Goal: Book appointment/travel/reservation

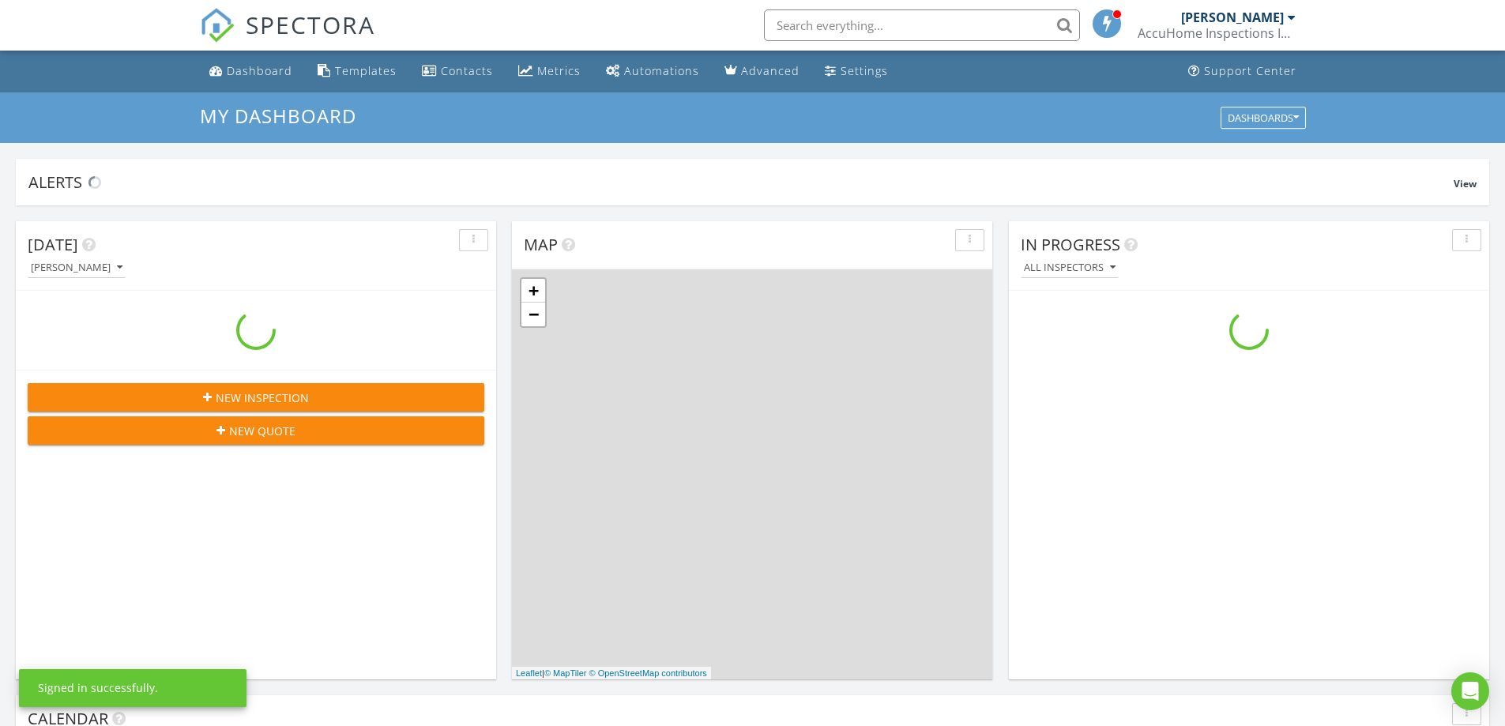
scroll to position [1463, 1530]
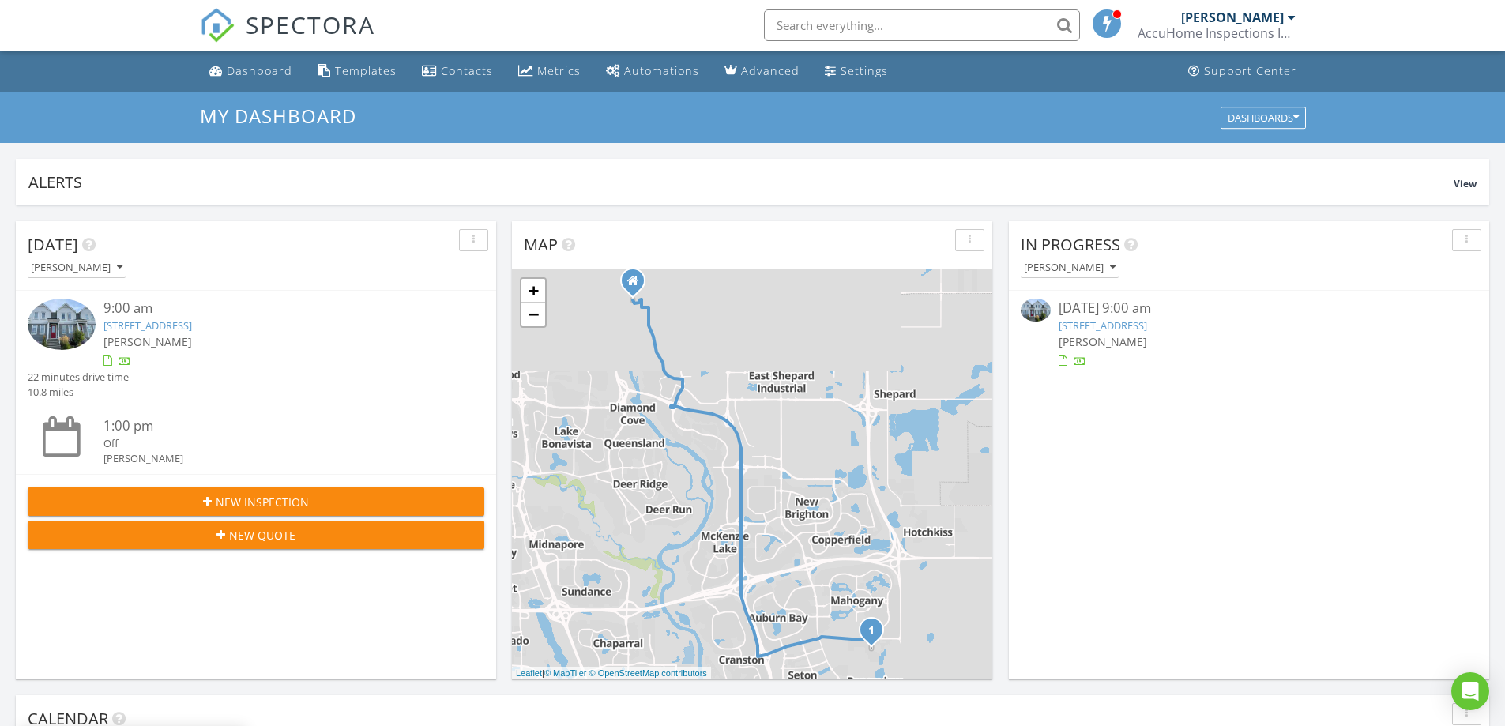
click at [1258, 19] on div "[PERSON_NAME]" at bounding box center [1232, 17] width 103 height 16
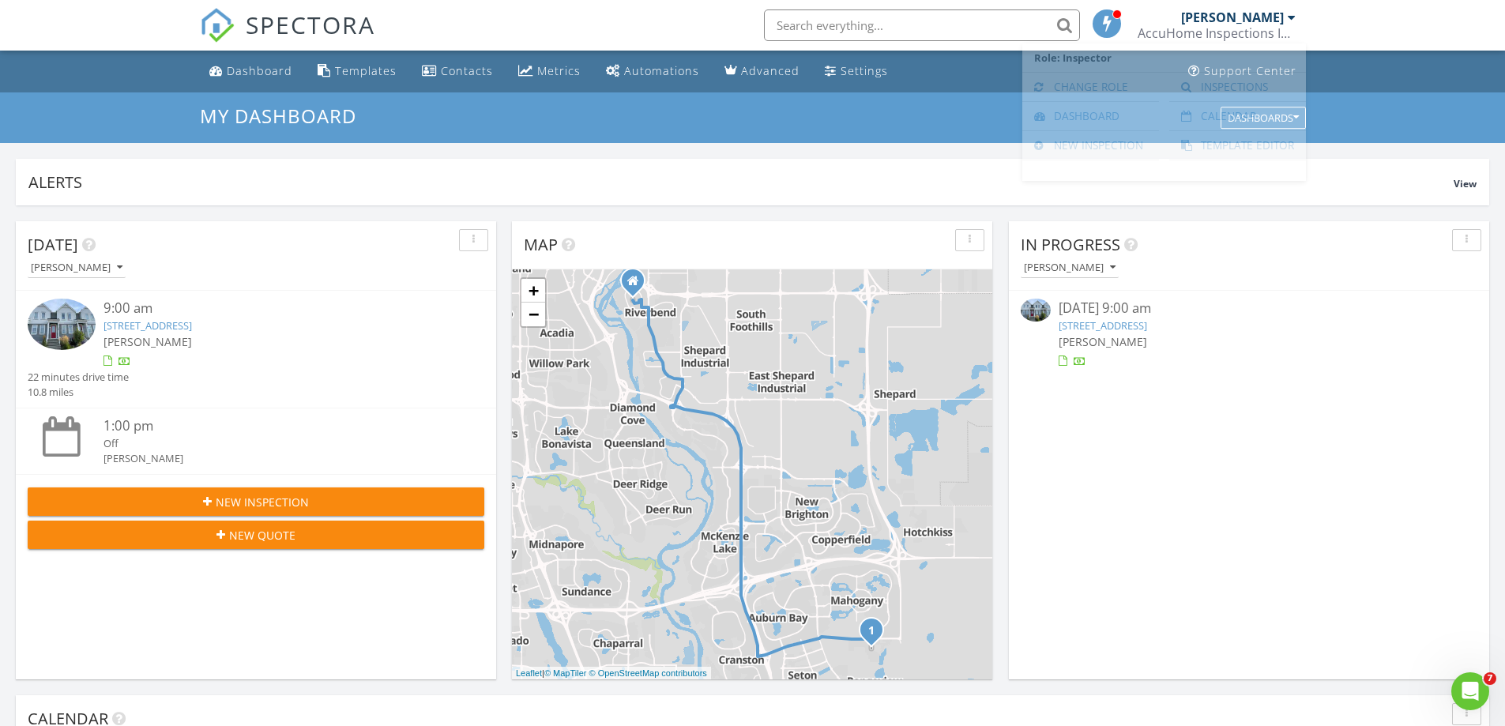
scroll to position [0, 0]
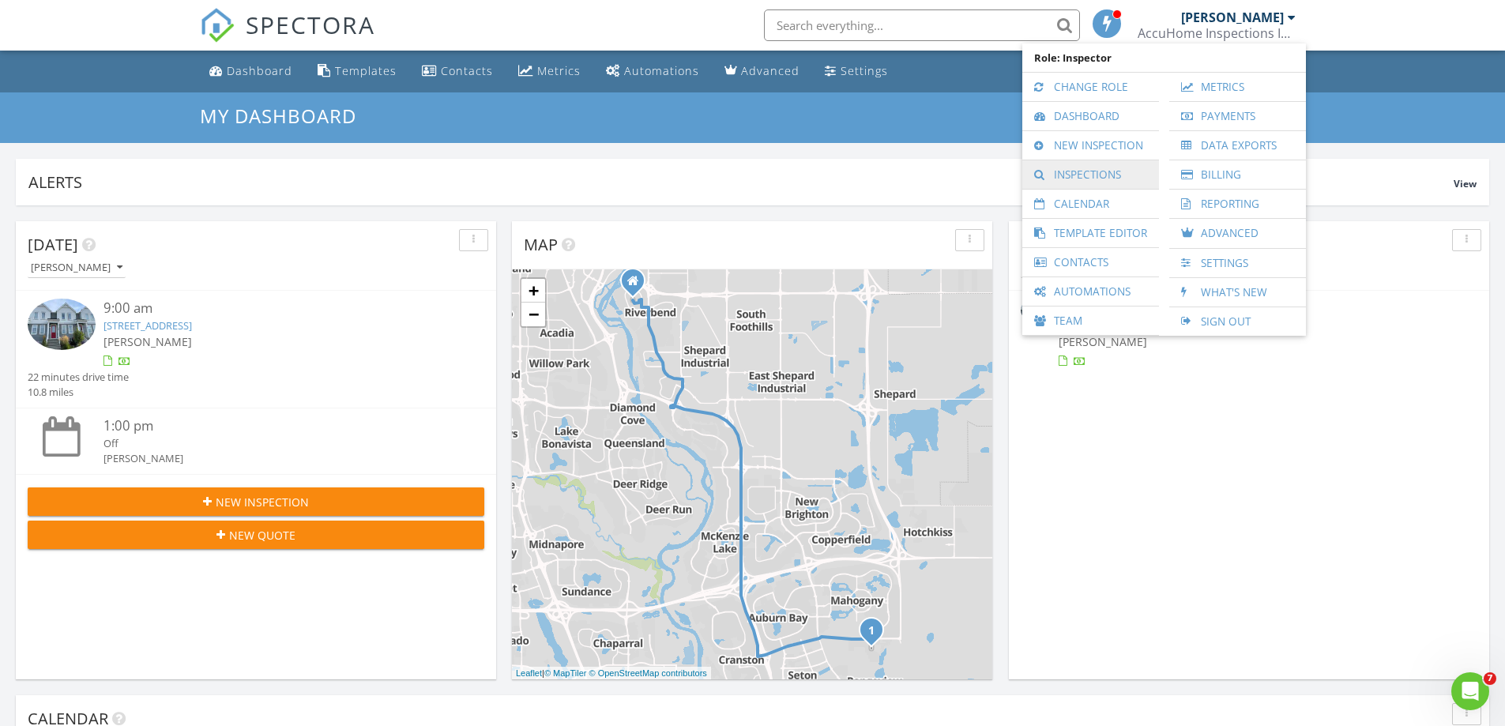
click at [1113, 182] on link "Inspections" at bounding box center [1090, 174] width 121 height 28
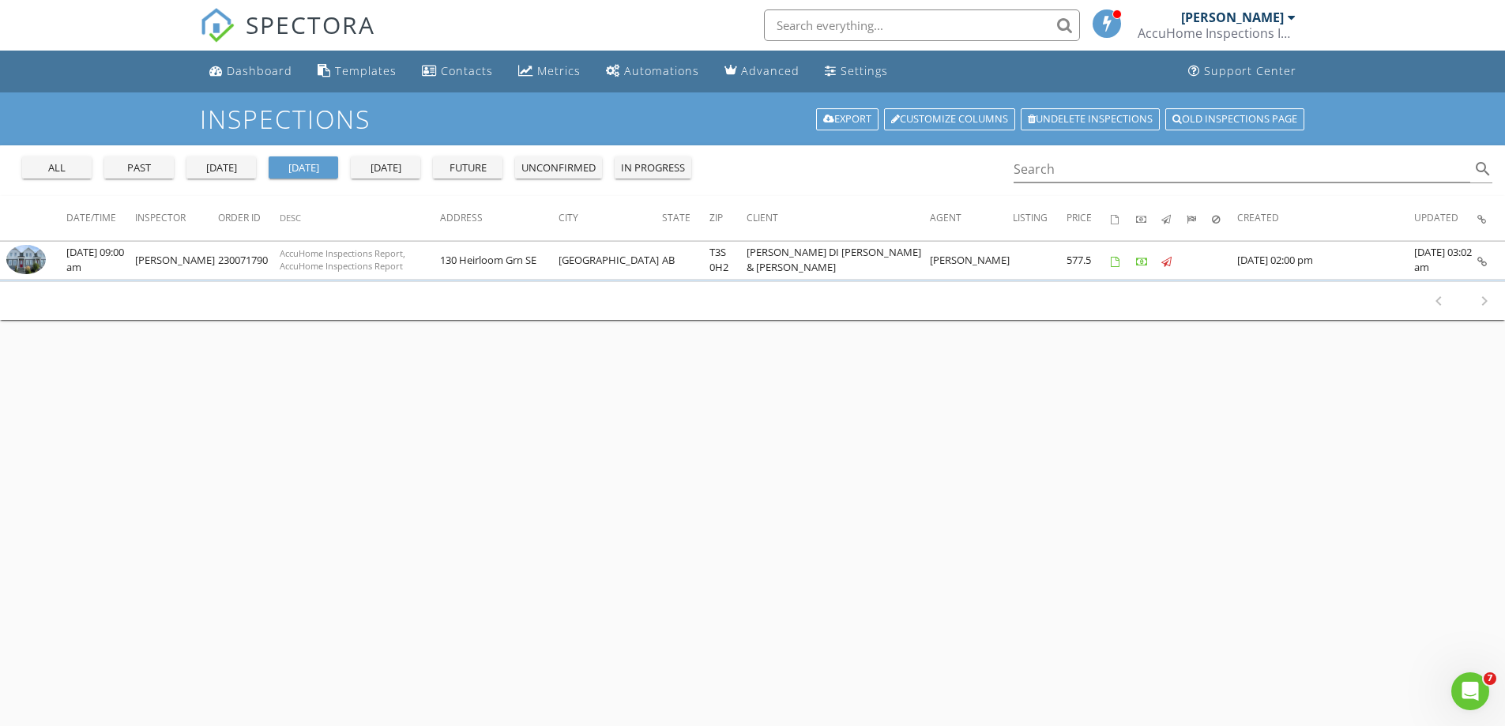
click at [590, 168] on div "unconfirmed" at bounding box center [559, 168] width 74 height 16
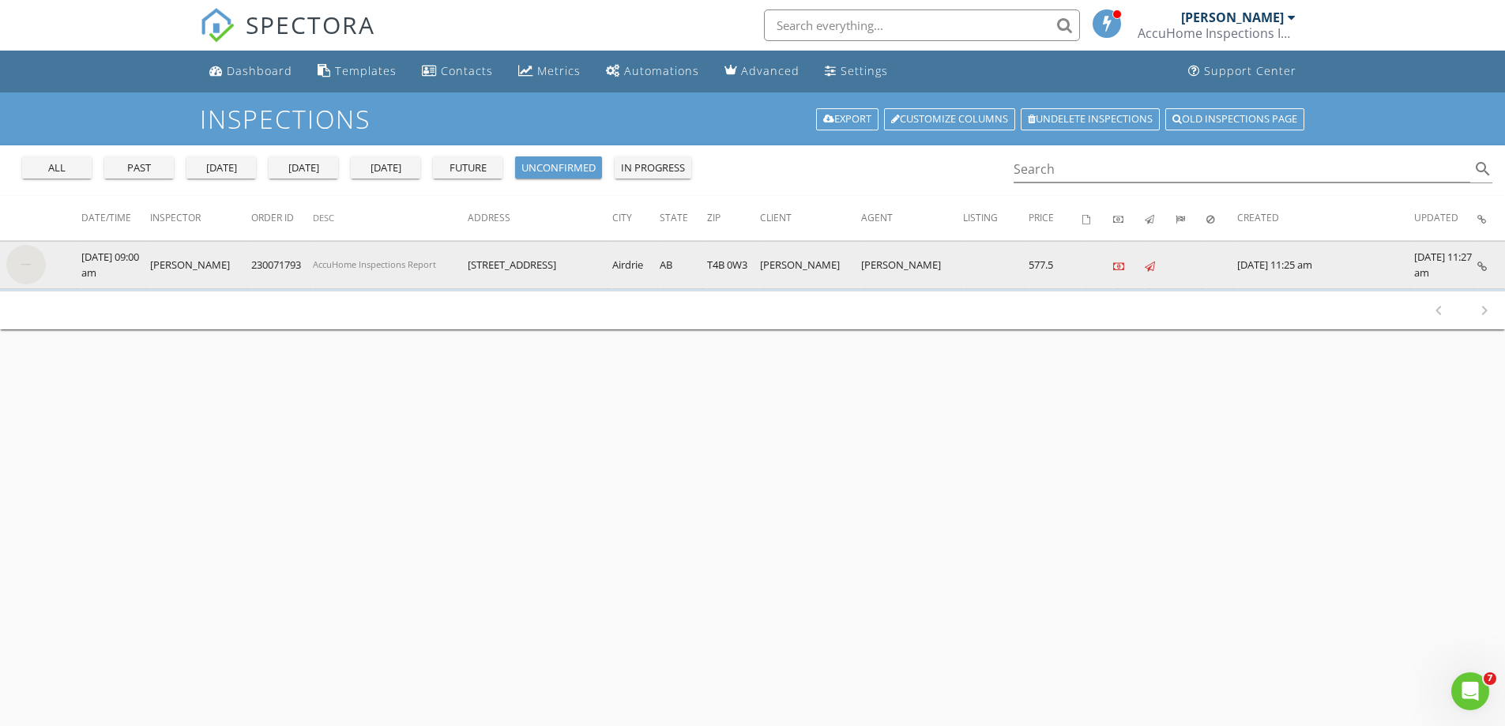
click at [40, 266] on img at bounding box center [26, 265] width 40 height 40
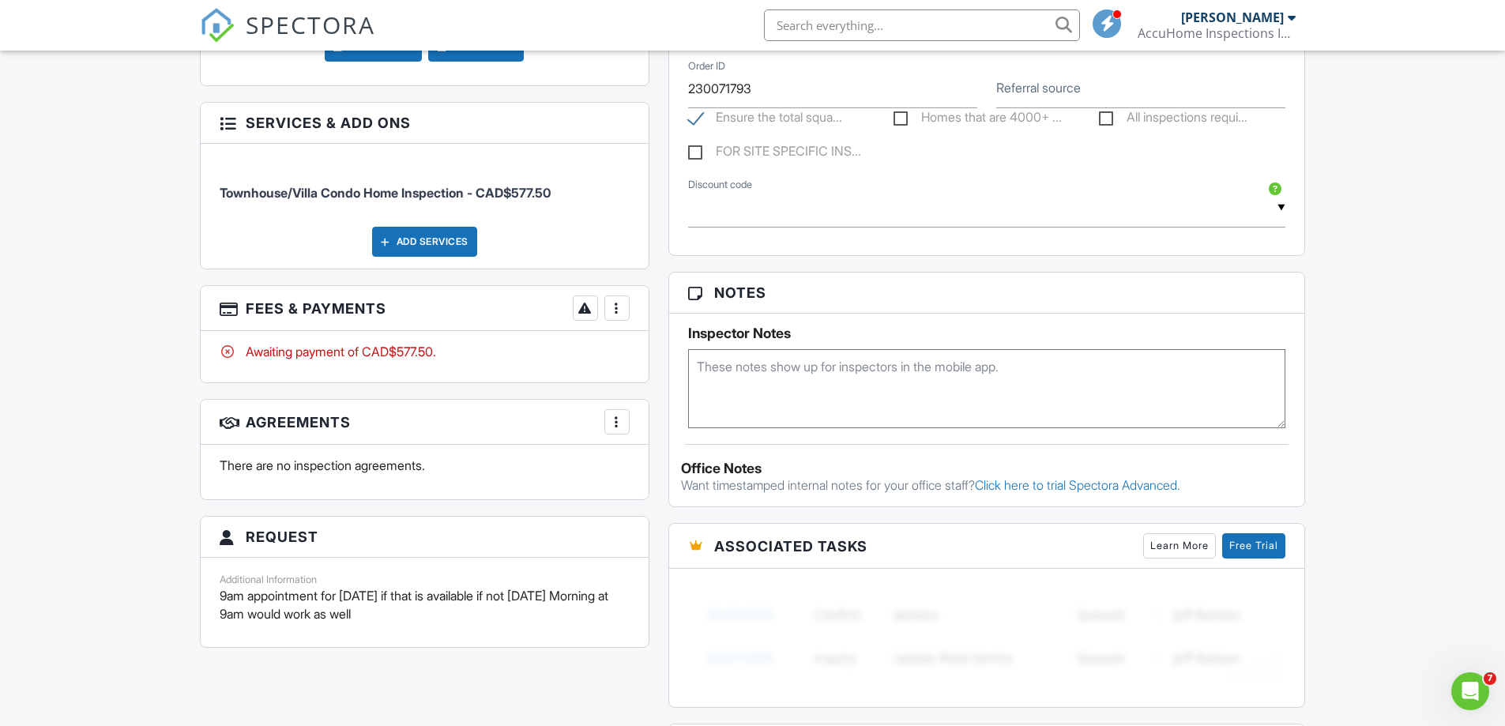
click at [616, 424] on div at bounding box center [617, 422] width 16 height 16
click at [672, 466] on li "Add Agreement" at bounding box center [711, 470] width 194 height 40
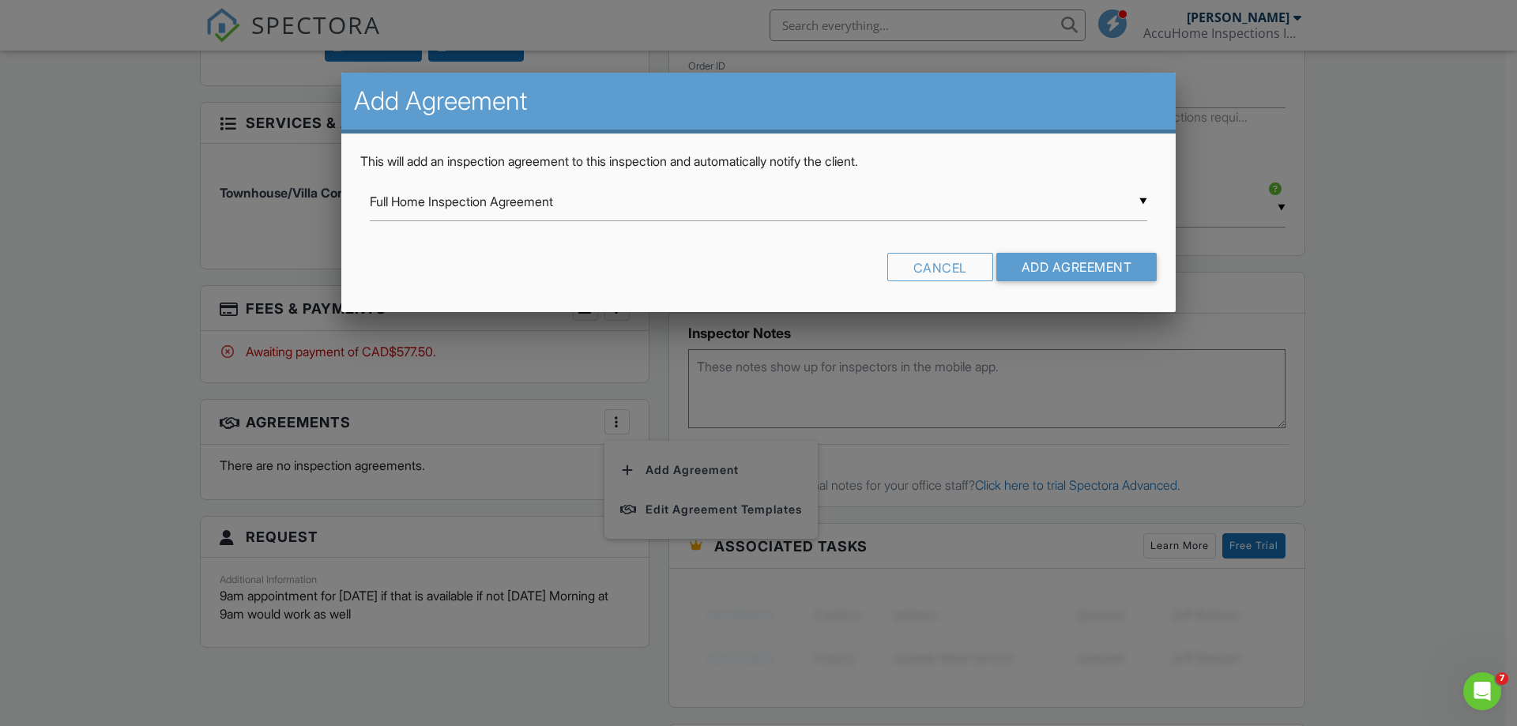
click at [1138, 202] on div "▼ Full Home Inspection Agreement Full Home Inspection Agreement AccuHome Commer…" at bounding box center [759, 202] width 778 height 39
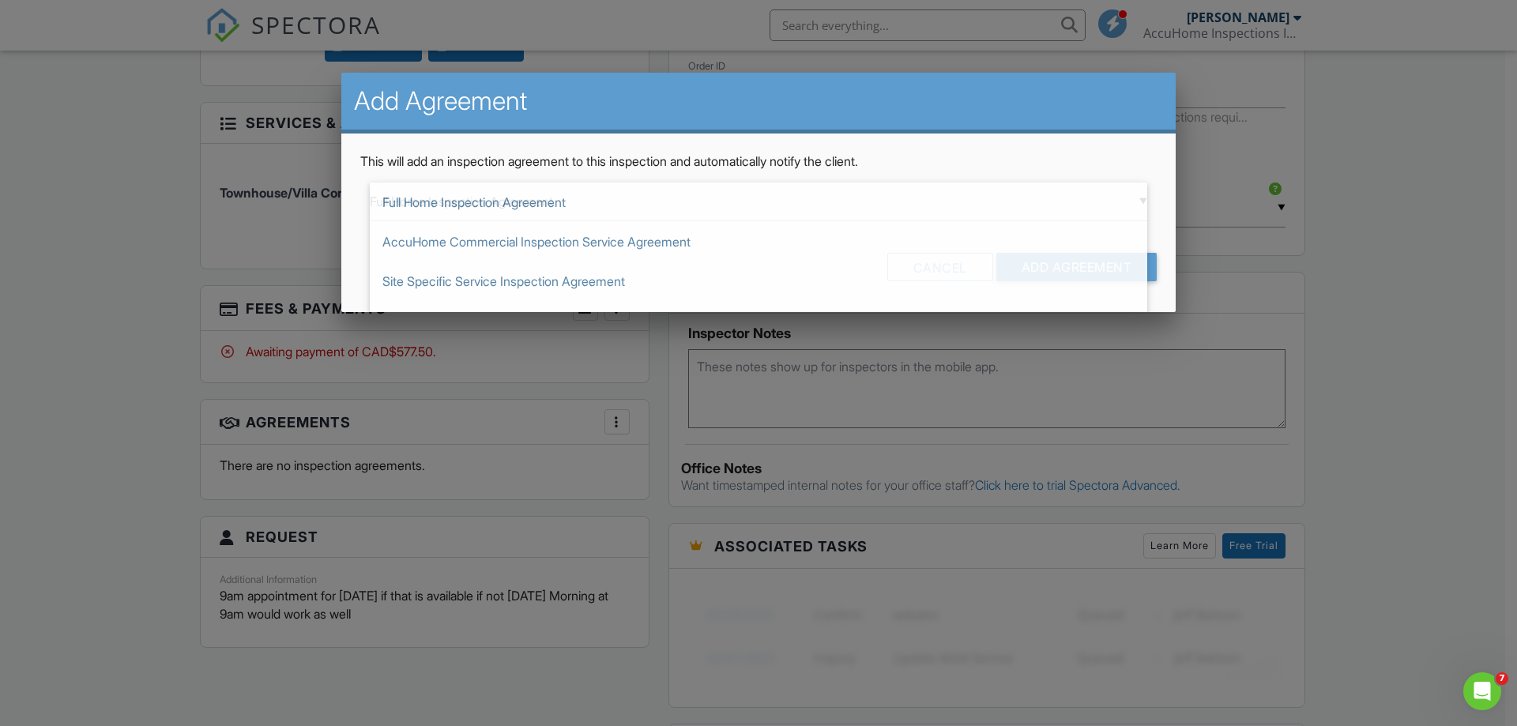
click at [1354, 202] on div at bounding box center [758, 375] width 1517 height 908
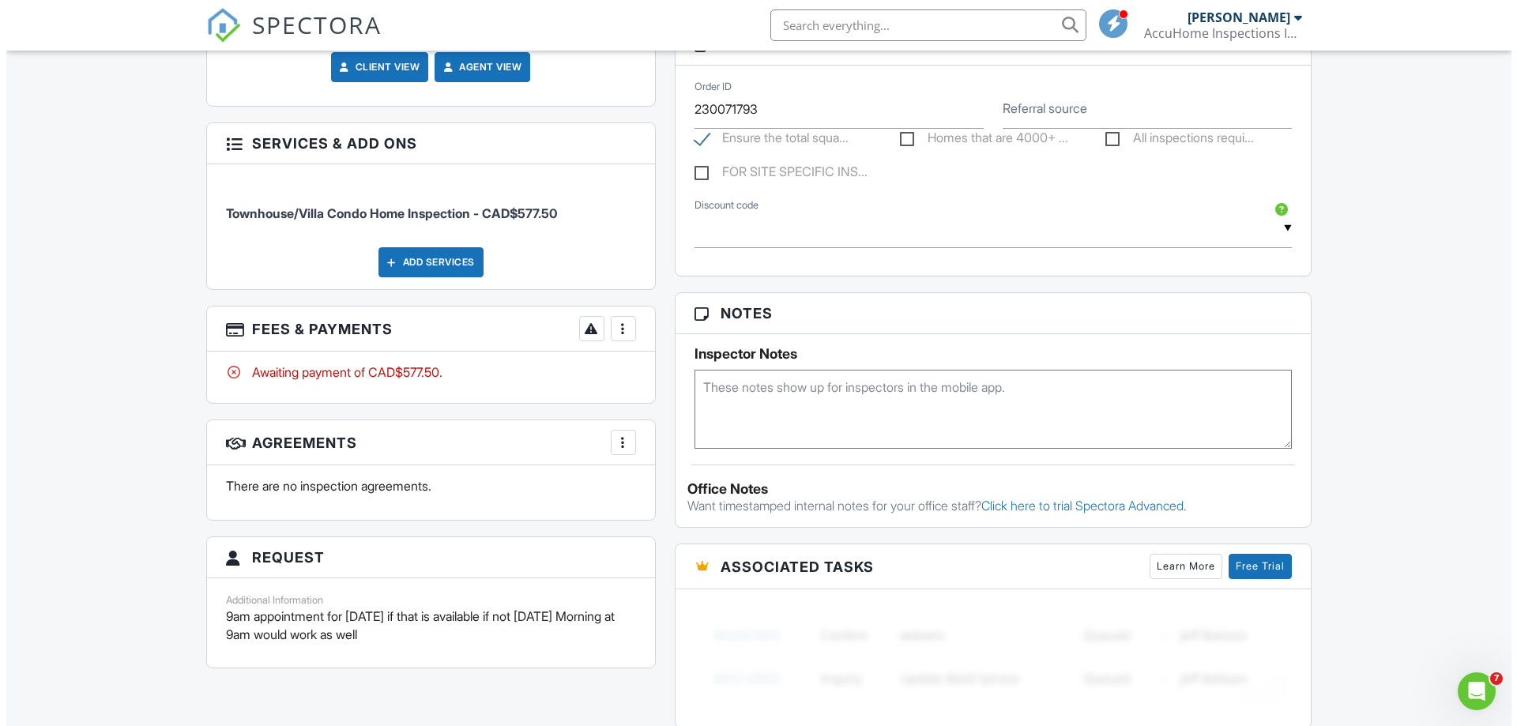
scroll to position [948, 0]
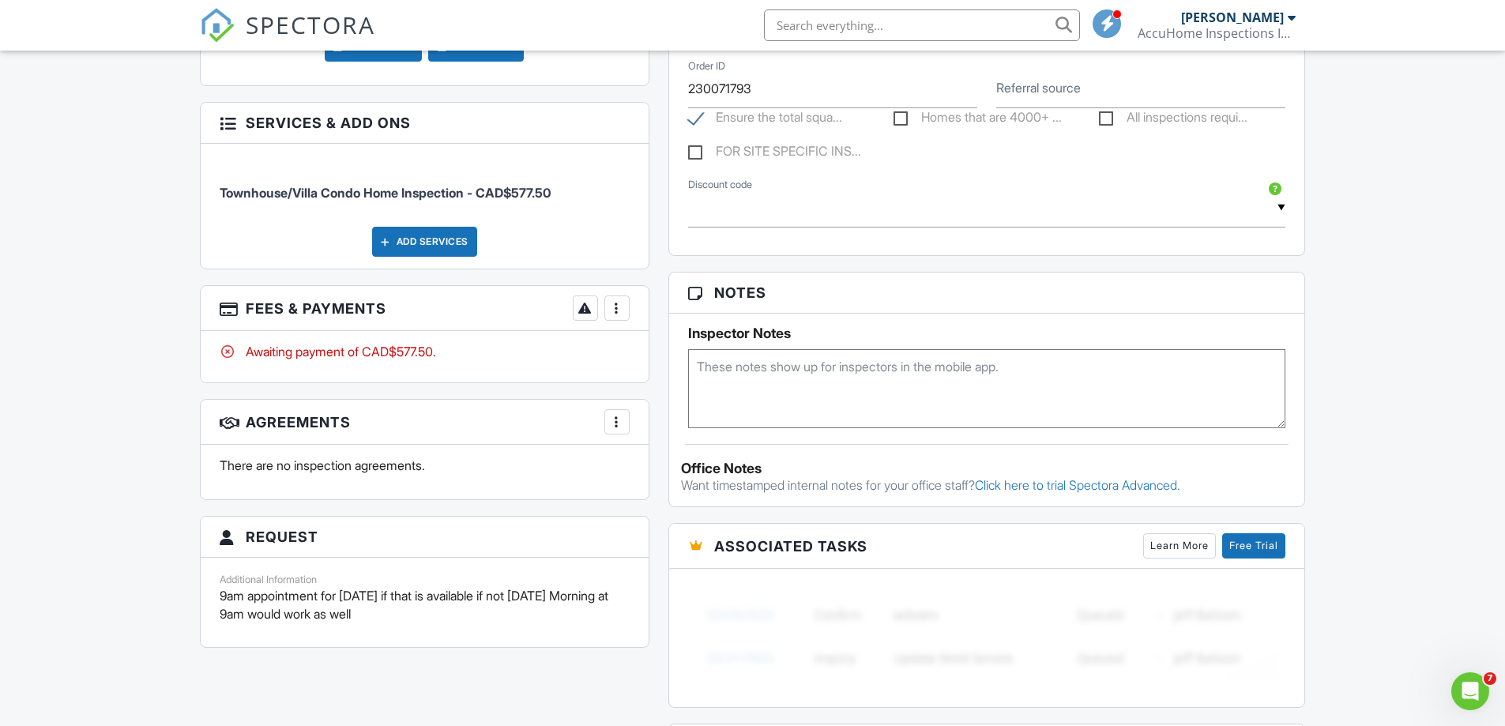
click at [612, 420] on div at bounding box center [617, 422] width 16 height 16
click at [666, 475] on li "Add Agreement" at bounding box center [711, 470] width 194 height 40
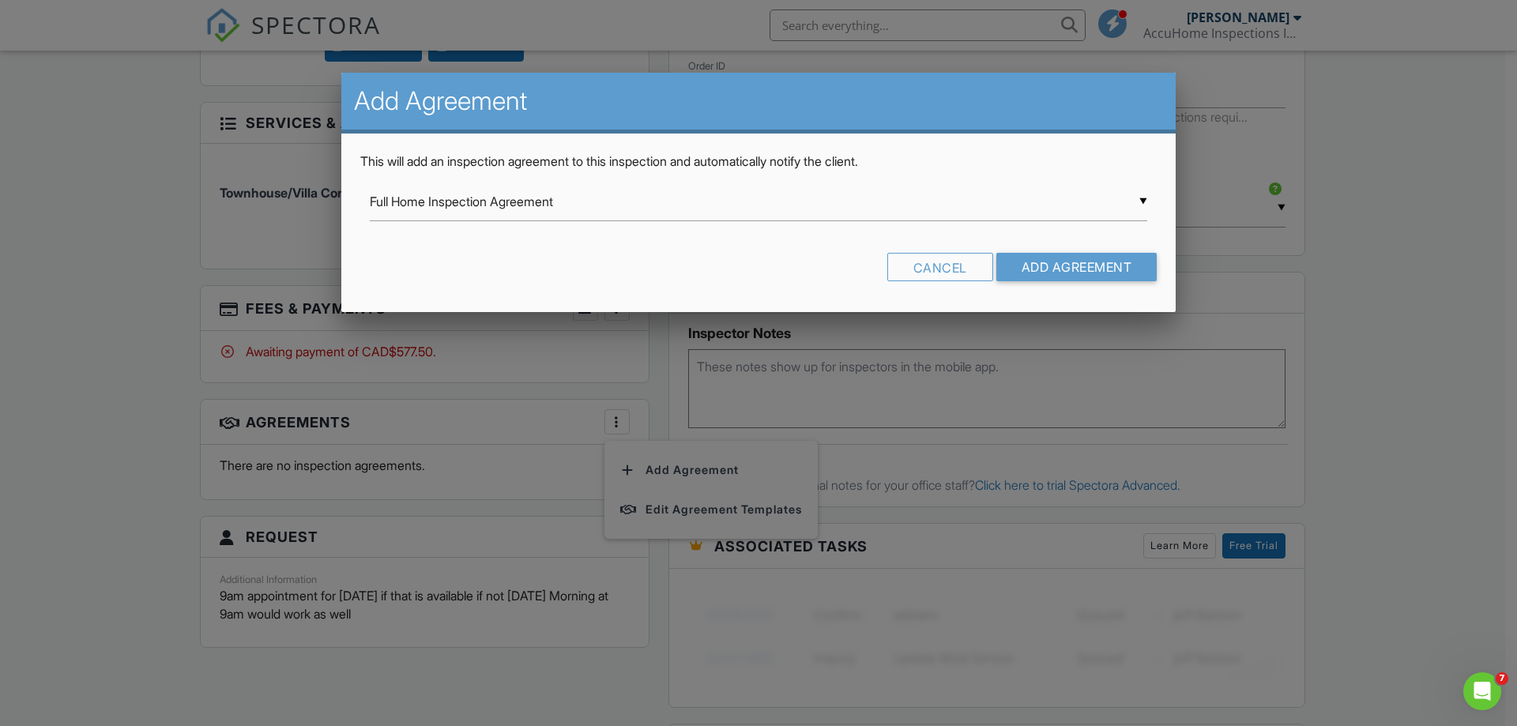
click at [1139, 202] on div "▼ Full Home Inspection Agreement Full Home Inspection Agreement AccuHome Commer…" at bounding box center [759, 202] width 778 height 39
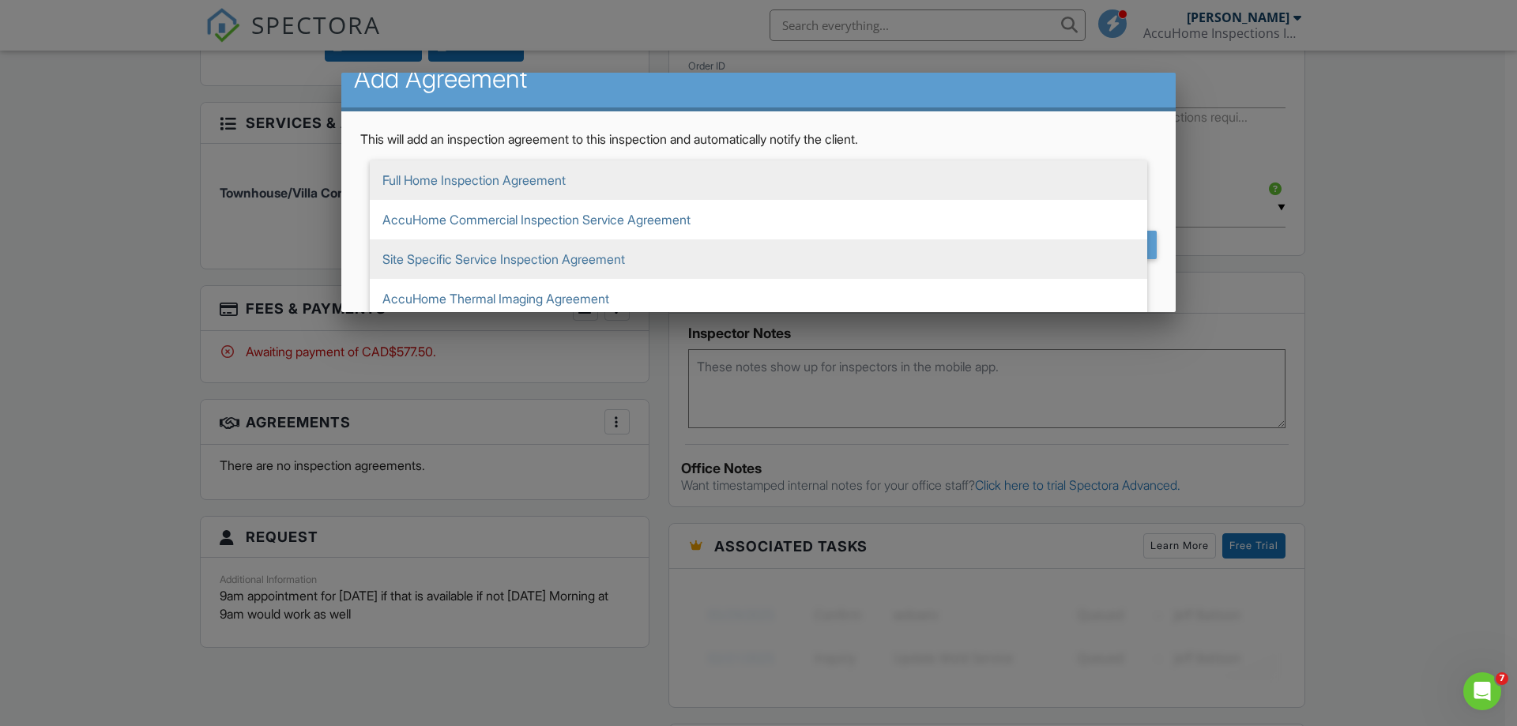
scroll to position [0, 0]
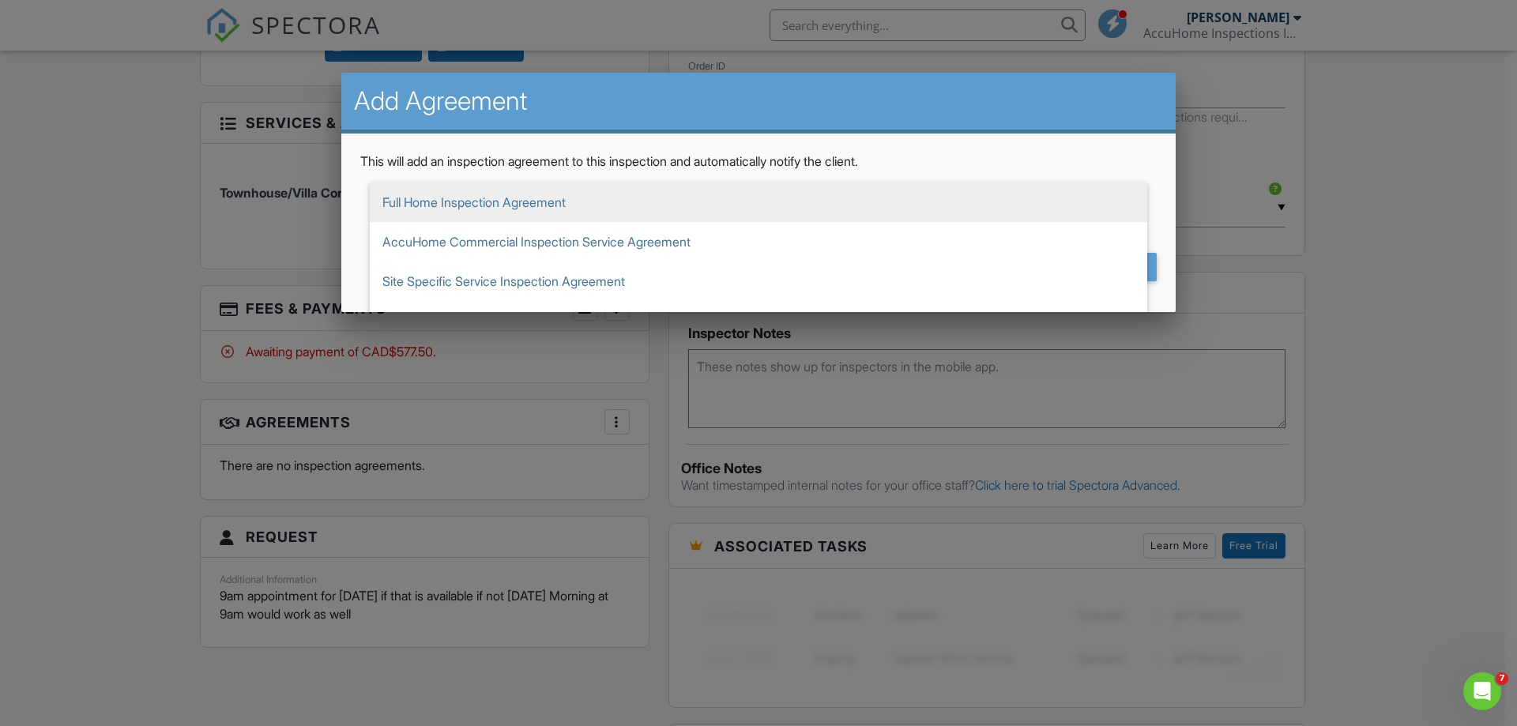
click at [567, 202] on span "Full Home Inspection Agreement" at bounding box center [759, 203] width 778 height 40
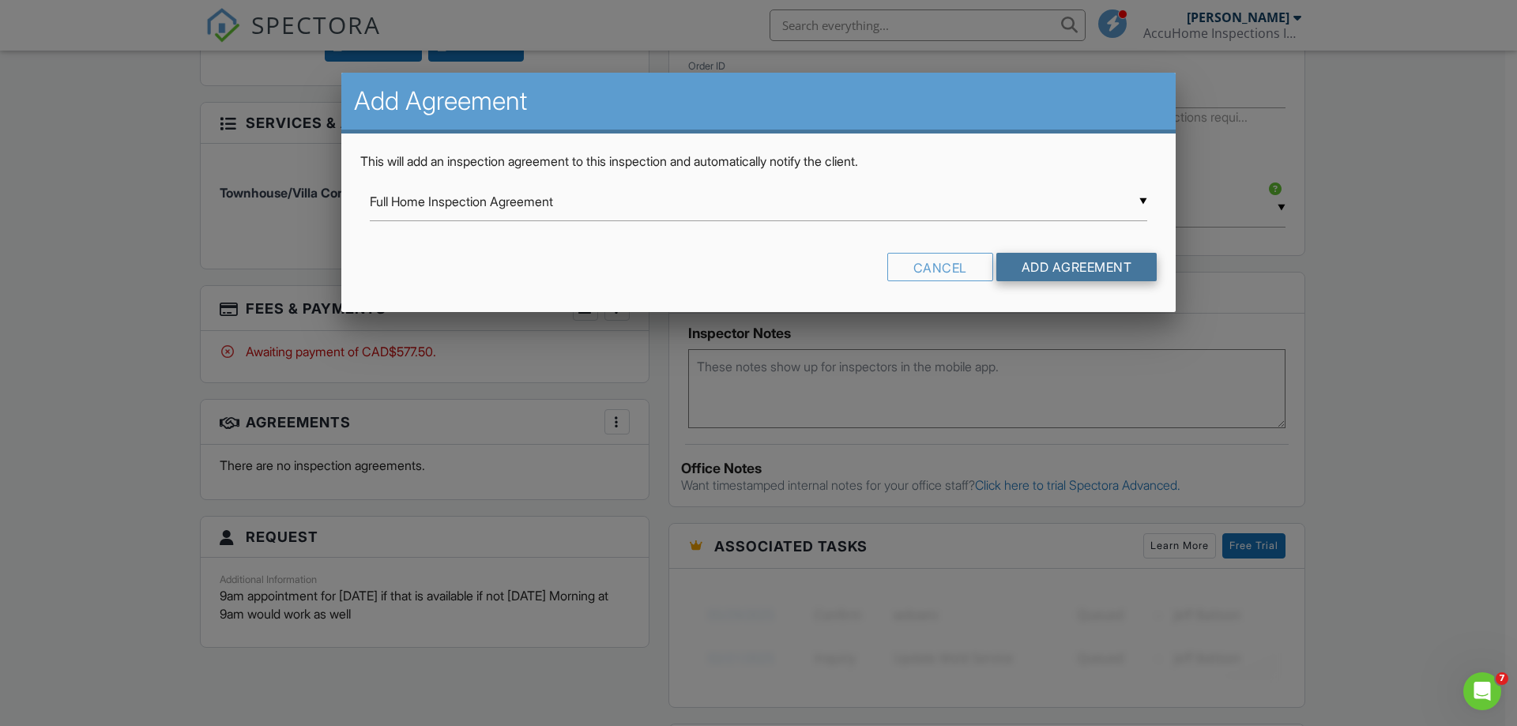
click at [1071, 264] on input "Add Agreement" at bounding box center [1076, 267] width 161 height 28
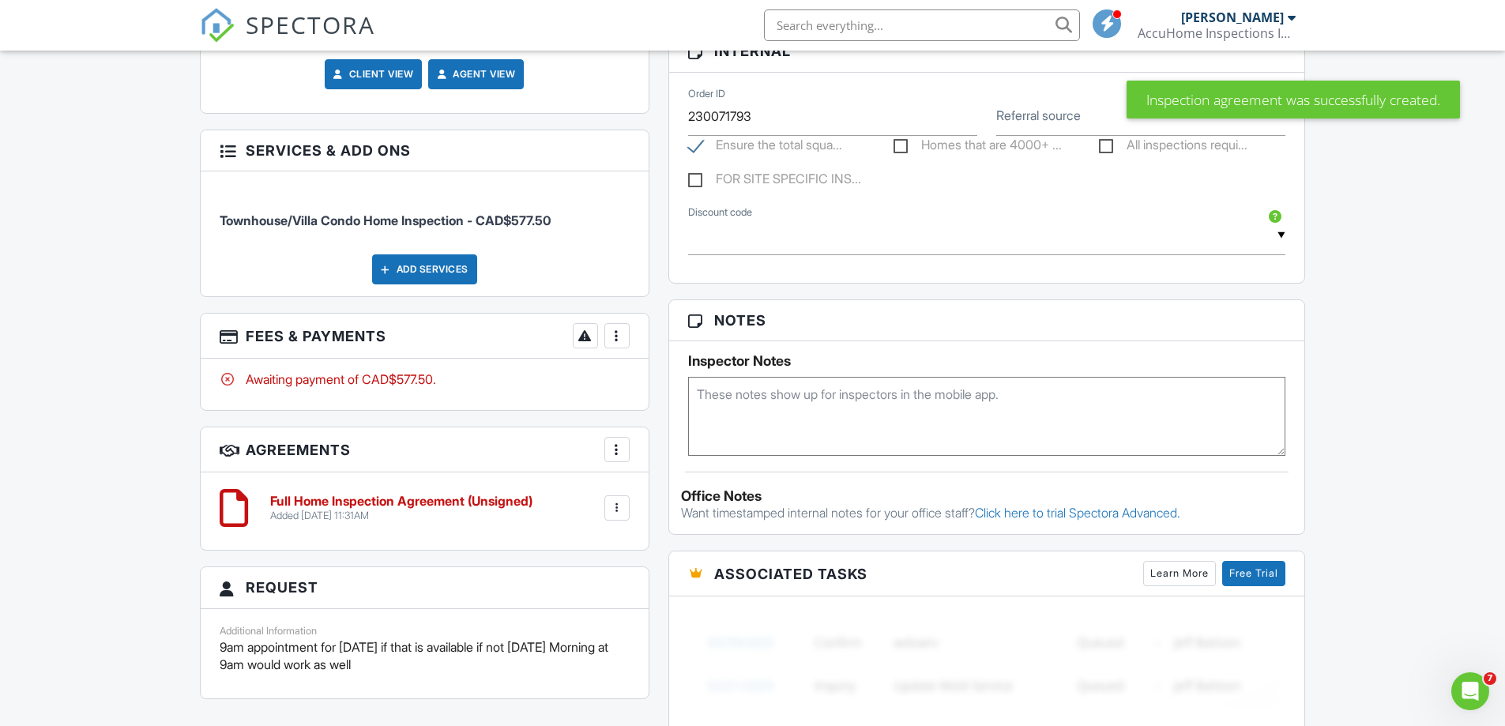
scroll to position [948, 0]
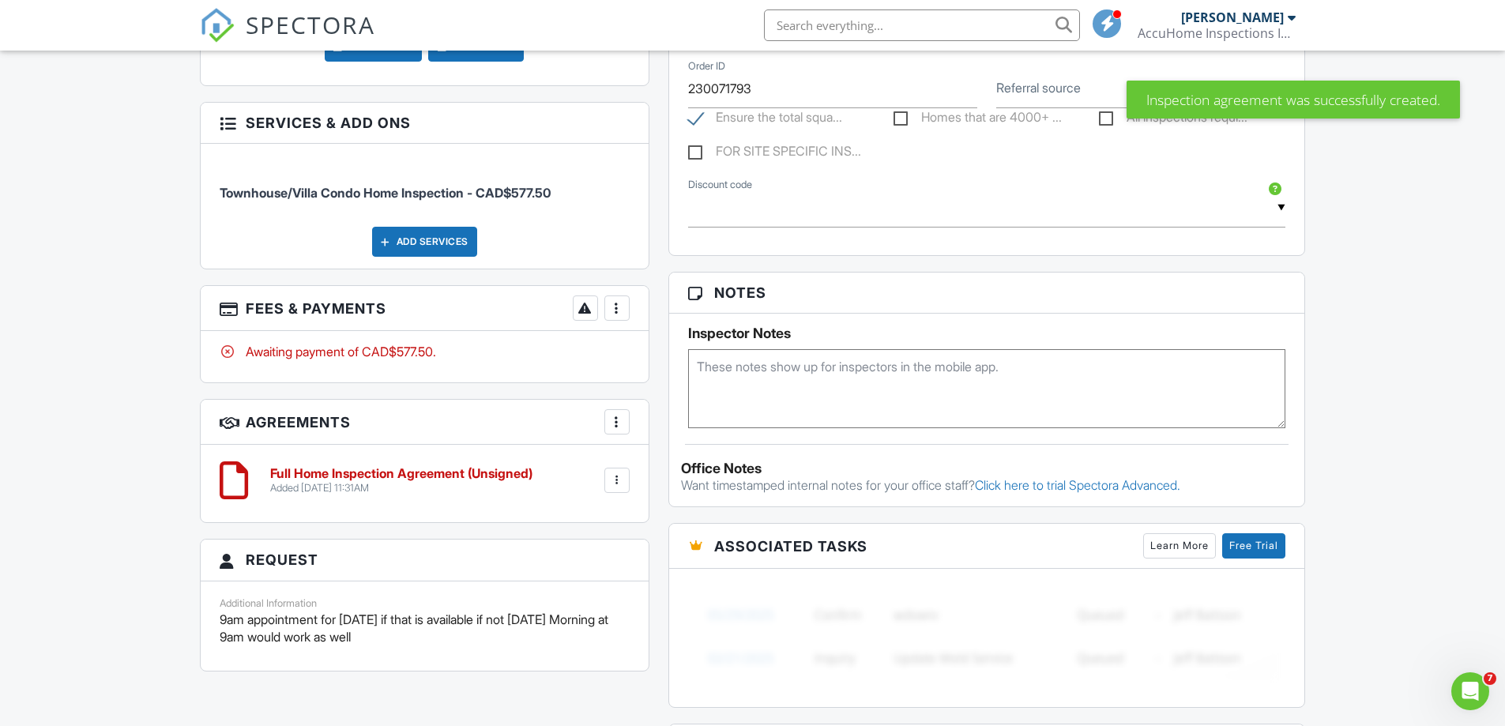
click at [616, 478] on div at bounding box center [617, 481] width 16 height 16
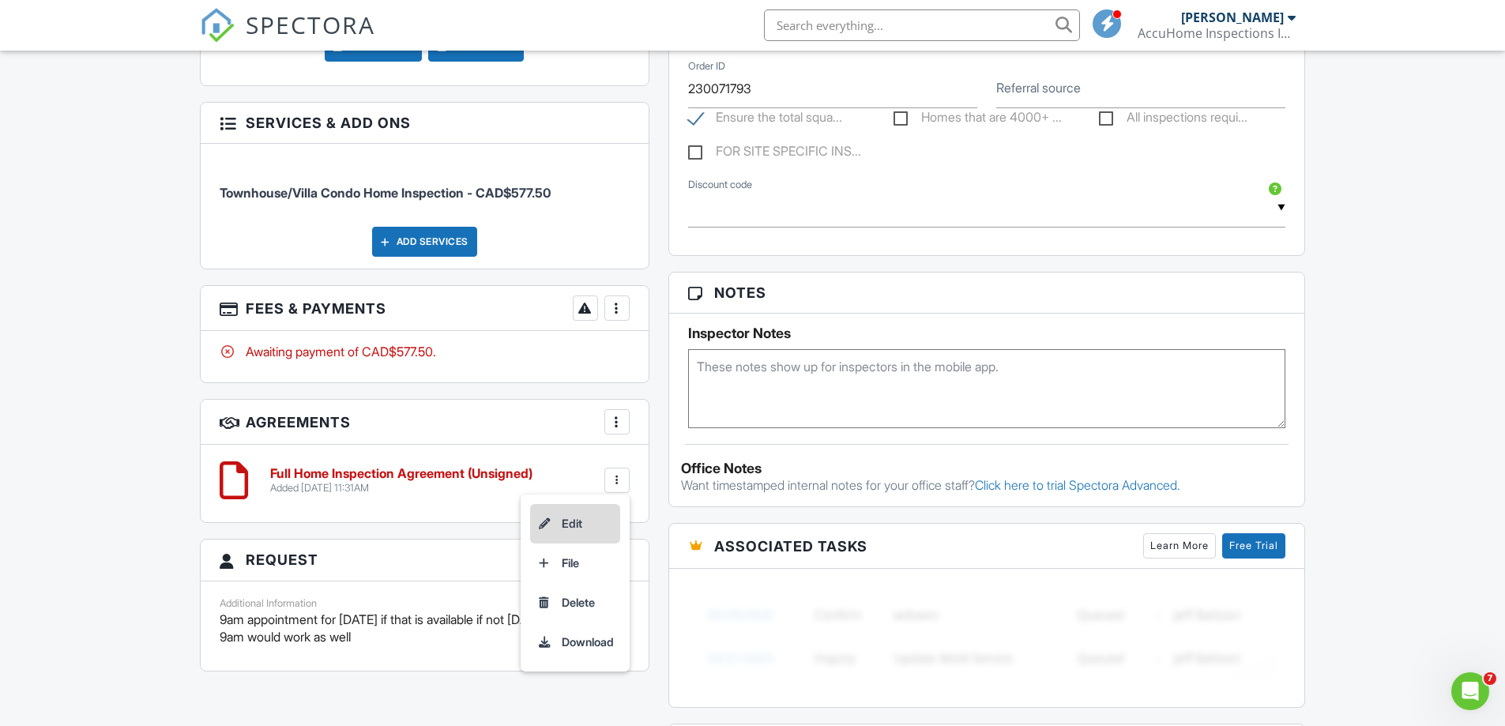
click at [567, 522] on li "Edit" at bounding box center [575, 524] width 90 height 40
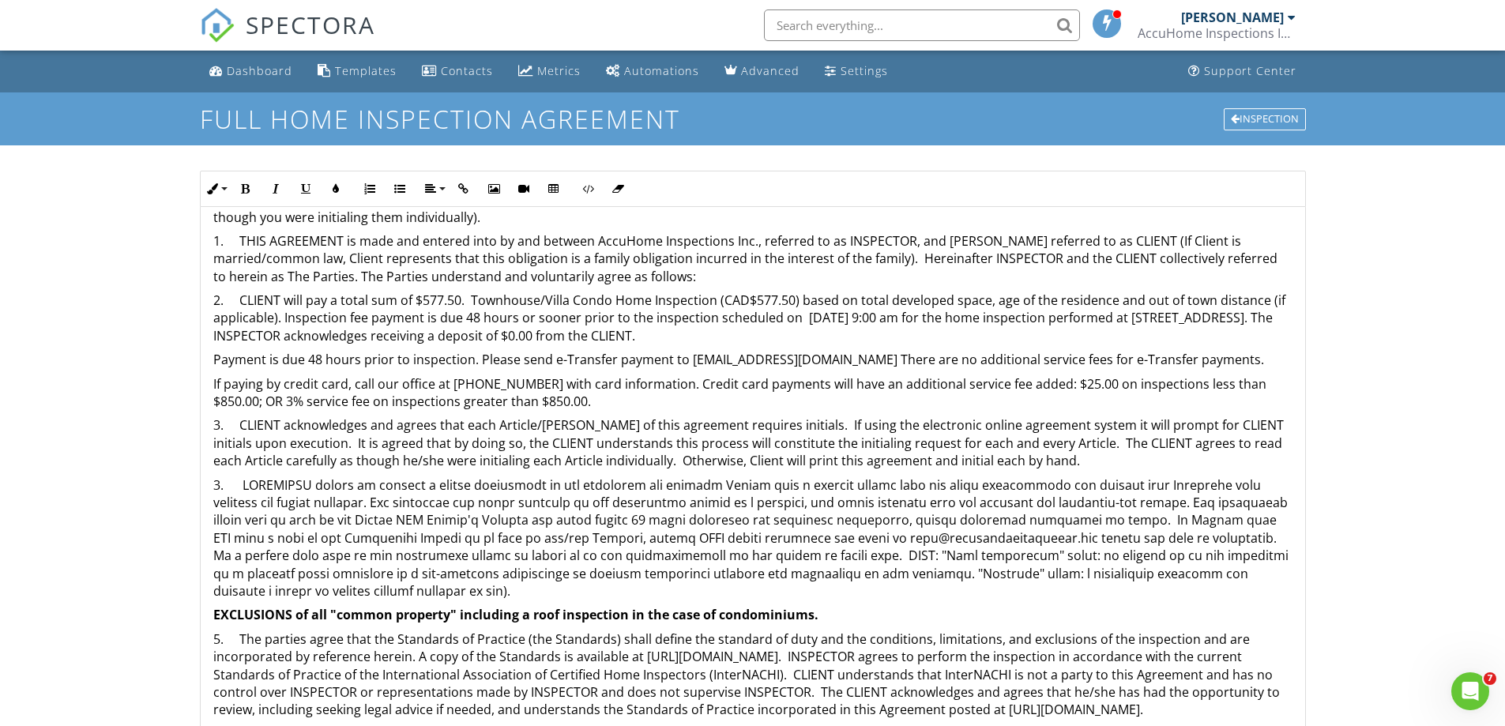
scroll to position [711, 0]
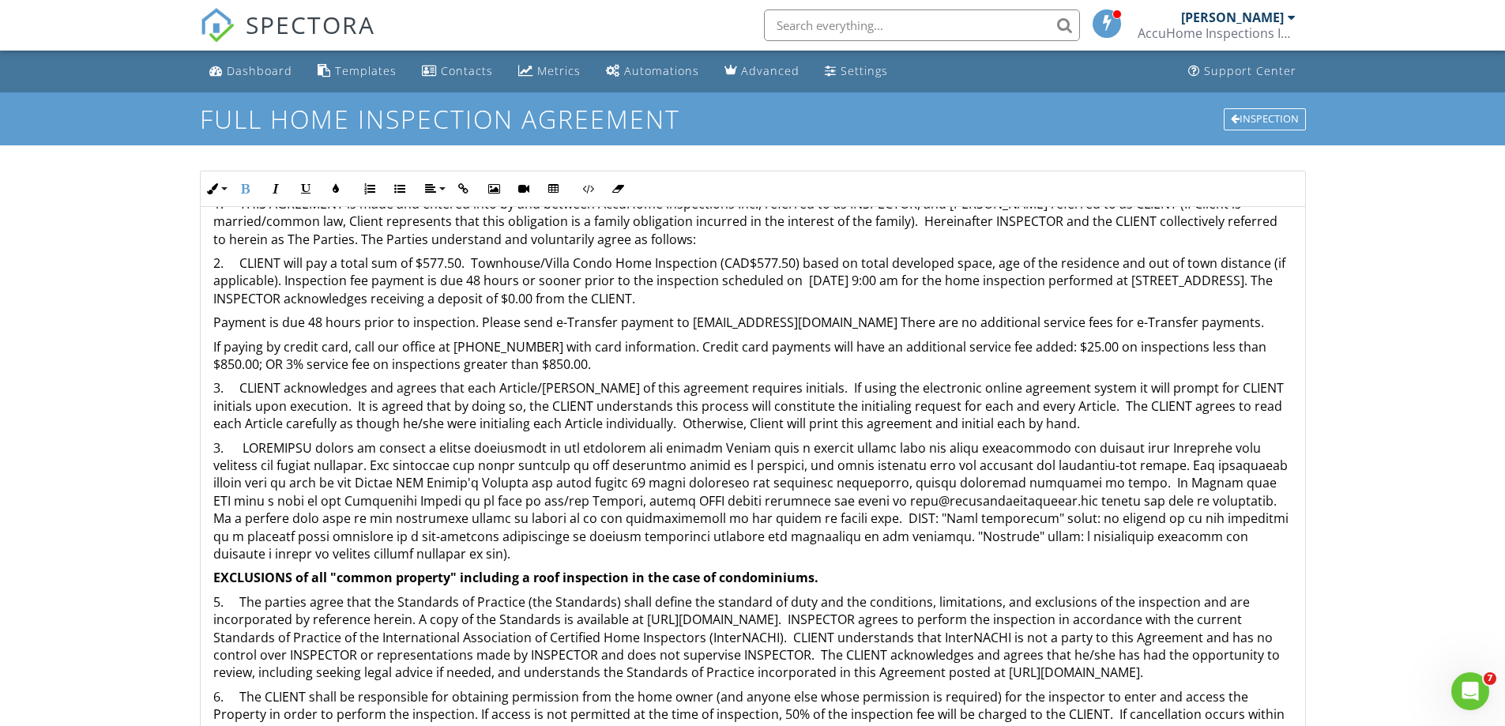
click at [627, 578] on strong "EXCLUSIONS of all "common property" including a roof inspection in the case of …" at bounding box center [515, 577] width 605 height 17
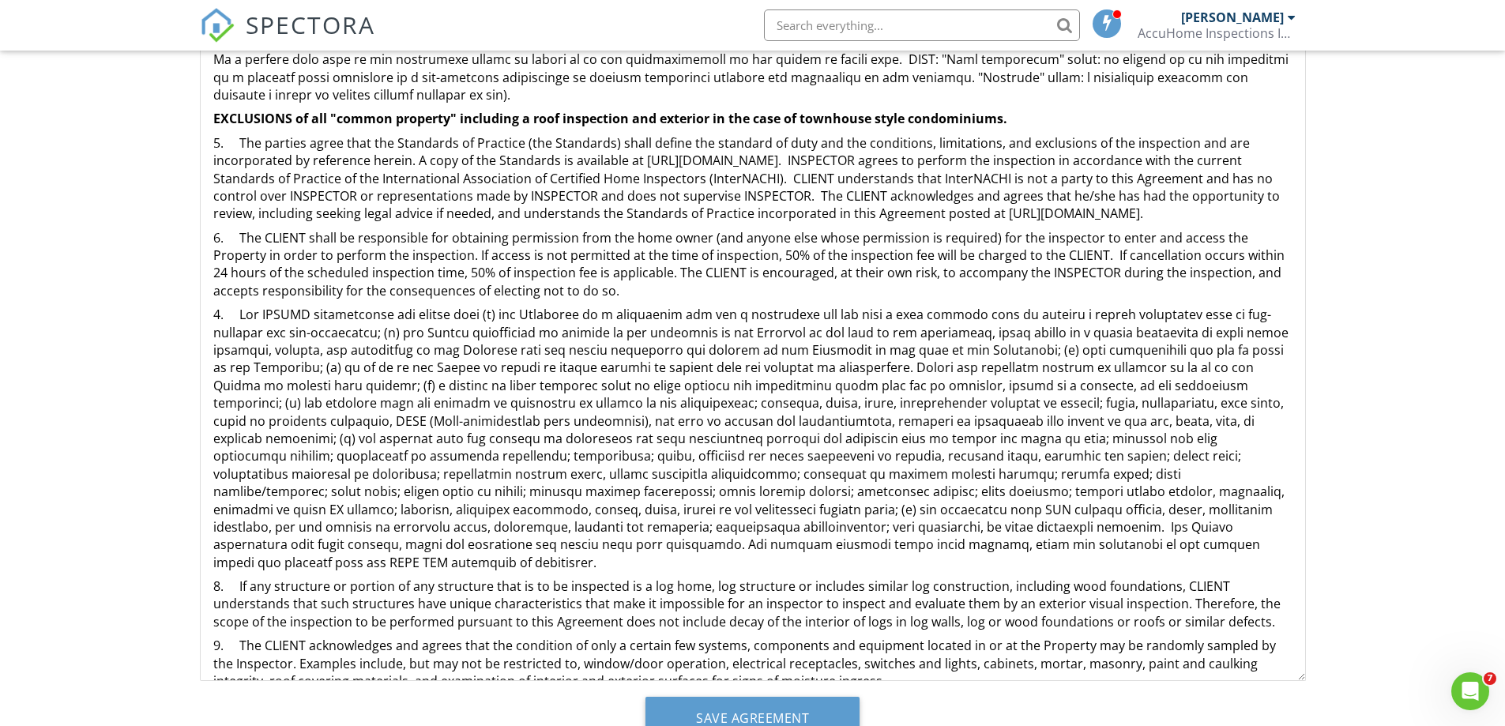
scroll to position [1027, 0]
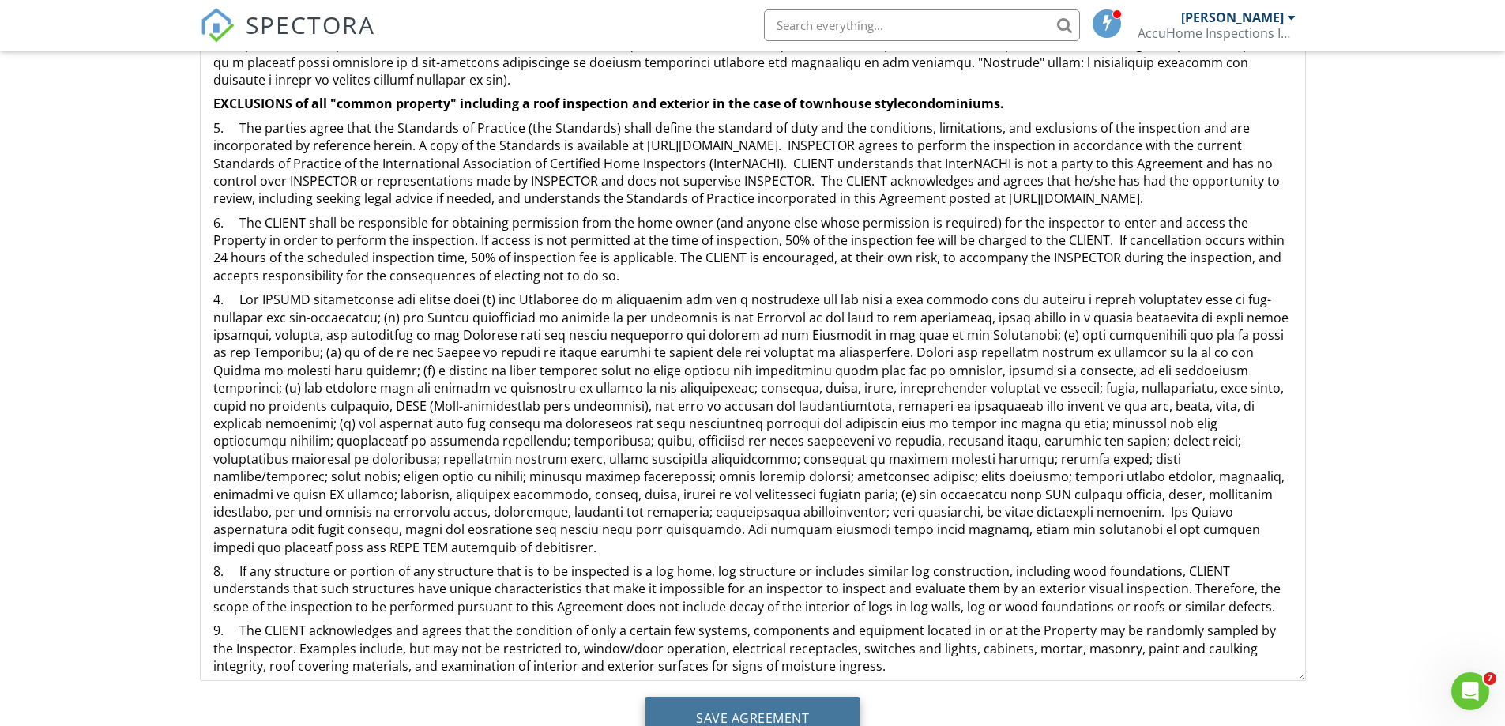
click at [775, 721] on input "Save Agreement" at bounding box center [753, 718] width 214 height 43
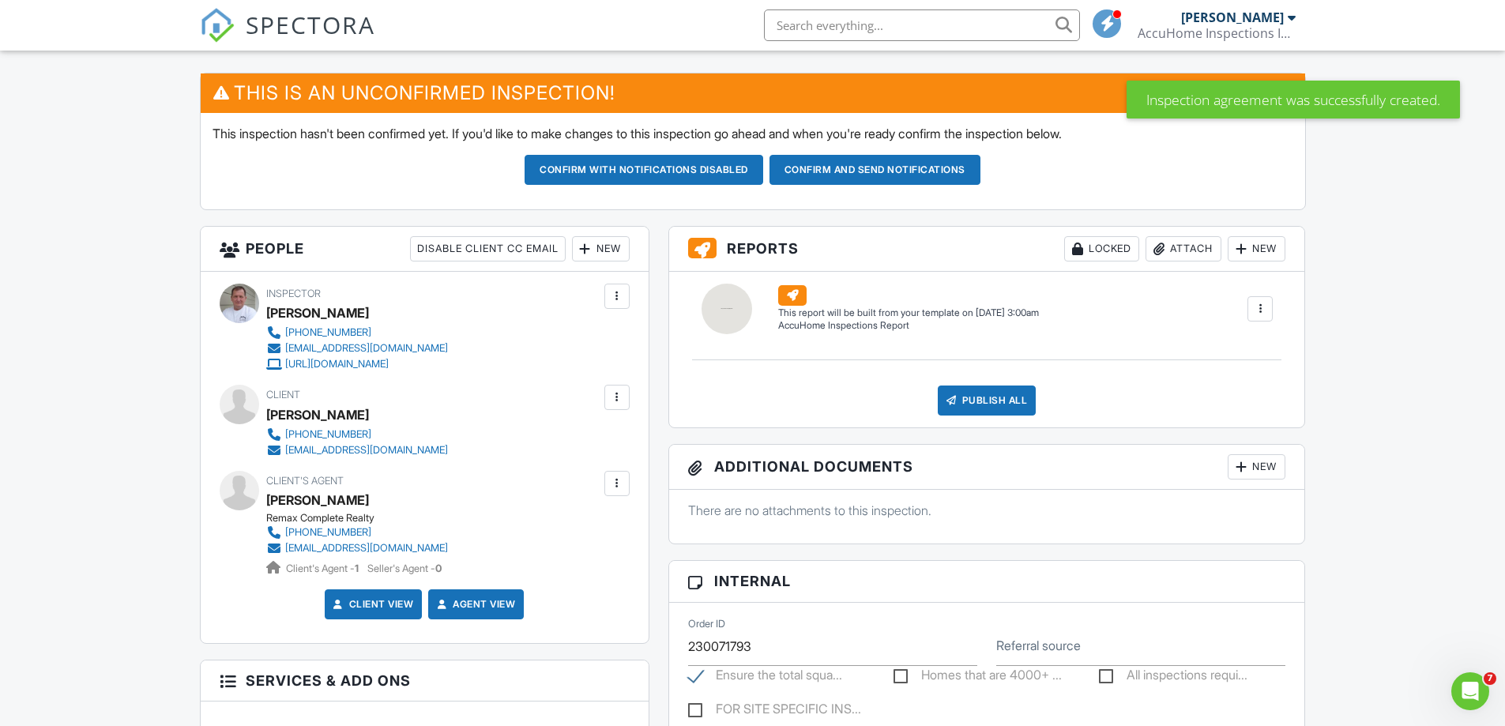
scroll to position [316, 0]
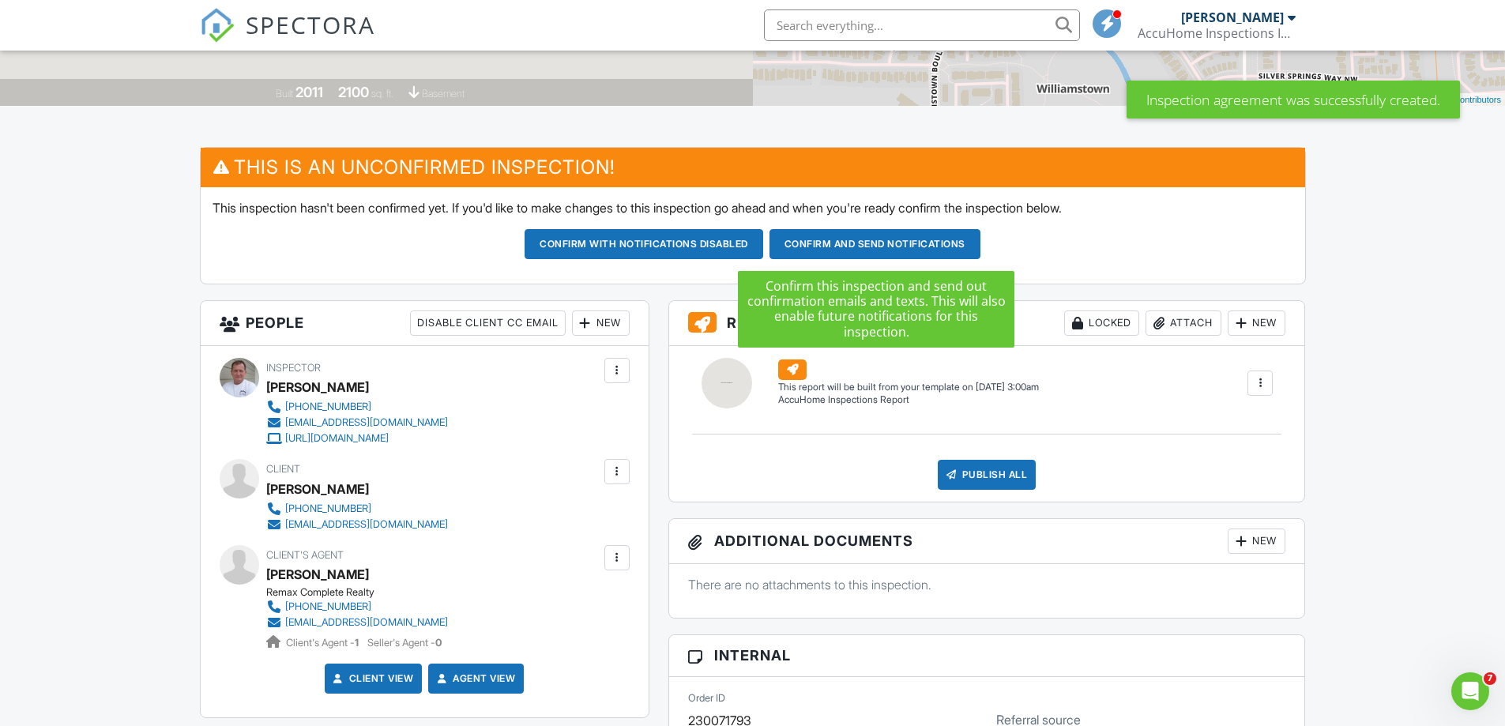
click at [763, 239] on button "Confirm and send notifications" at bounding box center [644, 244] width 239 height 30
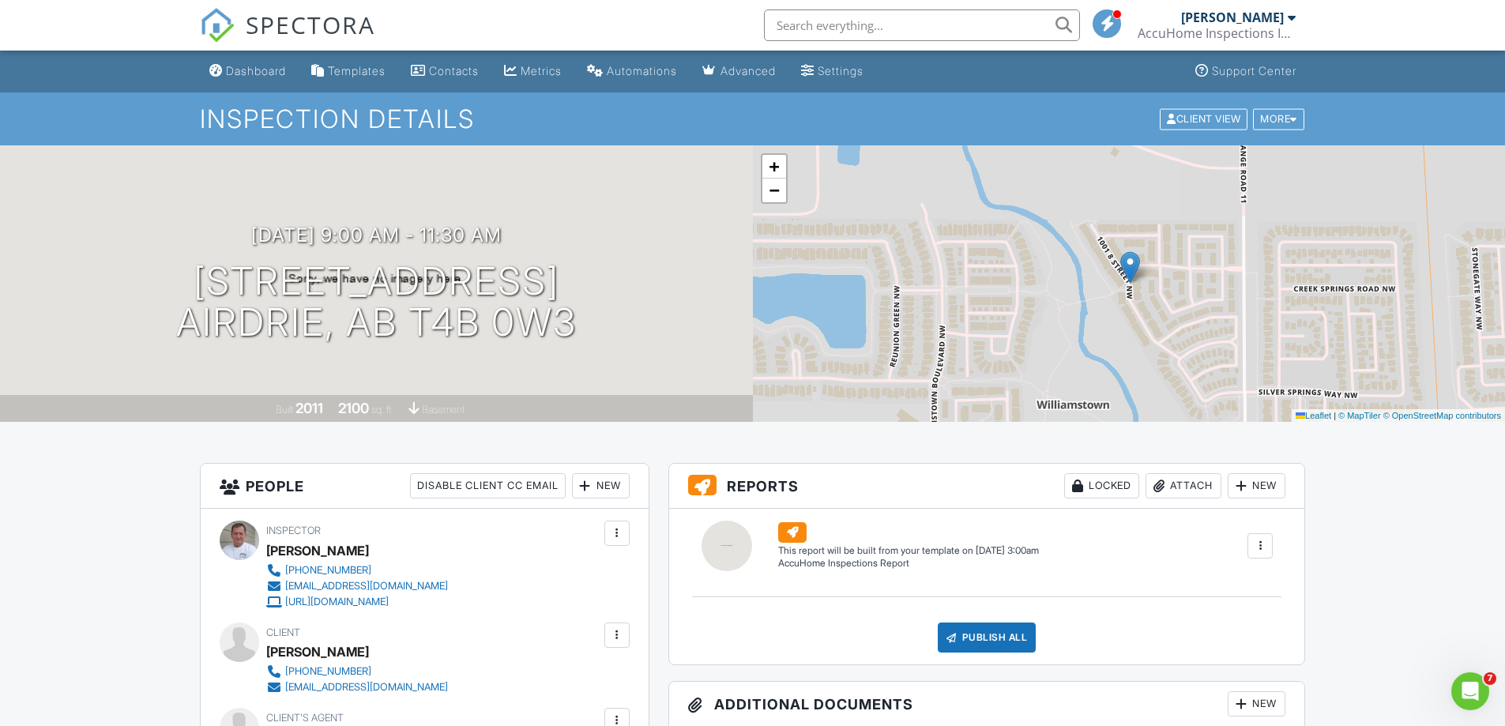
click at [1253, 17] on div "[PERSON_NAME]" at bounding box center [1232, 17] width 103 height 16
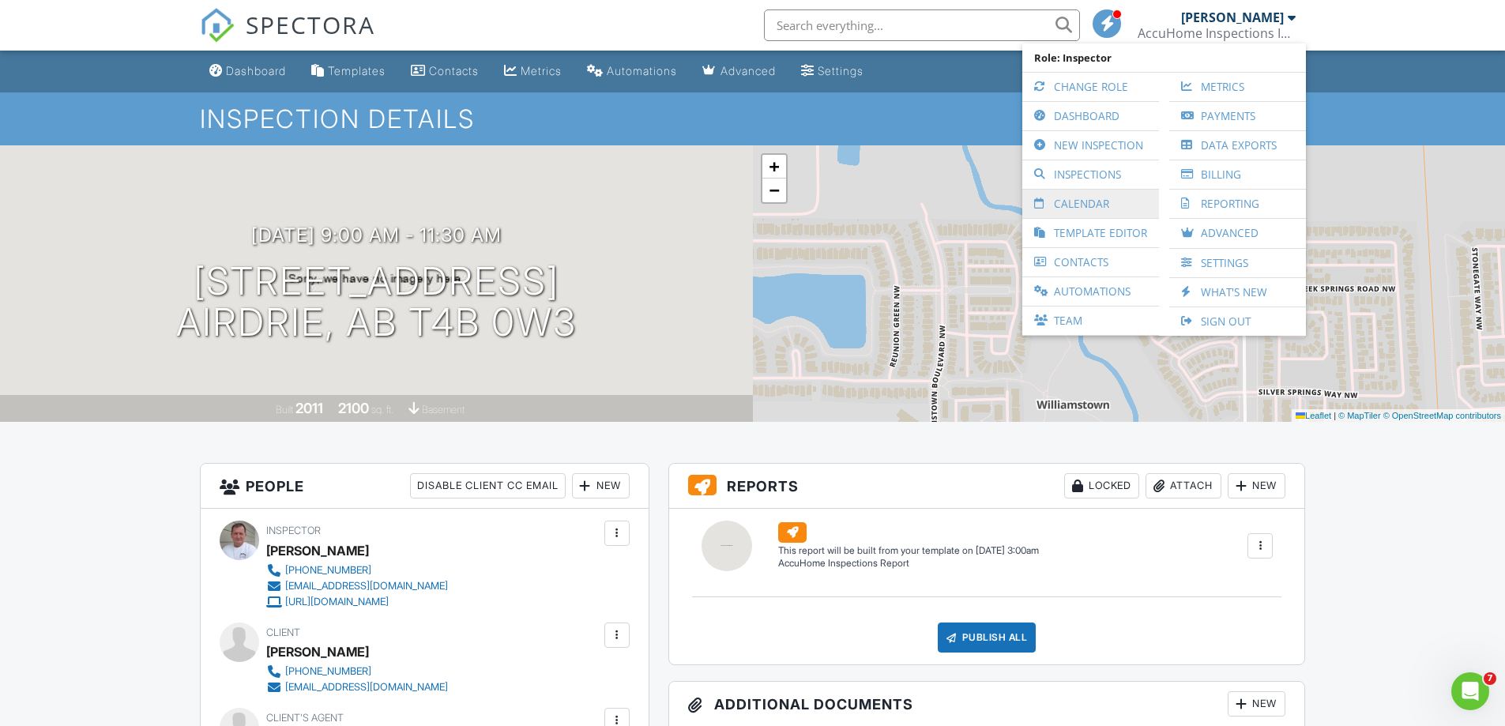
click at [1095, 199] on link "Calendar" at bounding box center [1090, 204] width 121 height 28
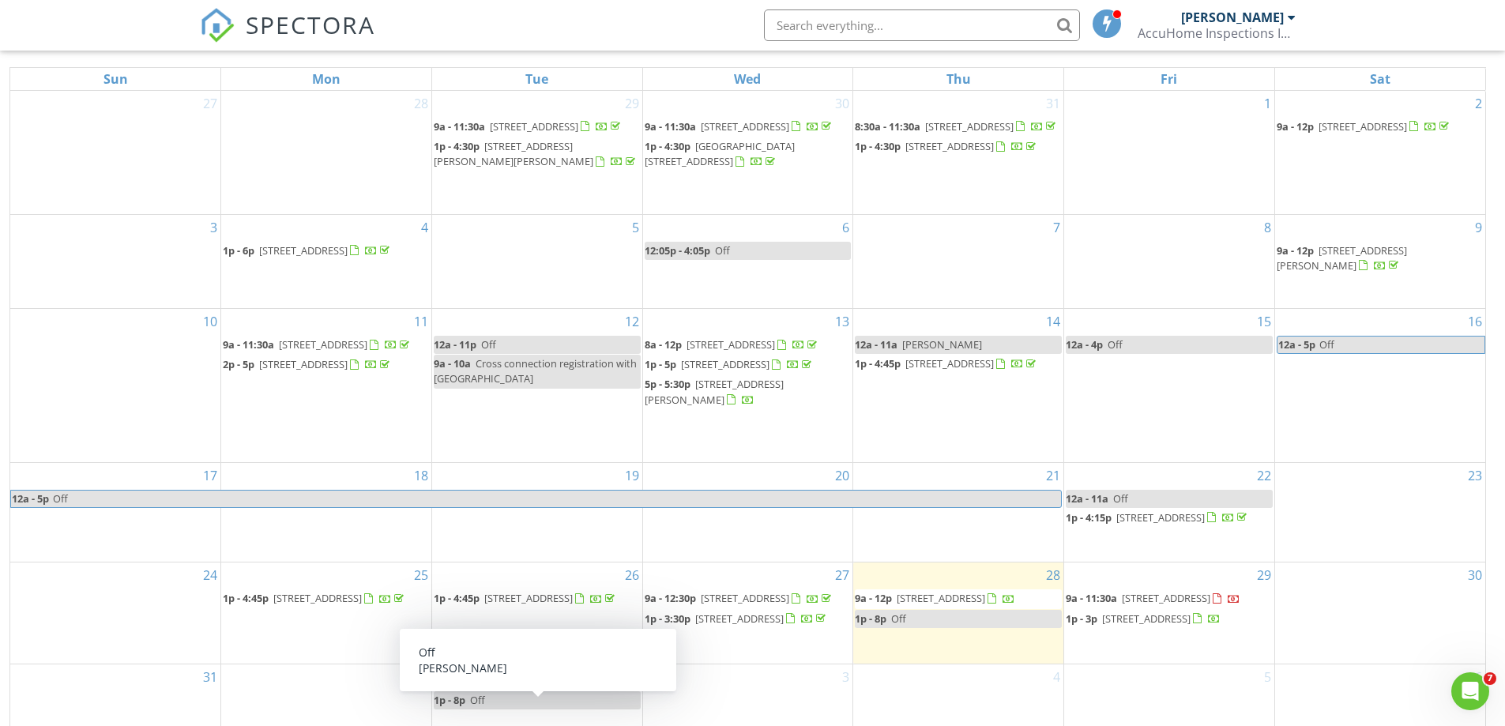
scroll to position [210, 0]
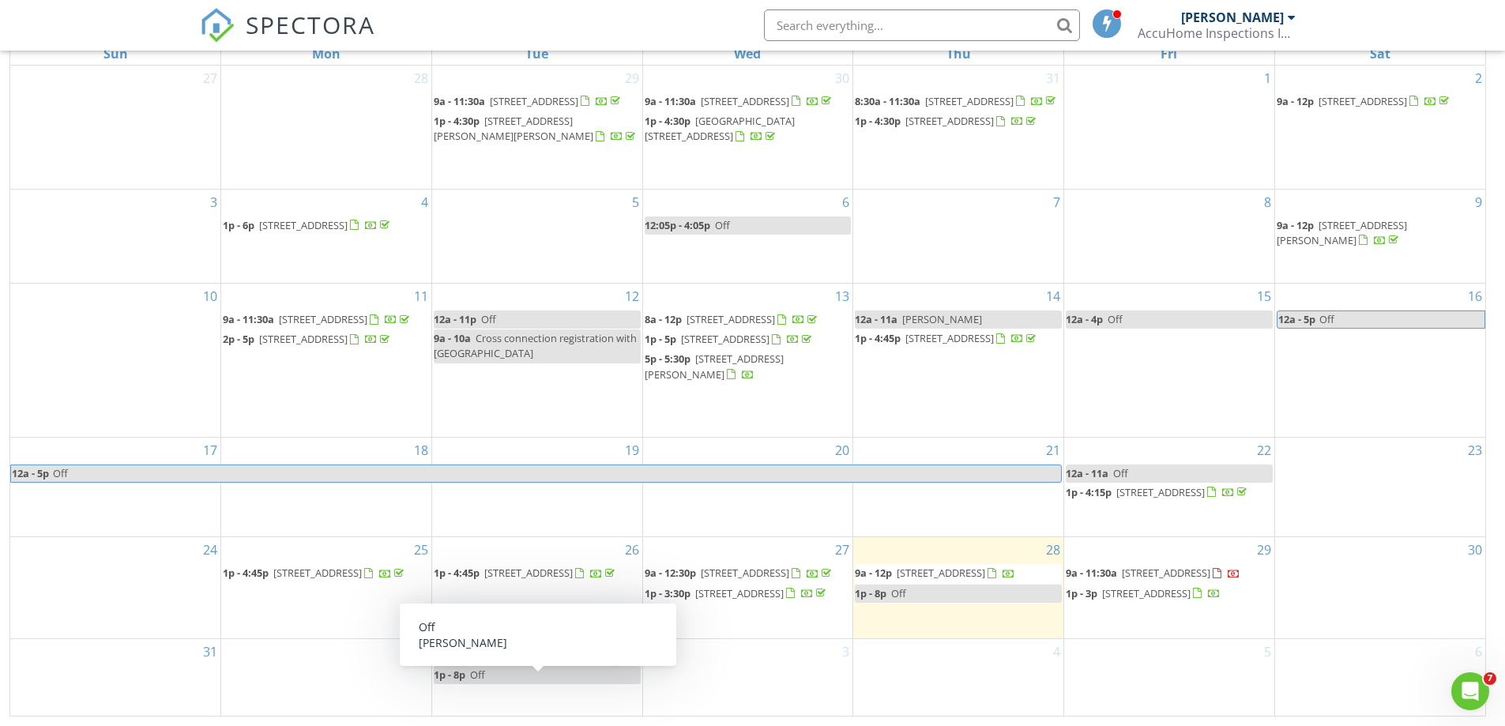
click at [300, 672] on div "1" at bounding box center [326, 677] width 210 height 77
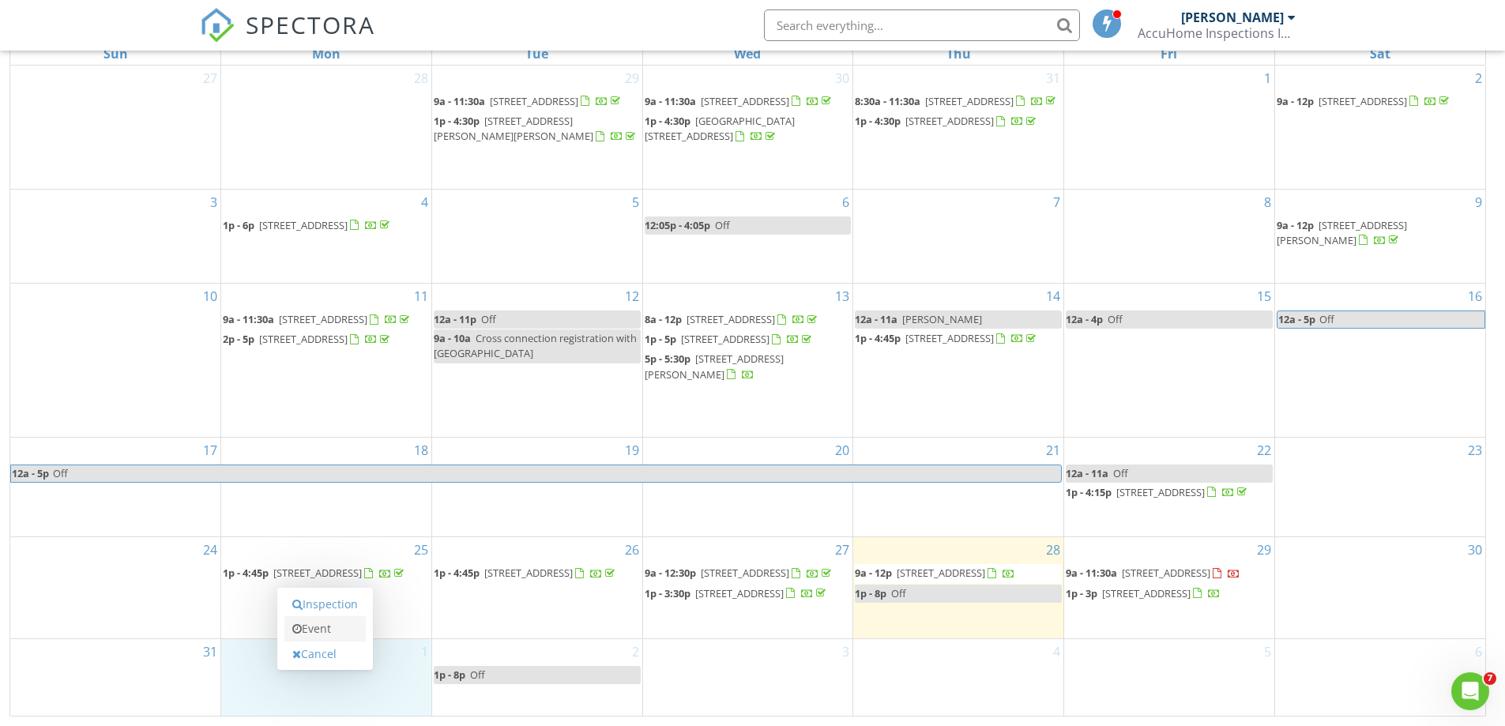
click at [329, 630] on link "Event" at bounding box center [324, 628] width 81 height 25
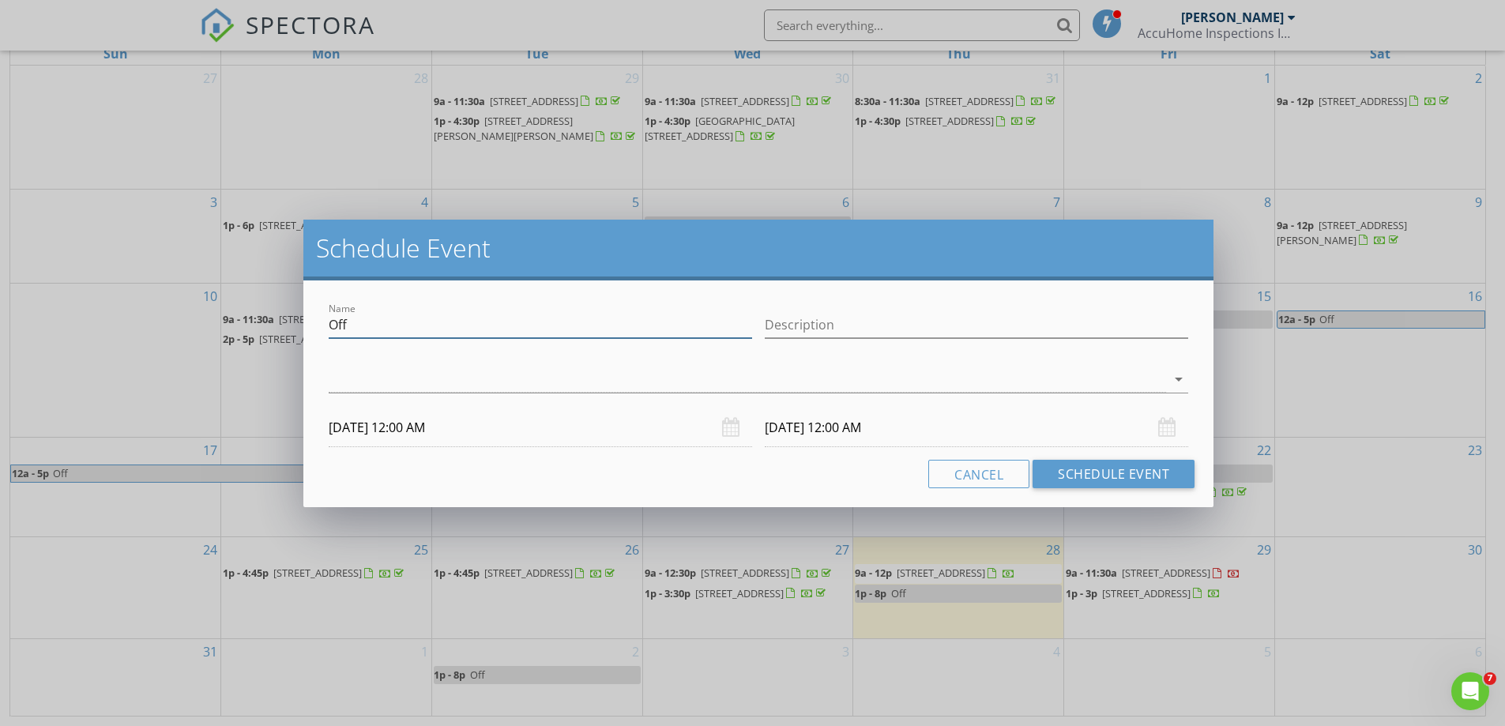
click at [389, 328] on input "Off" at bounding box center [541, 325] width 424 height 26
click at [842, 334] on input "Description" at bounding box center [977, 325] width 424 height 26
type input "Hold for Friday morning client in case funding has not called - will switch to …"
click at [476, 431] on input "09/01/2025 12:00 AM" at bounding box center [541, 428] width 424 height 39
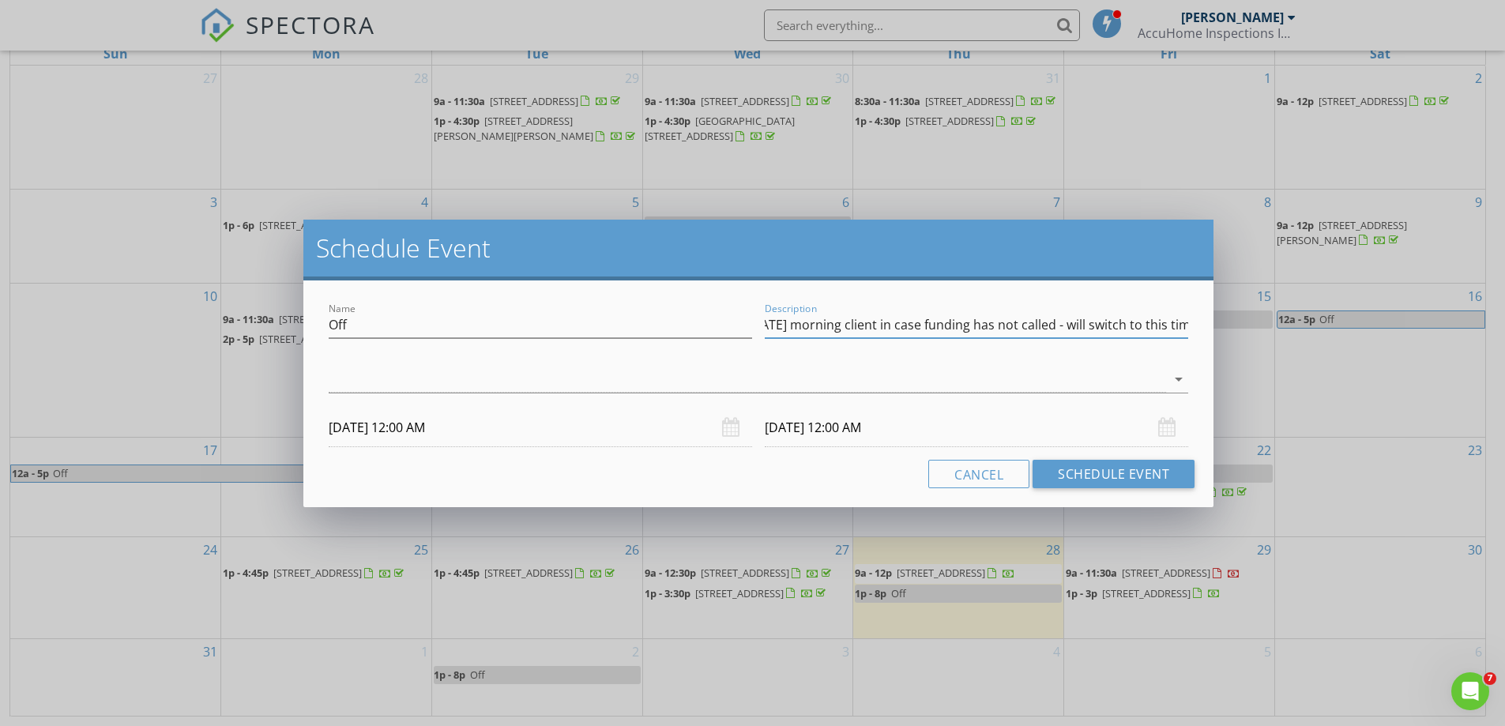
scroll to position [0, 0]
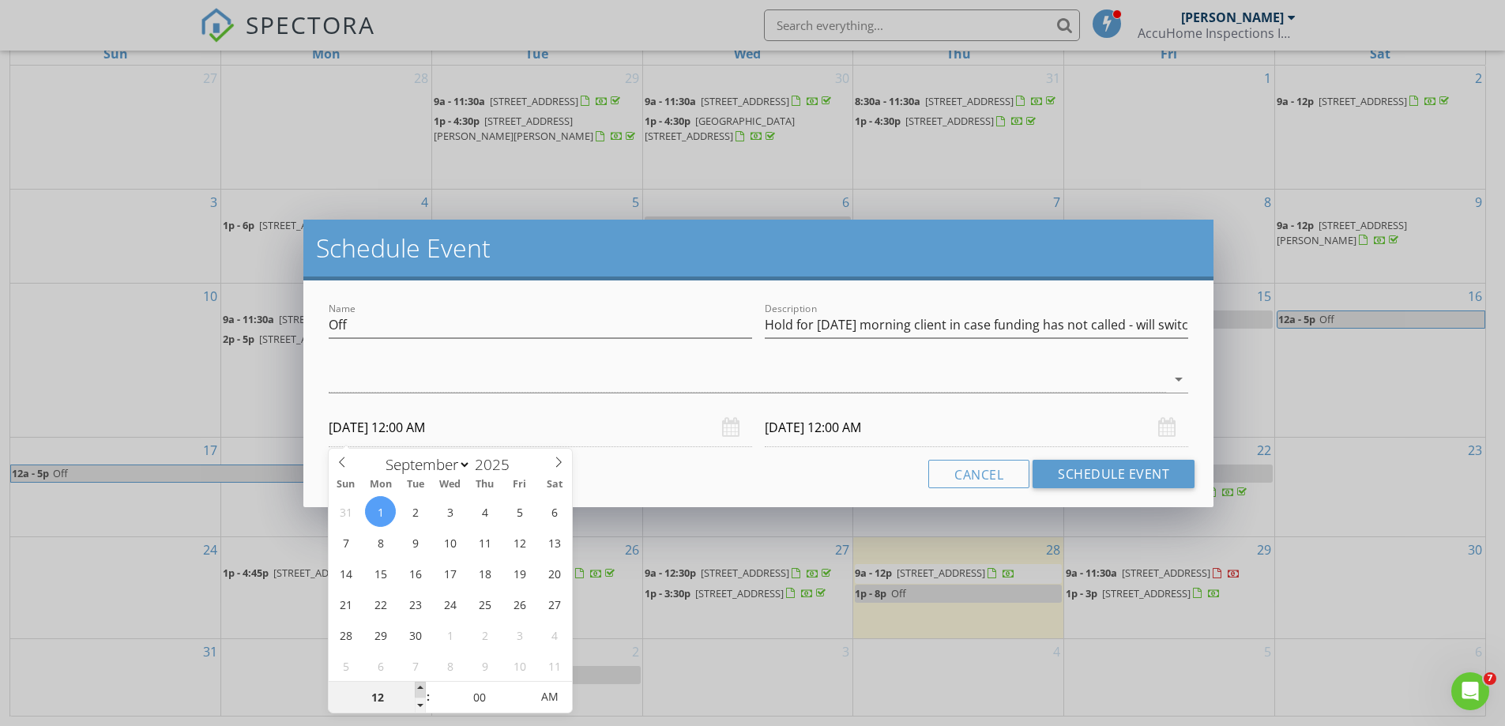
type input "01"
type input "09/01/2025 1:00 AM"
click at [420, 685] on span at bounding box center [420, 690] width 11 height 16
type input "09/02/2025 1:00 AM"
type input "02"
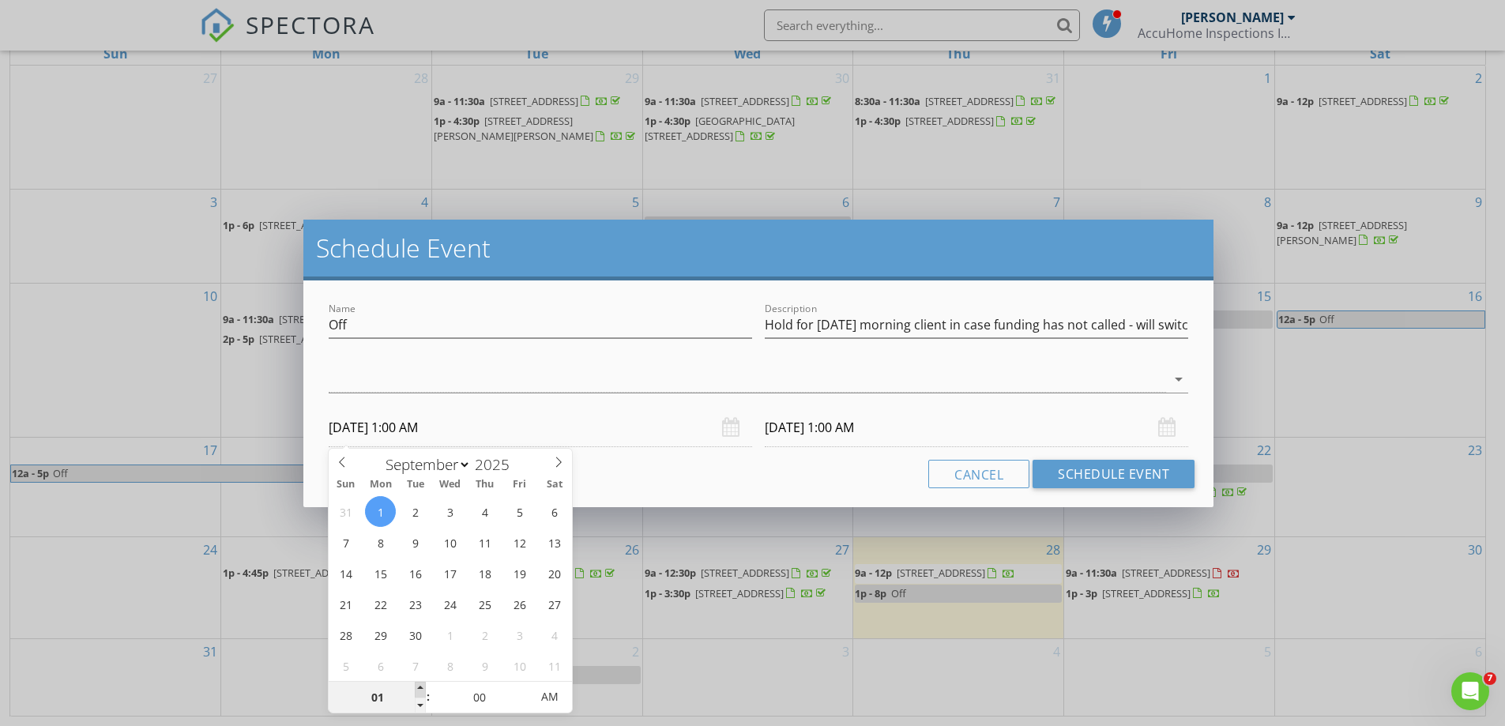
type input "09/01/2025 2:00 AM"
click at [420, 685] on span at bounding box center [420, 690] width 11 height 16
type input "03"
type input "09/01/2025 3:00 AM"
click at [420, 685] on span at bounding box center [420, 690] width 11 height 16
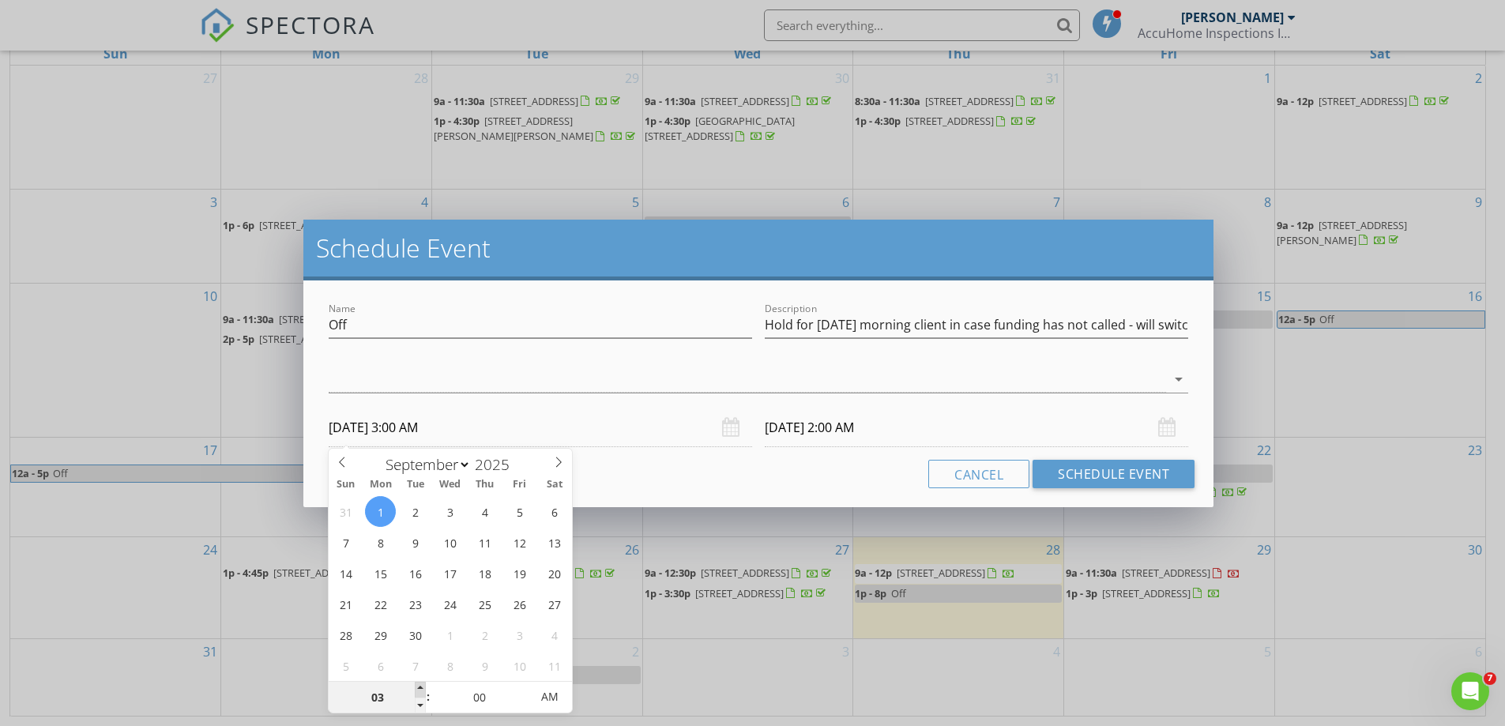
type input "09/02/2025 3:00 AM"
type input "04"
type input "09/01/2025 4:00 AM"
click at [420, 685] on span at bounding box center [420, 690] width 11 height 16
type input "09/02/2025 4:00 AM"
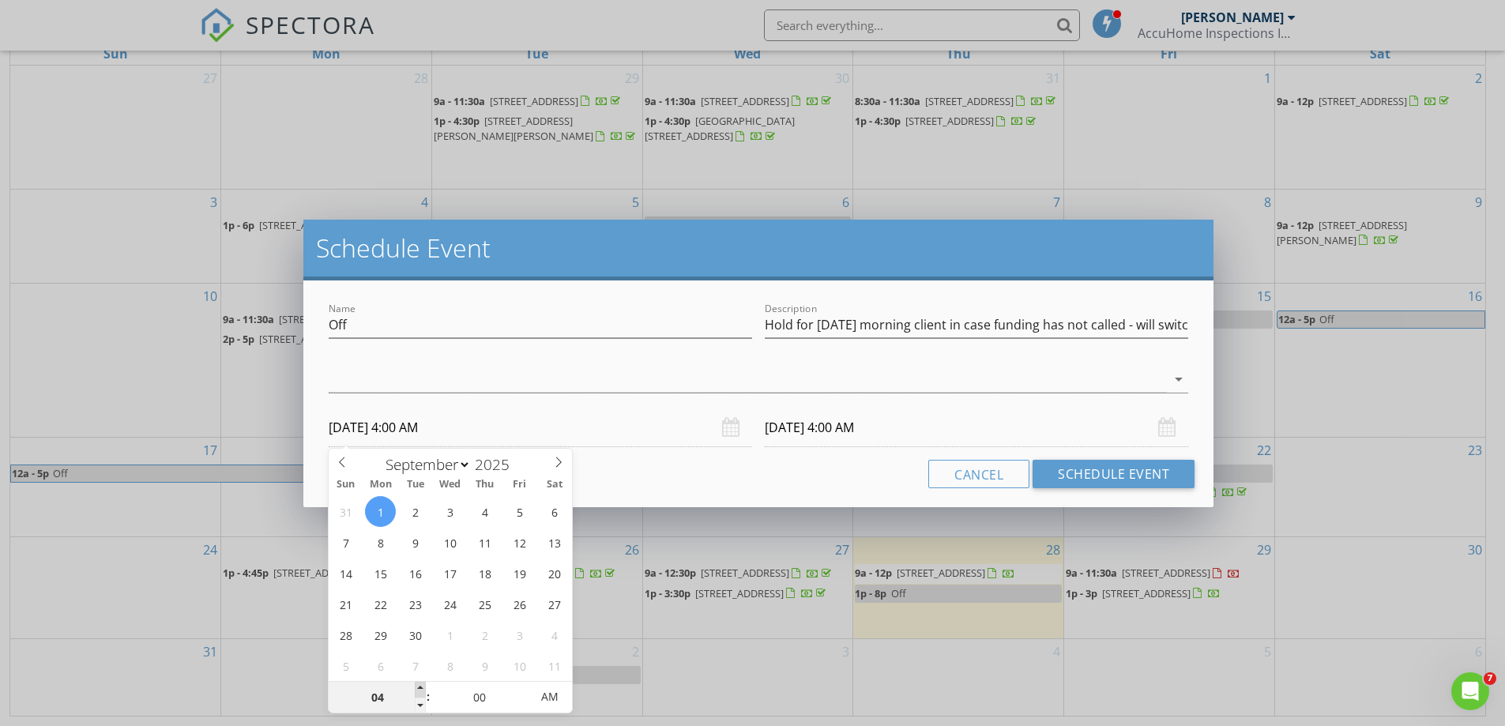
type input "05"
type input "09/01/2025 5:00 AM"
click at [420, 685] on span at bounding box center [420, 690] width 11 height 16
type input "06"
type input "09/01/2025 6:00 AM"
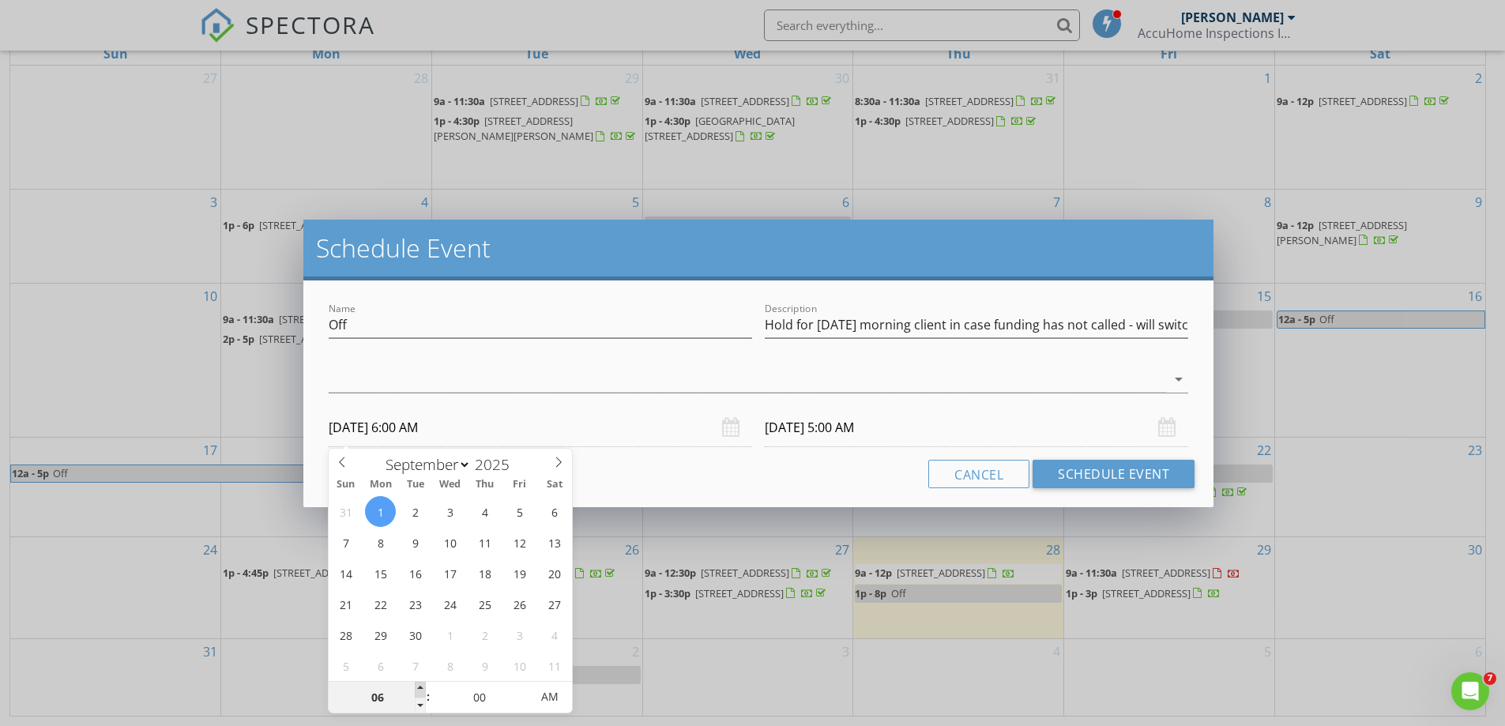
click at [420, 685] on span at bounding box center [420, 690] width 11 height 16
type input "09/02/2025 6:00 AM"
type input "07"
type input "09/01/2025 7:00 AM"
click at [420, 685] on span at bounding box center [420, 690] width 11 height 16
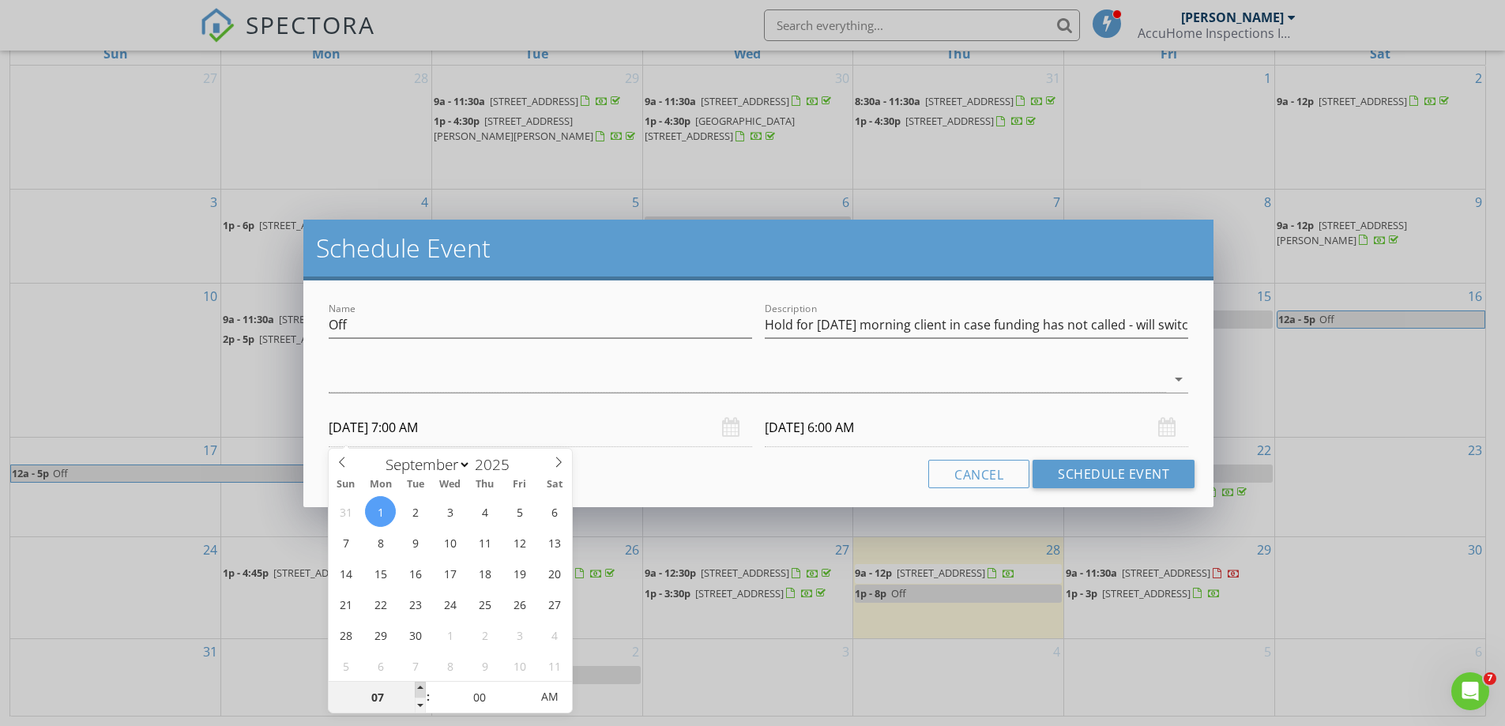
type input "09/02/2025 7:00 AM"
type input "08"
type input "09/01/2025 8:00 AM"
click at [420, 685] on span at bounding box center [420, 690] width 11 height 16
type input "09/02/2025 8:00 AM"
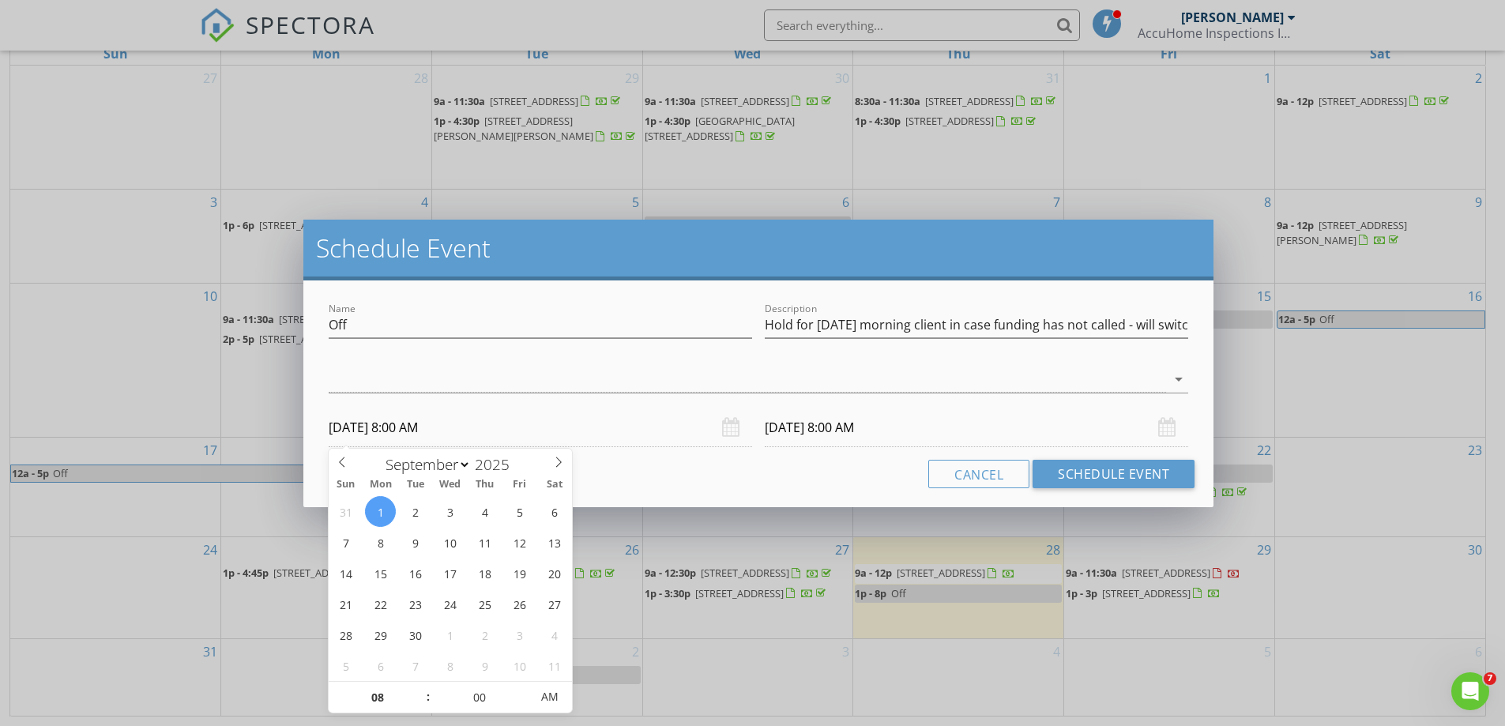
click at [1162, 431] on div "09/02/2025 8:00 AM" at bounding box center [977, 428] width 424 height 39
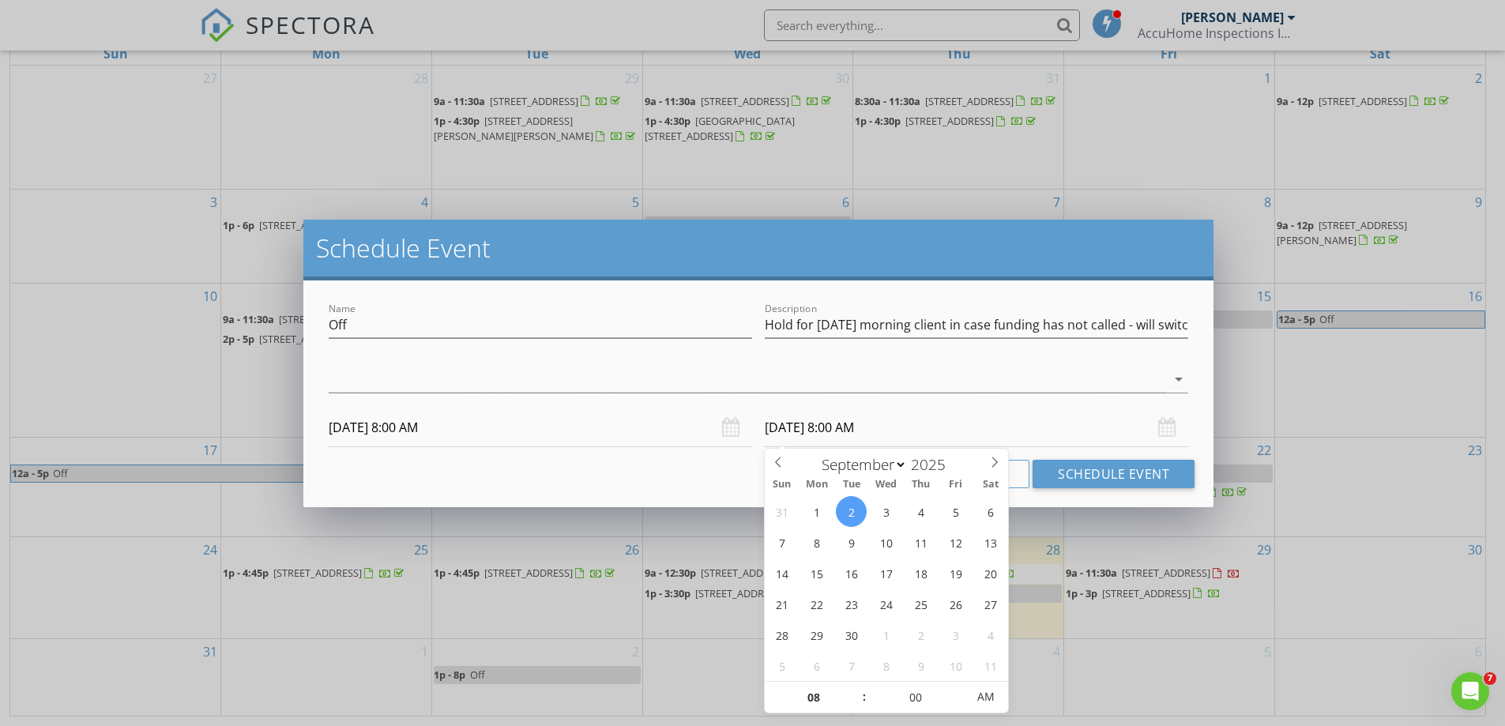
click at [886, 429] on input "09/02/2025 8:00 AM" at bounding box center [977, 428] width 424 height 39
type input "09"
type input "09/02/2025 9:00 AM"
click at [857, 689] on span at bounding box center [856, 690] width 11 height 16
type input "10"
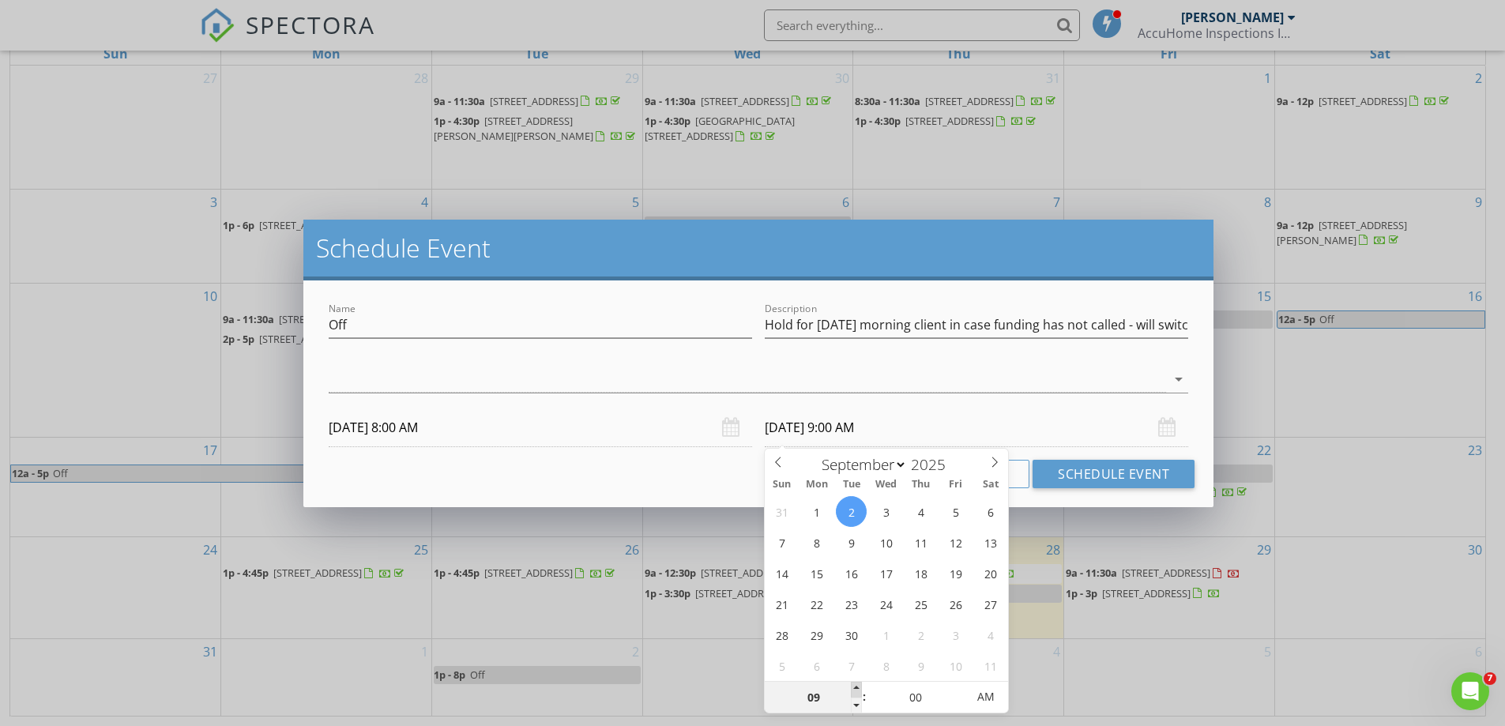
type input "09/02/2025 10:00 AM"
click at [857, 689] on span at bounding box center [856, 690] width 11 height 16
type input "11"
type input "09/02/2025 11:00 AM"
click at [857, 689] on span at bounding box center [856, 690] width 11 height 16
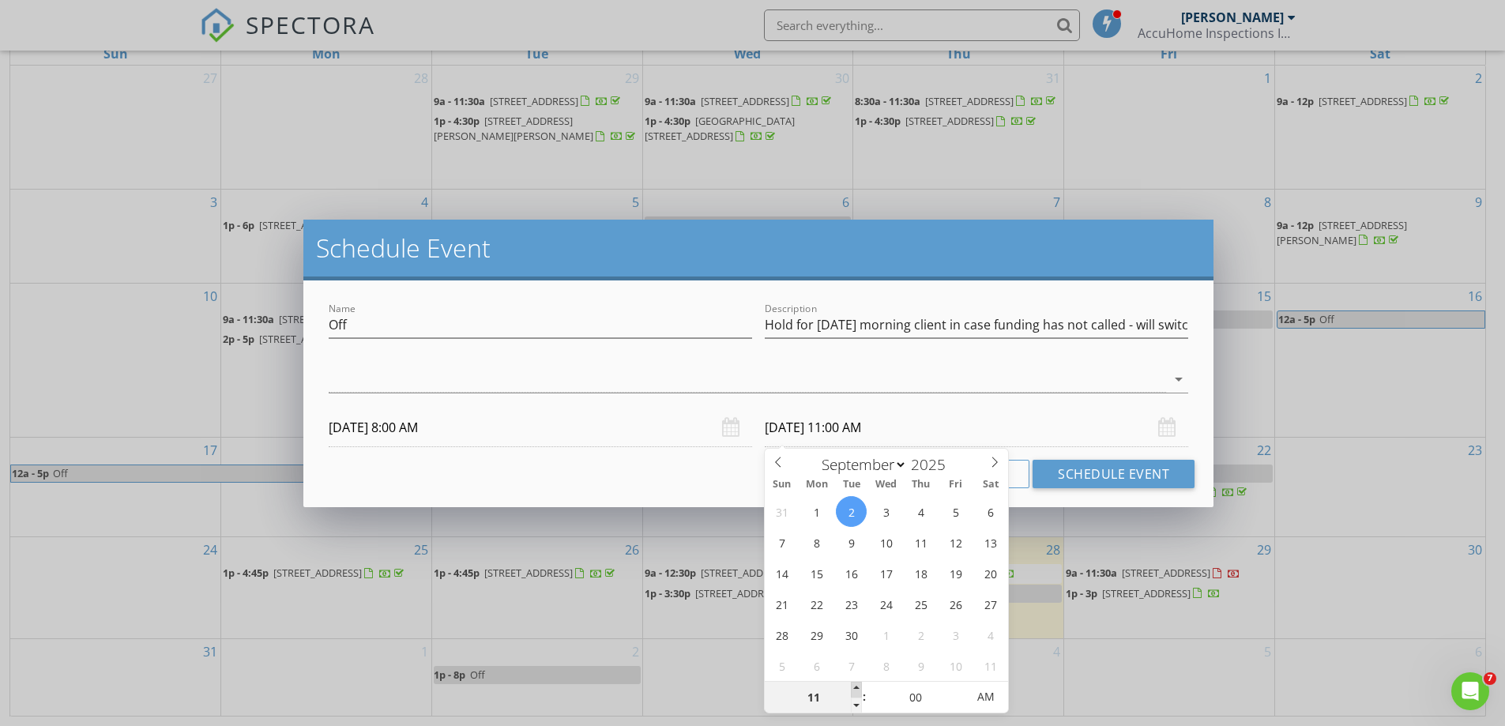
type input "12"
type input "09/02/2025 12:00 PM"
click at [857, 689] on span at bounding box center [856, 690] width 11 height 16
click at [1024, 424] on input "09/02/2025 12:00 PM" at bounding box center [977, 428] width 424 height 39
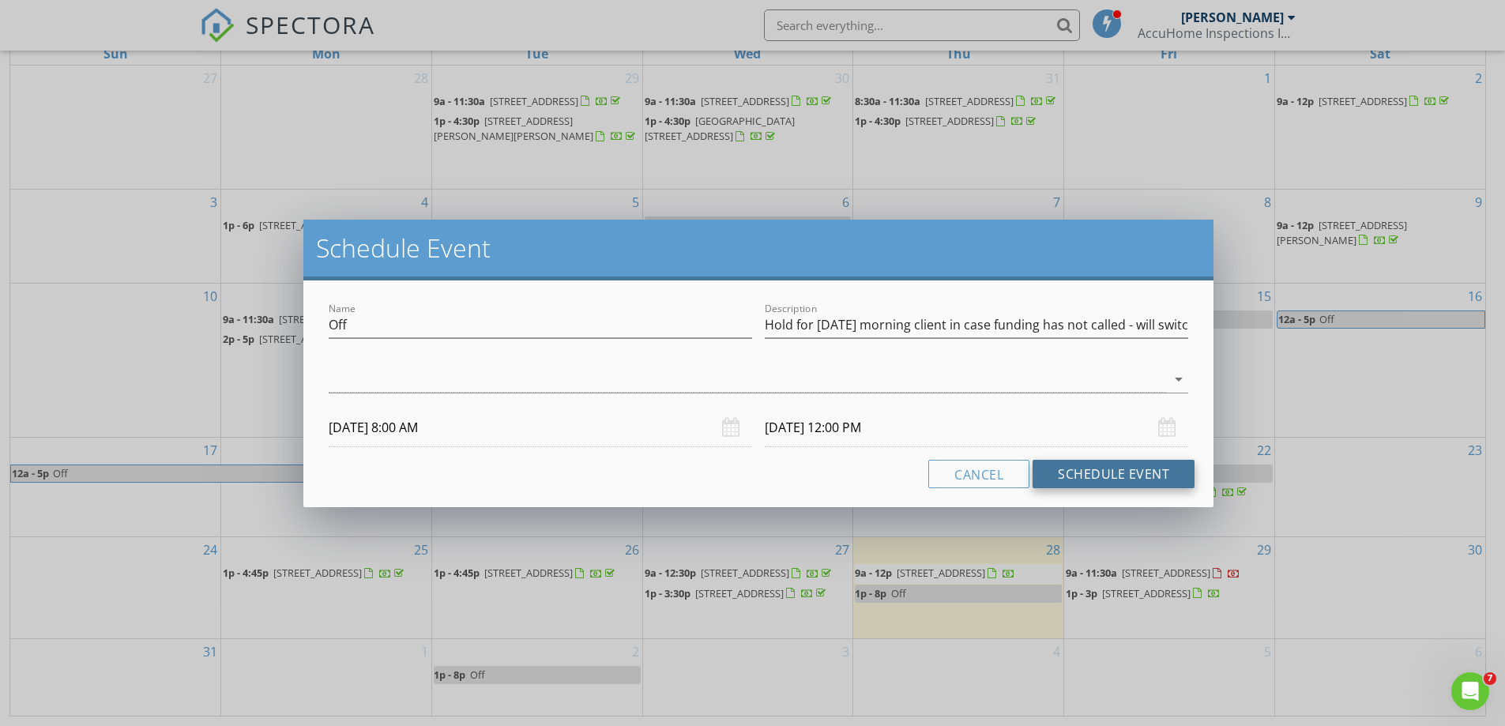
click at [1130, 473] on button "Schedule Event" at bounding box center [1114, 474] width 162 height 28
click at [1080, 473] on button "Schedule Event" at bounding box center [1114, 474] width 162 height 28
click at [982, 473] on button "Cancel" at bounding box center [979, 474] width 101 height 28
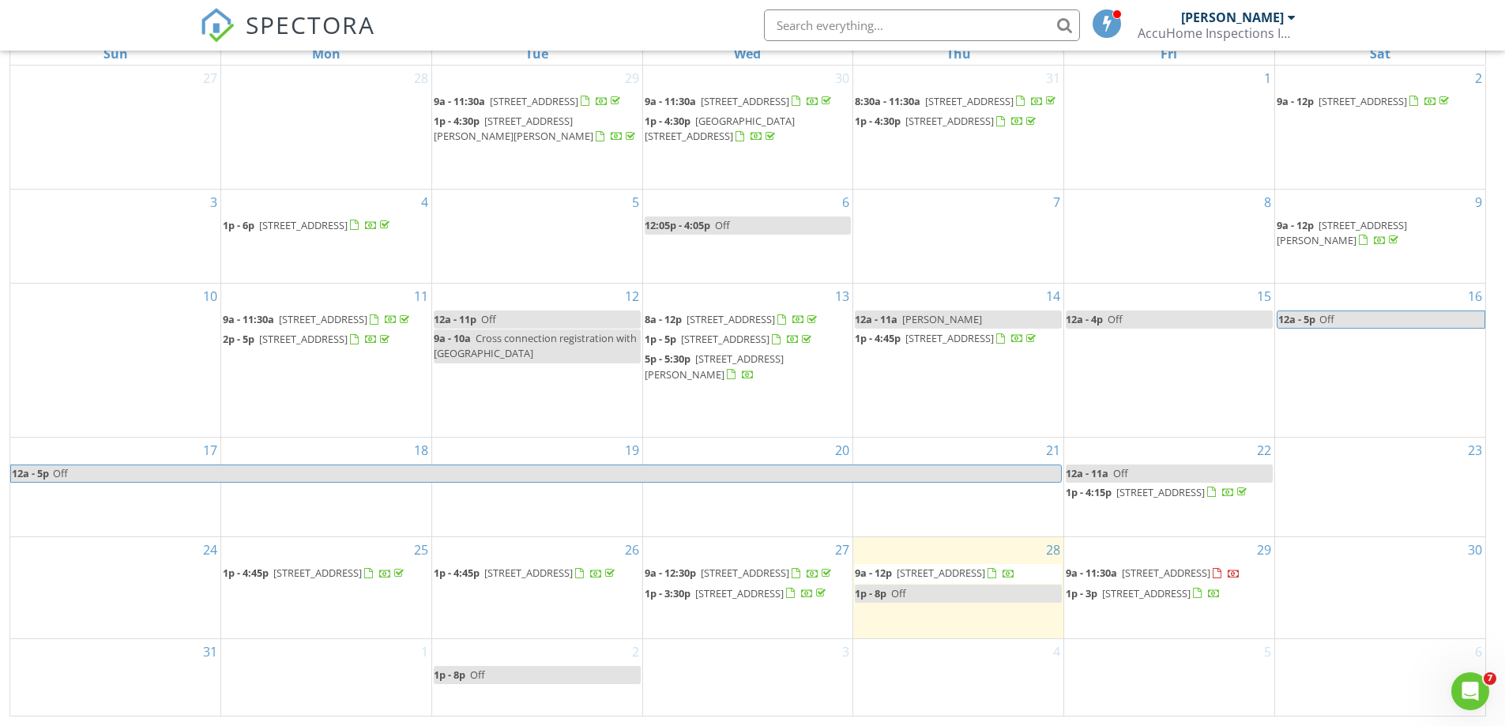
click at [388, 676] on div "1" at bounding box center [326, 677] width 210 height 77
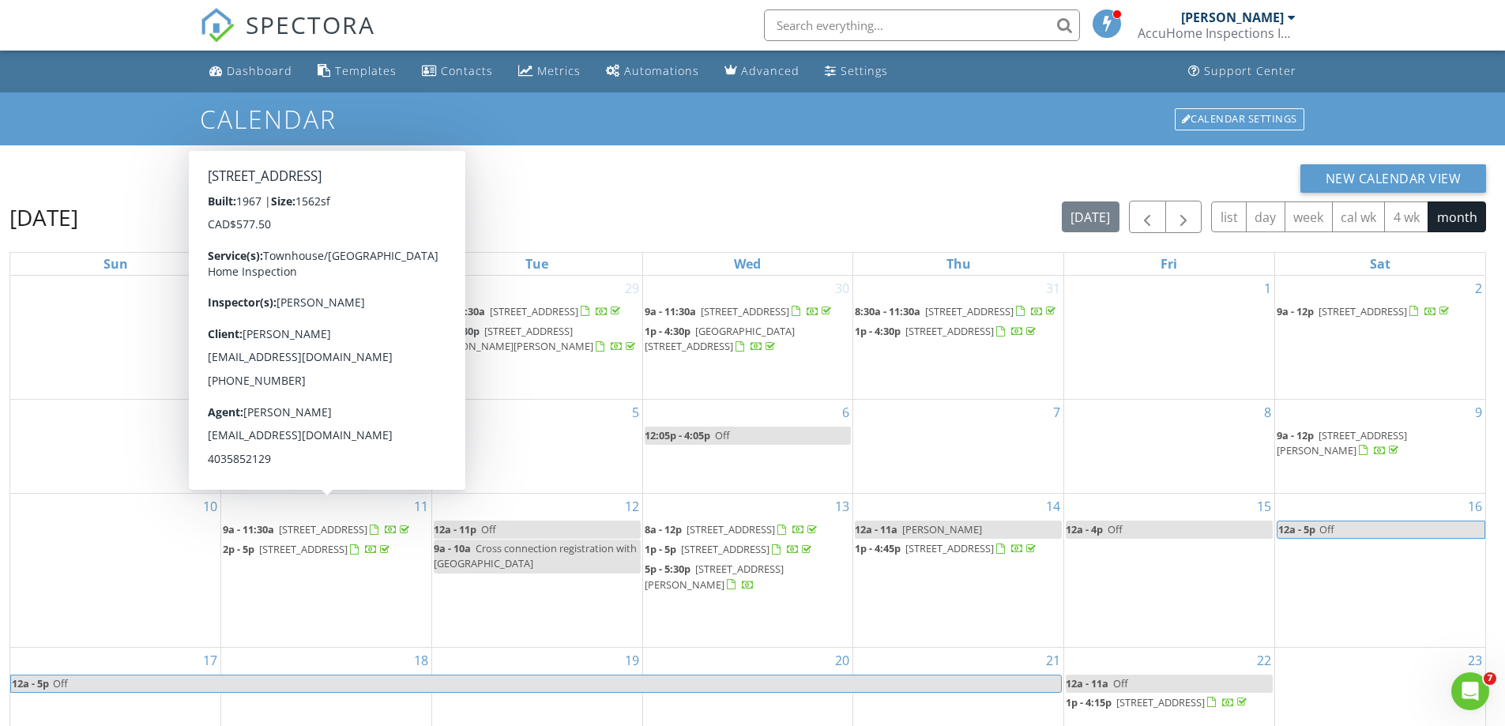
click at [78, 231] on h2 "[DATE]" at bounding box center [43, 218] width 69 height 32
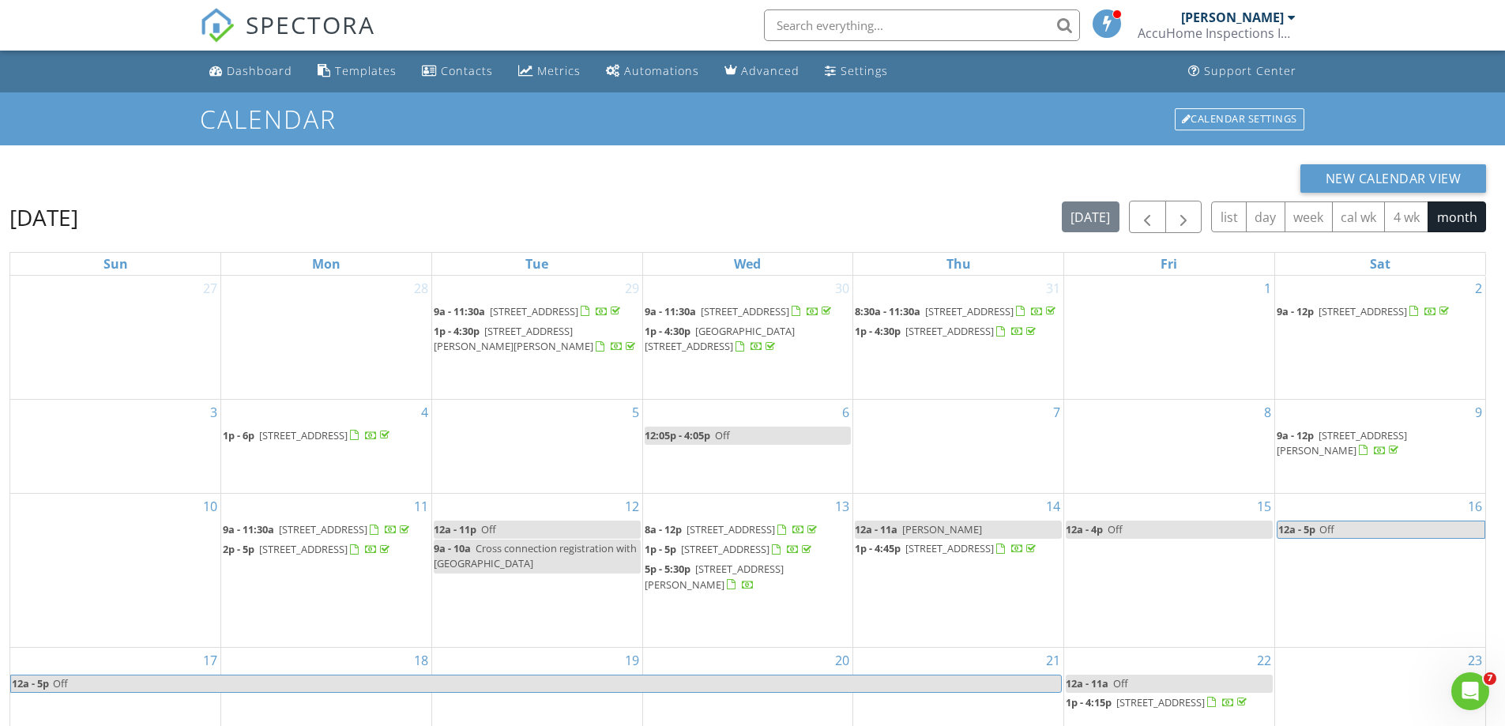
click at [78, 220] on h2 "[DATE]" at bounding box center [43, 218] width 69 height 32
click at [281, 118] on h1 "Calendar" at bounding box center [753, 119] width 1106 height 28
click at [1268, 17] on div "[PERSON_NAME]" at bounding box center [1232, 17] width 103 height 16
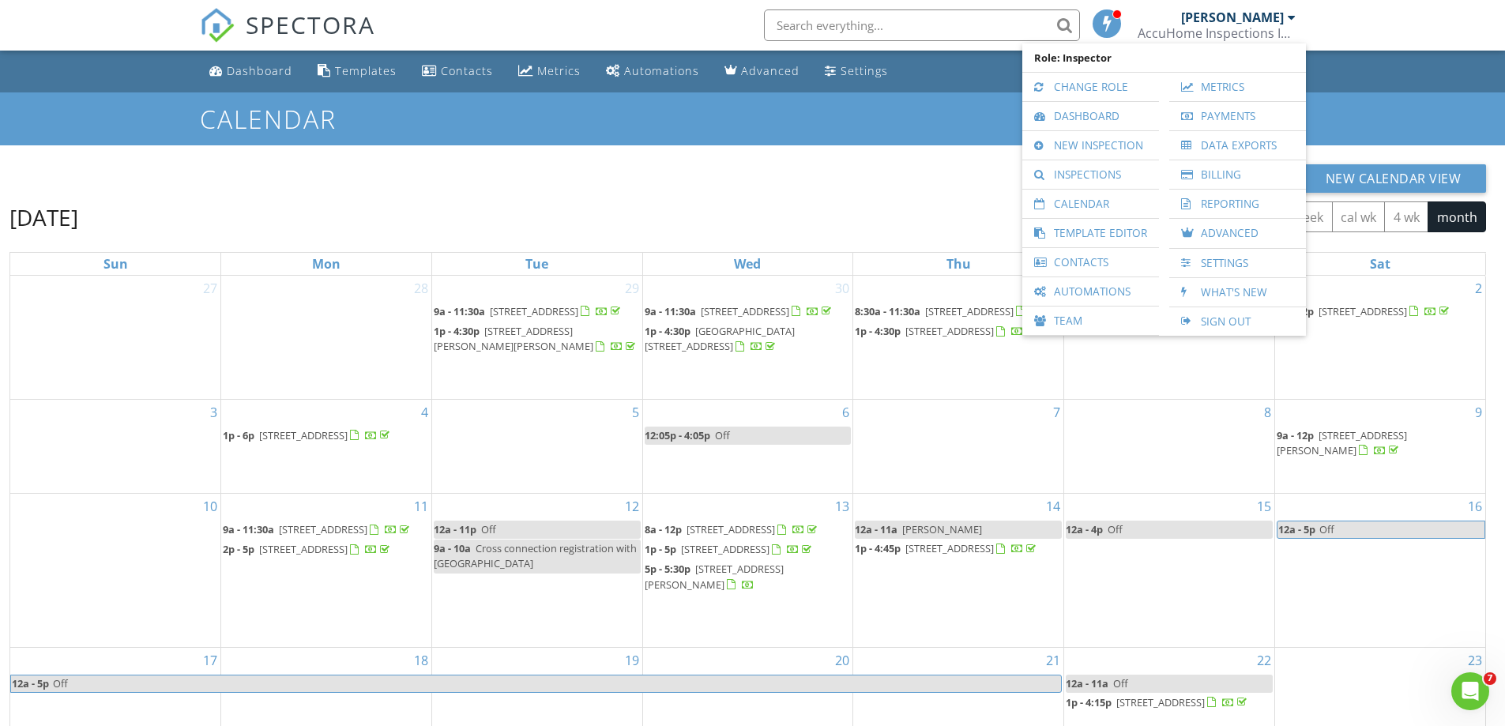
click at [1268, 17] on div "[PERSON_NAME]" at bounding box center [1232, 17] width 103 height 16
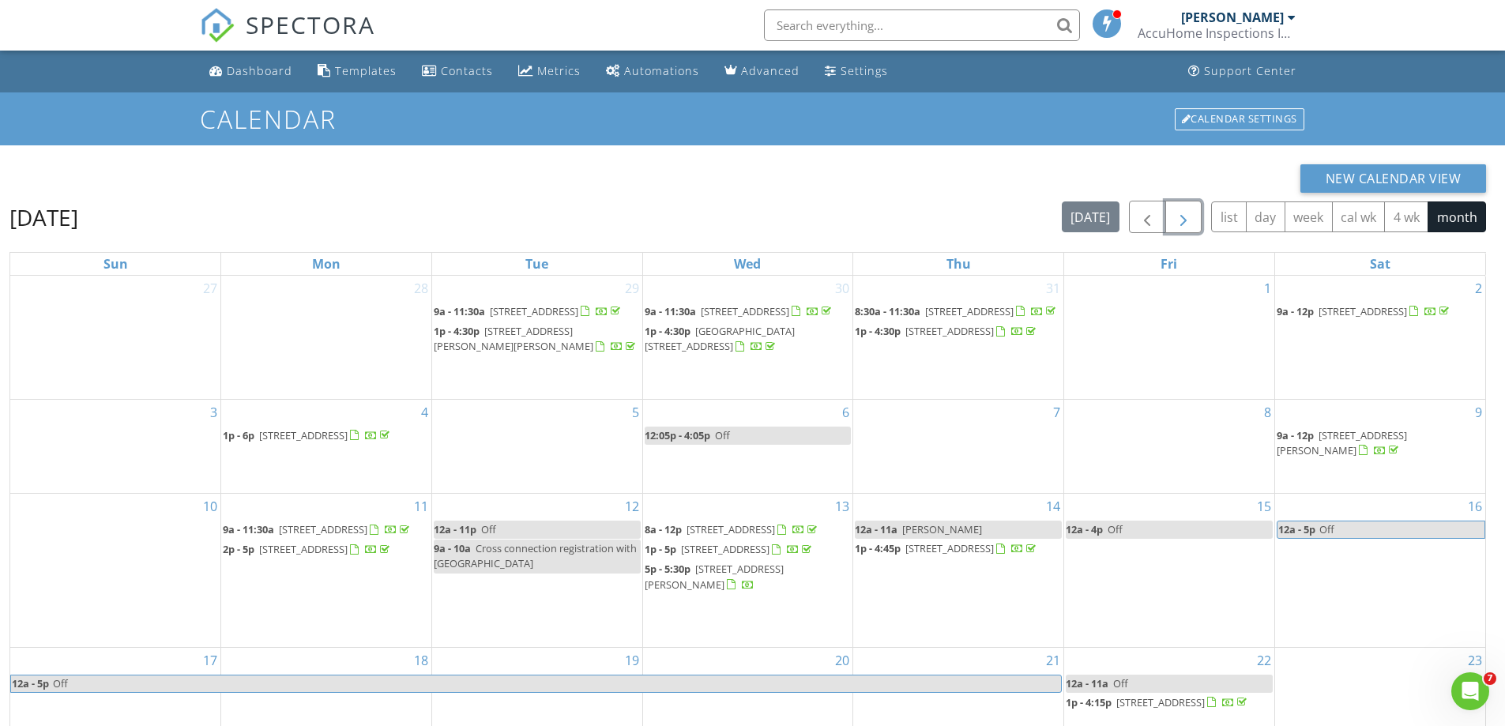
click at [1180, 217] on span "button" at bounding box center [1183, 217] width 19 height 19
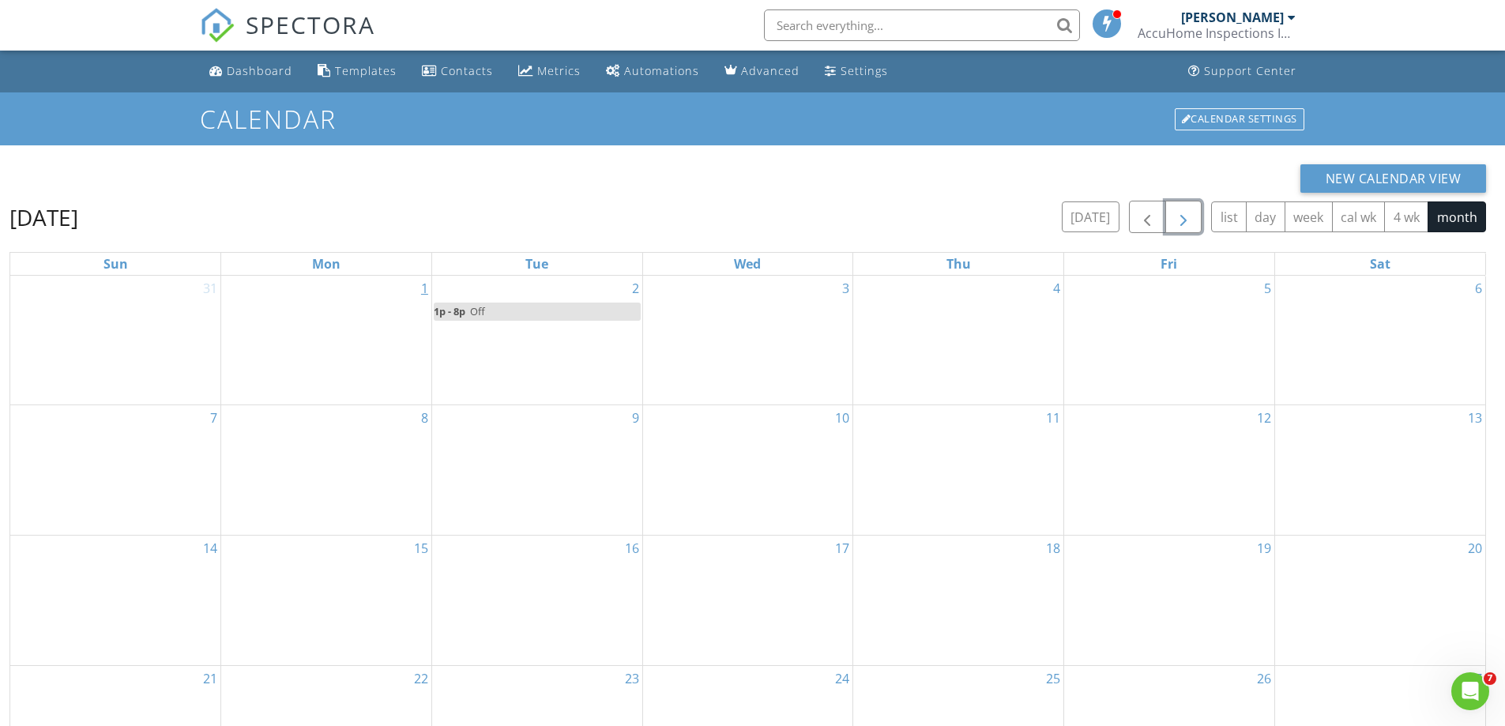
click at [426, 289] on link "1" at bounding box center [424, 288] width 13 height 25
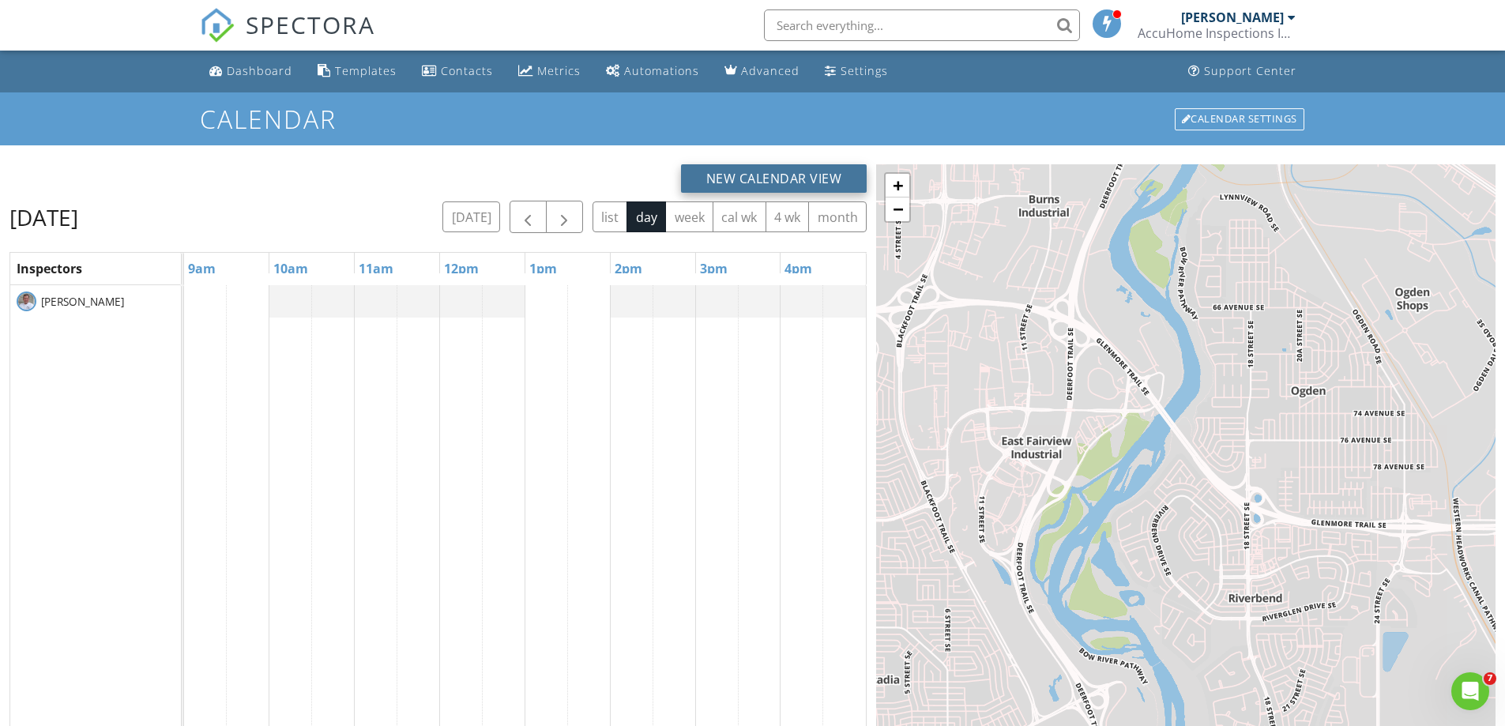
click at [812, 183] on button "New Calendar View" at bounding box center [774, 178] width 186 height 28
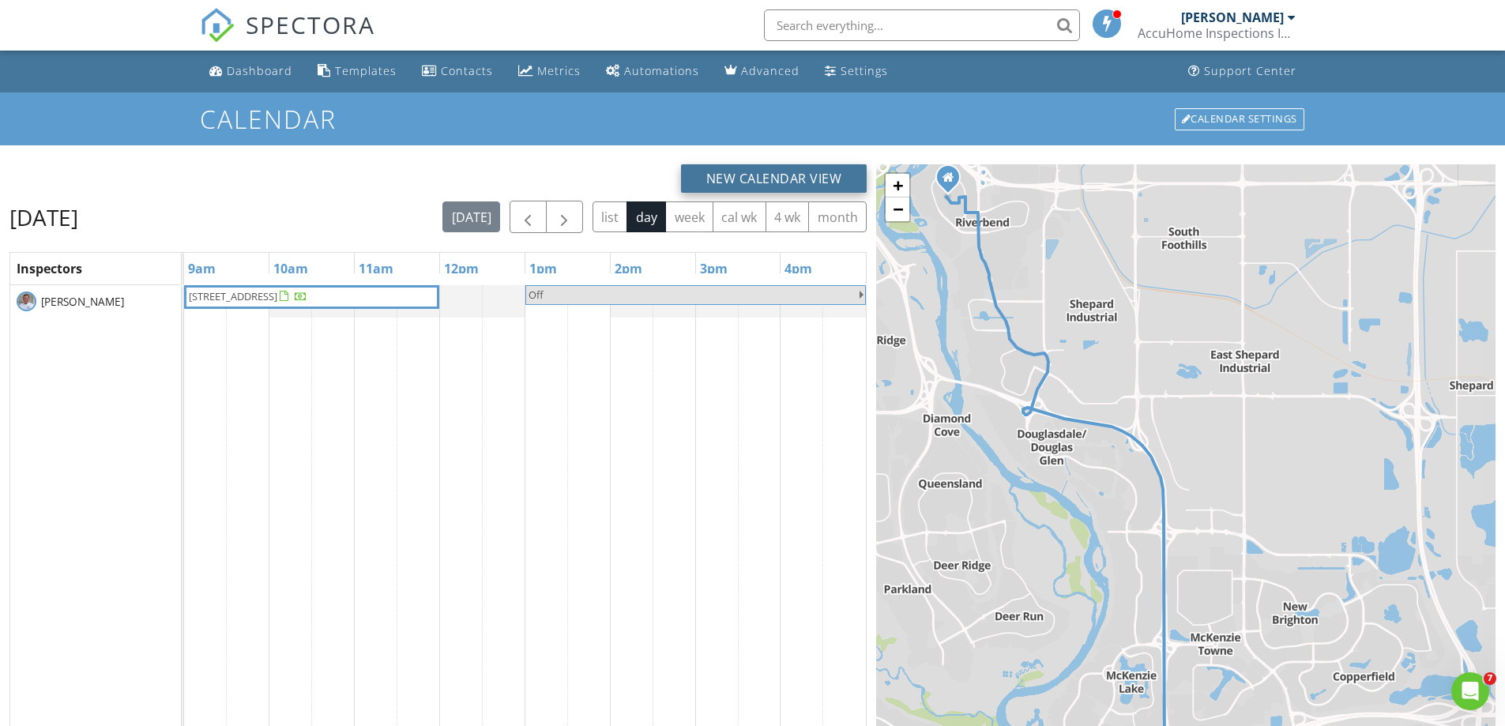
click at [775, 177] on button "New Calendar View" at bounding box center [774, 178] width 186 height 28
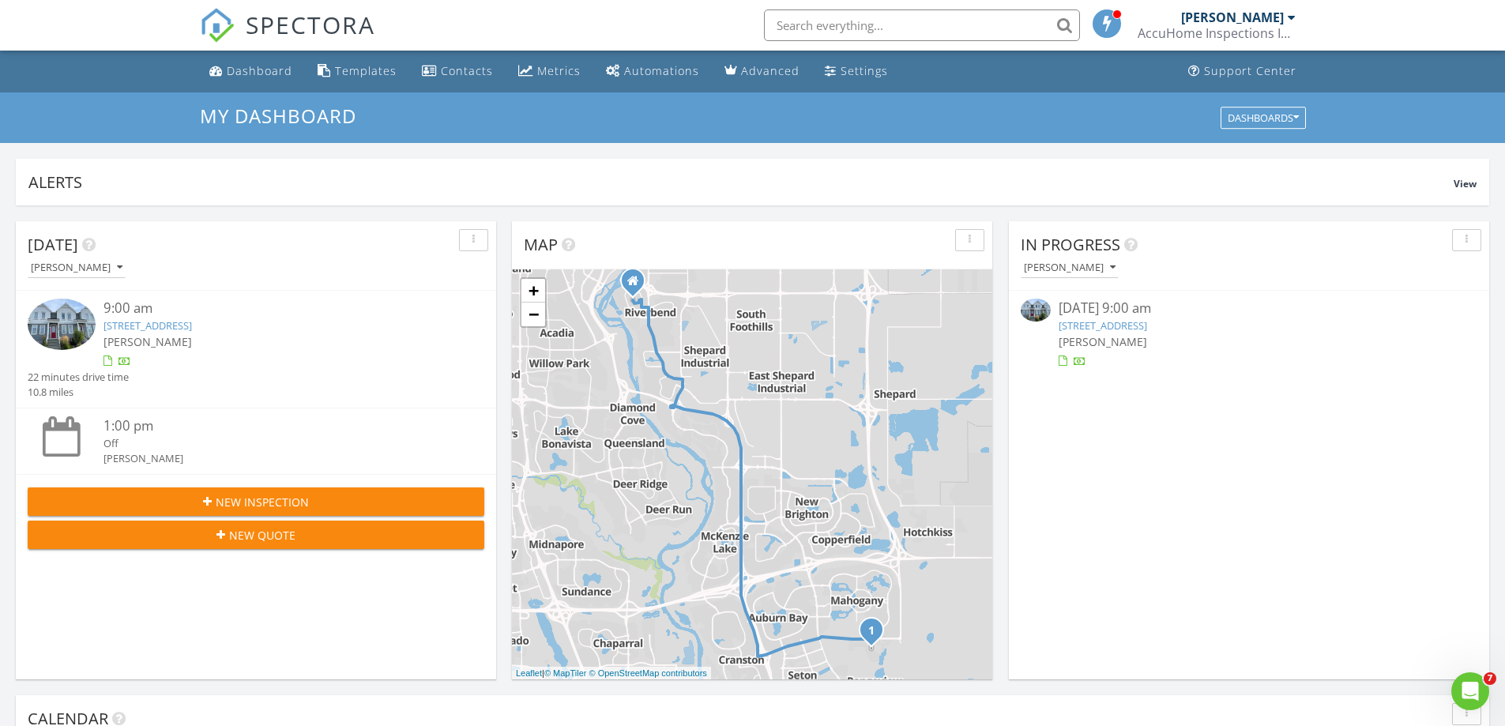
click at [1240, 23] on div "[PERSON_NAME]" at bounding box center [1232, 17] width 103 height 16
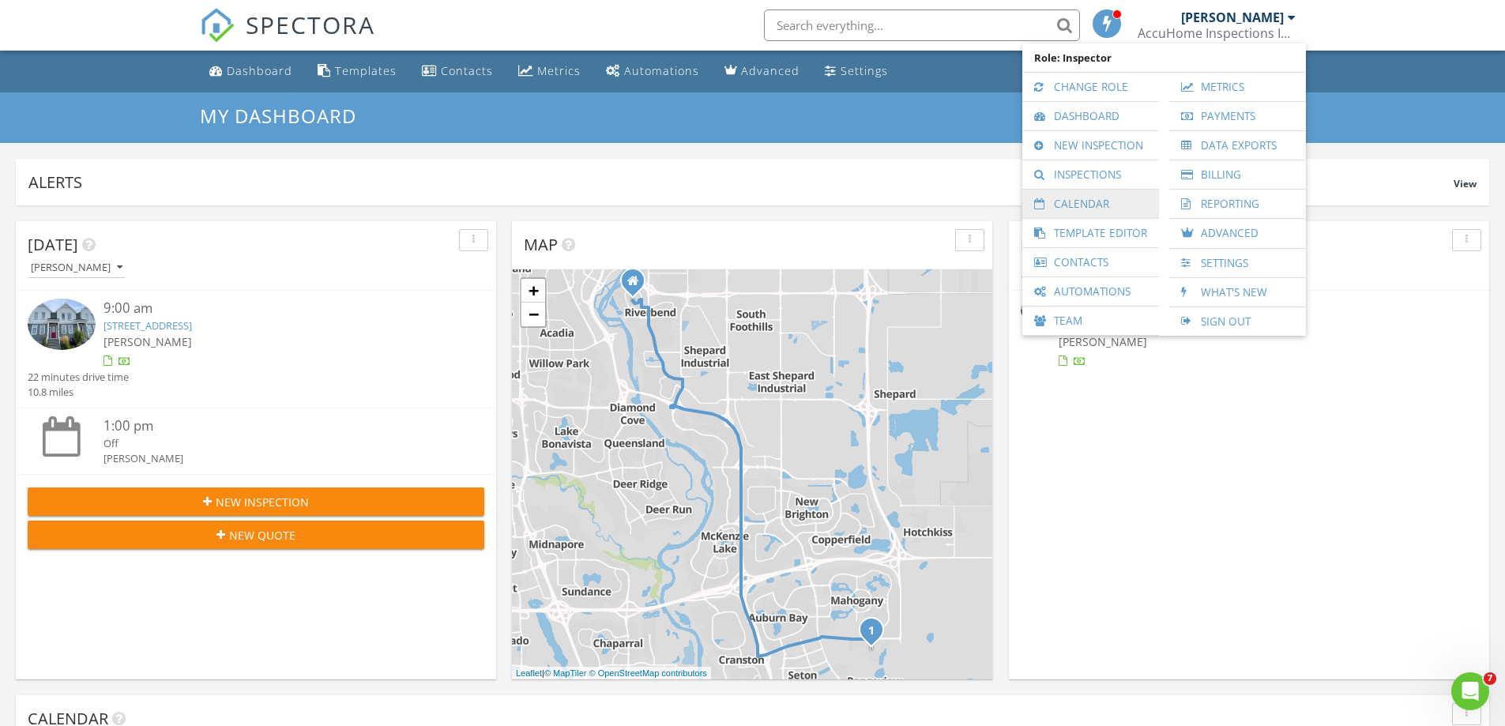
click at [1067, 200] on link "Calendar" at bounding box center [1090, 204] width 121 height 28
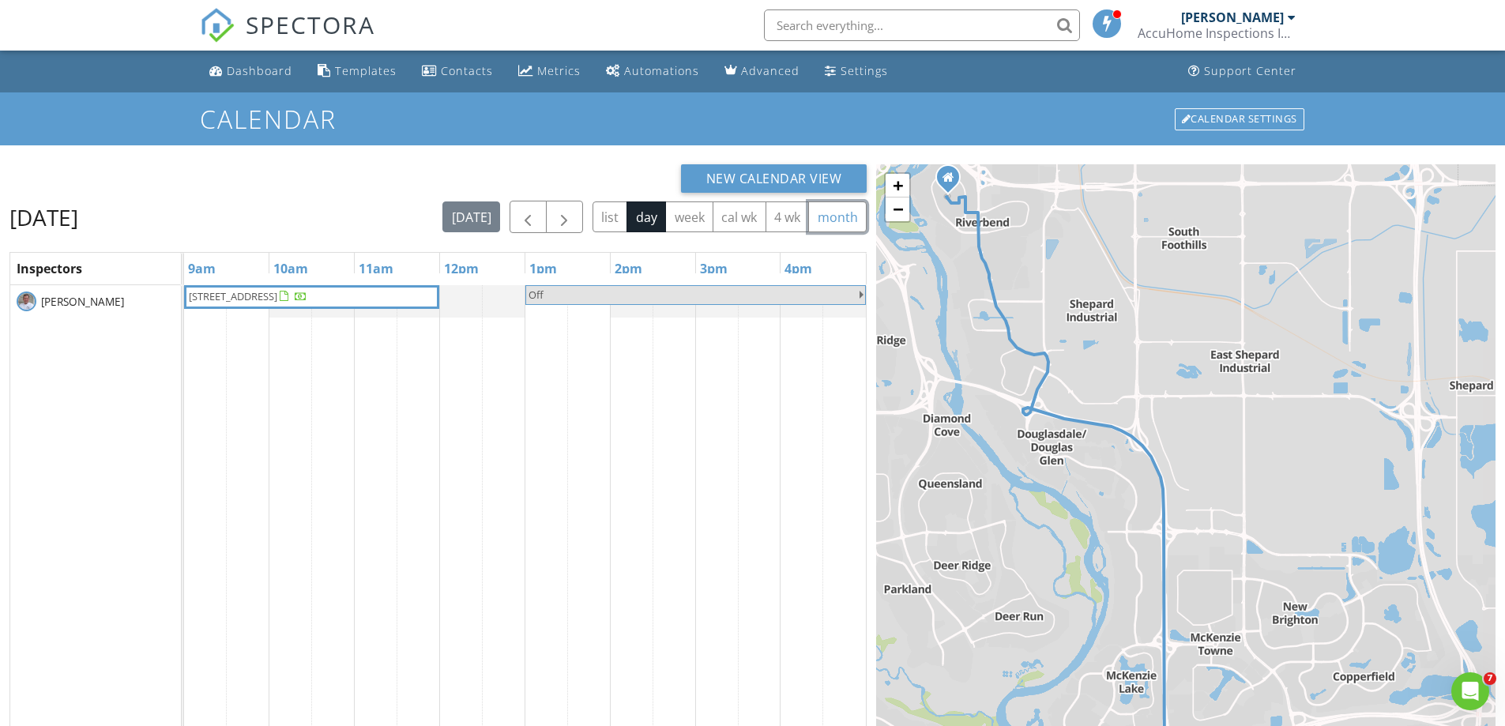
click at [844, 220] on button "month" at bounding box center [837, 217] width 58 height 31
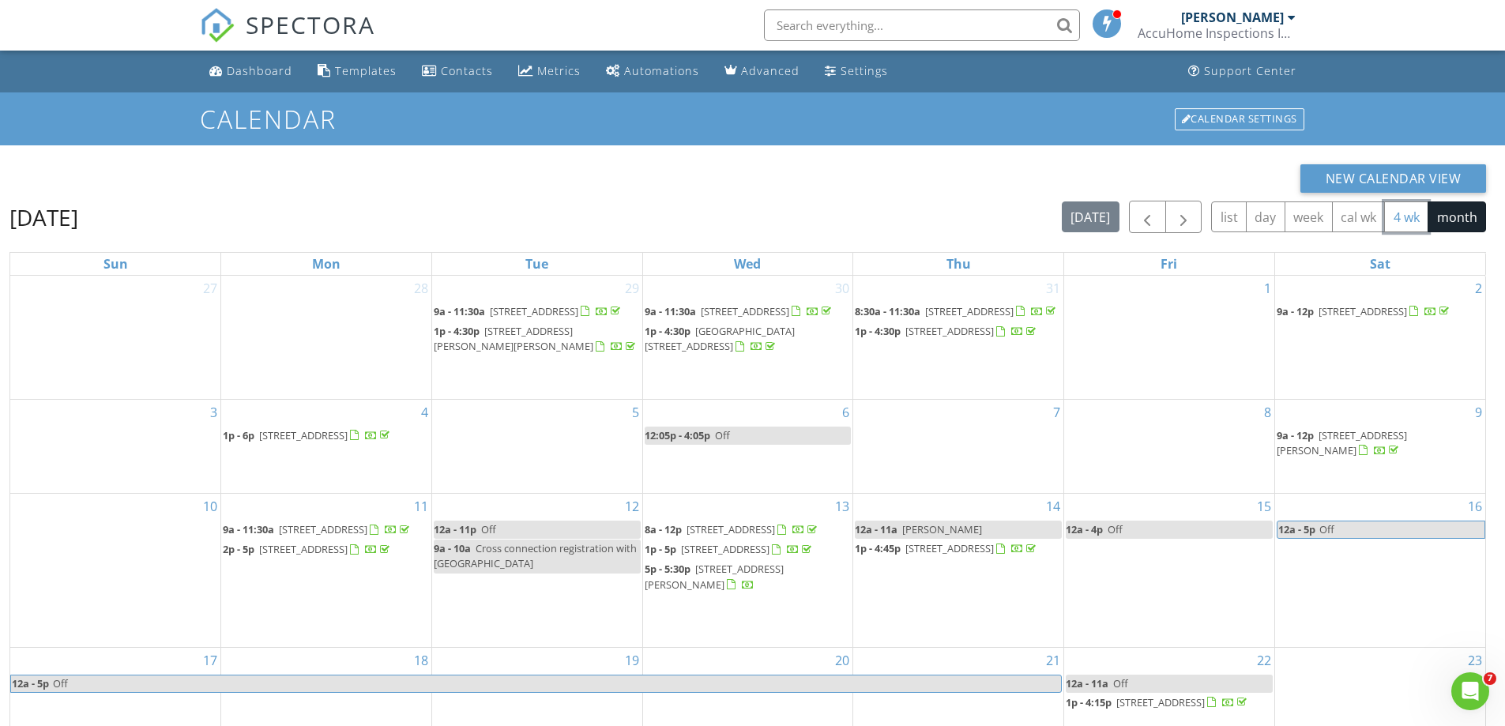
click at [1417, 217] on button "4 wk" at bounding box center [1406, 217] width 44 height 31
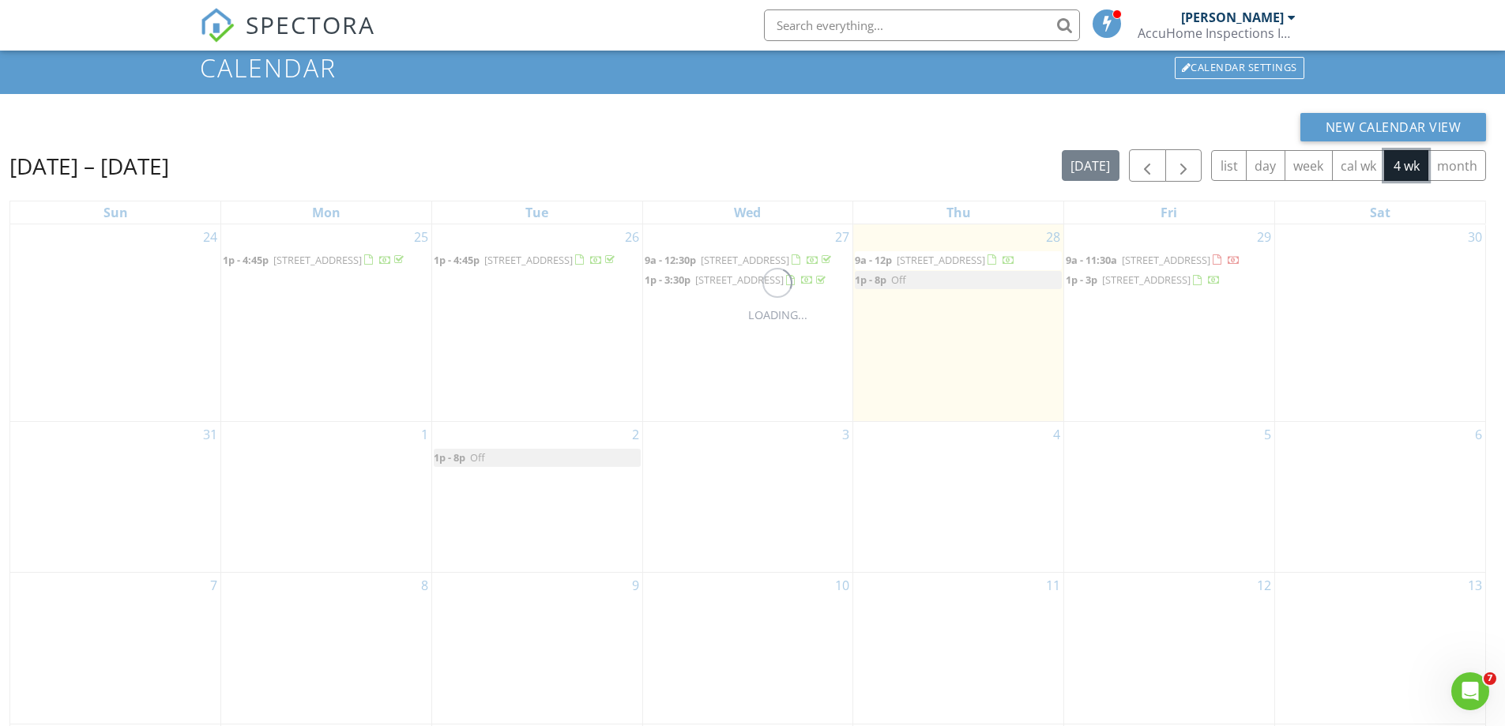
scroll to position [79, 0]
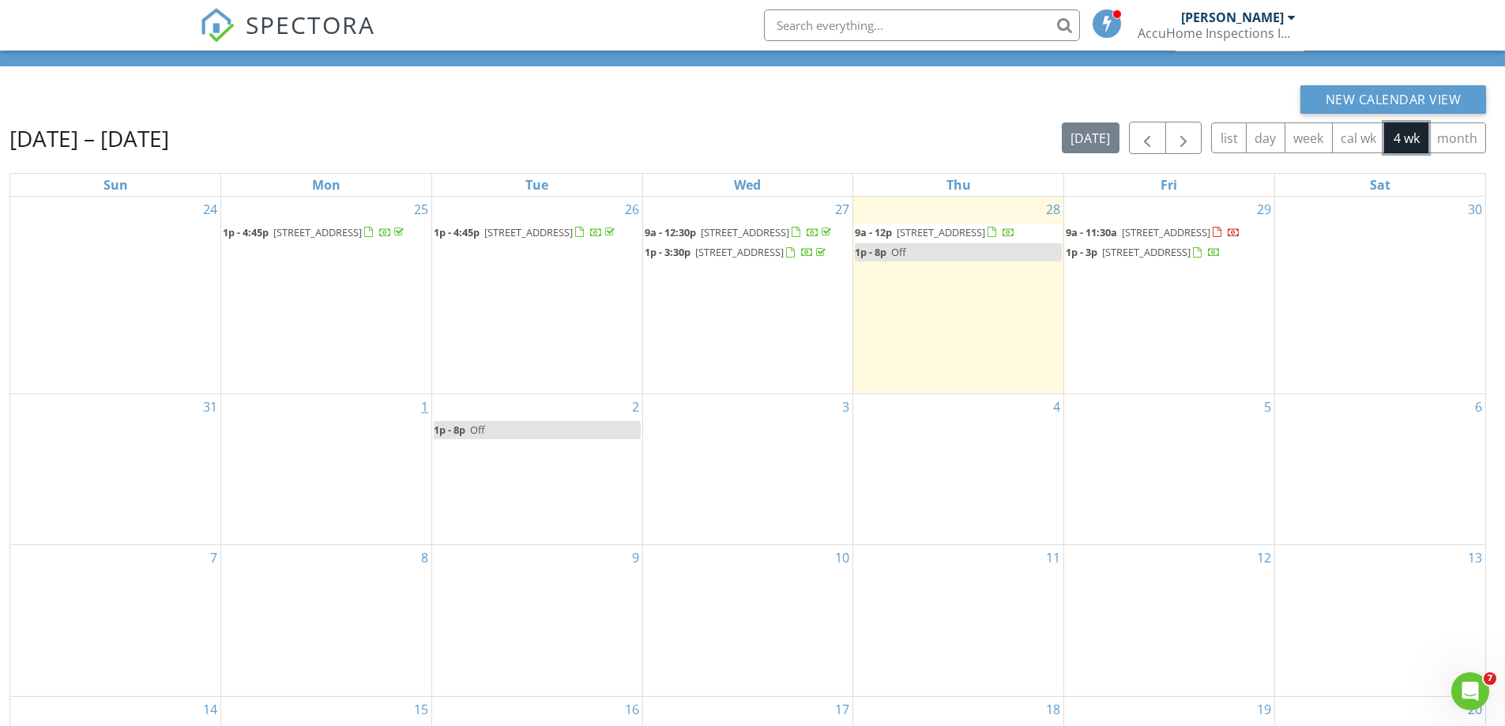
click at [420, 420] on link "1" at bounding box center [424, 406] width 13 height 25
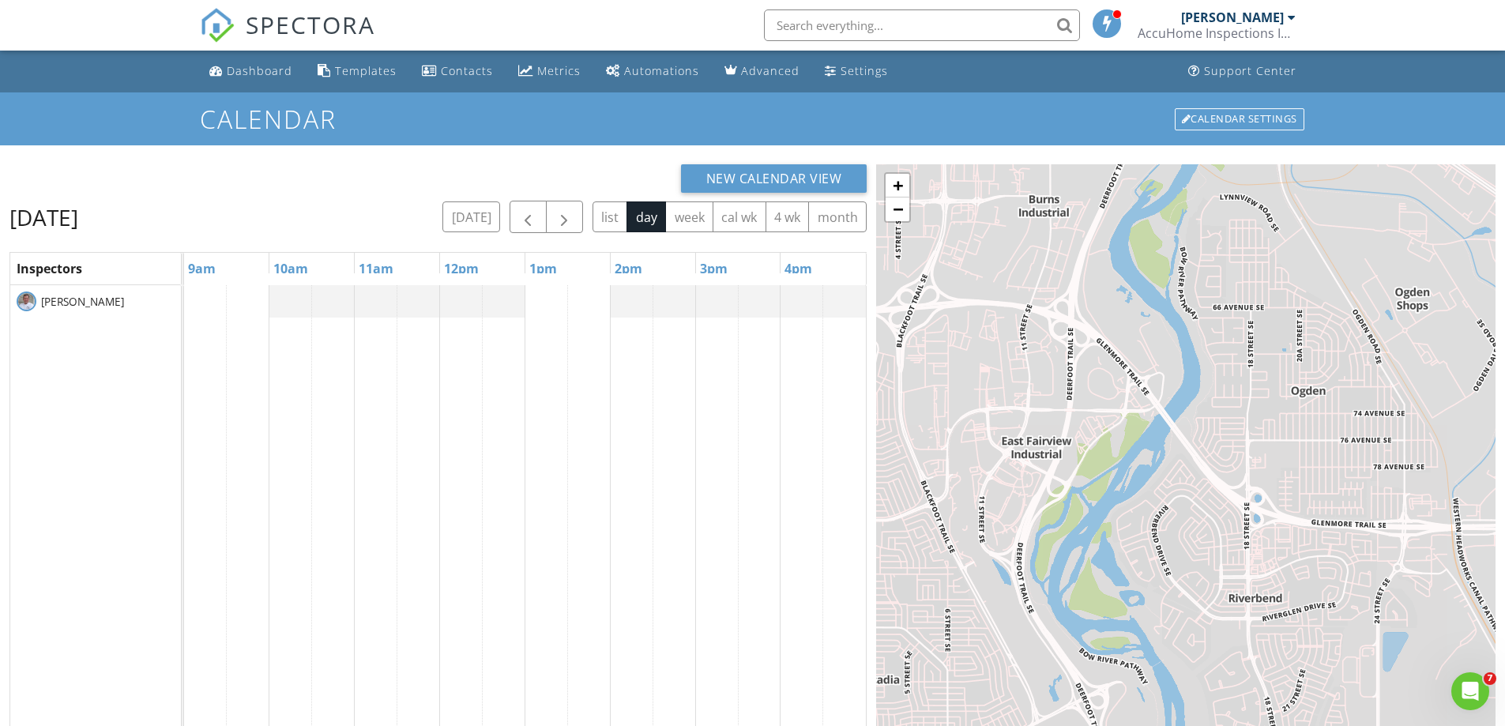
click at [1259, 13] on div "[PERSON_NAME]" at bounding box center [1232, 17] width 103 height 16
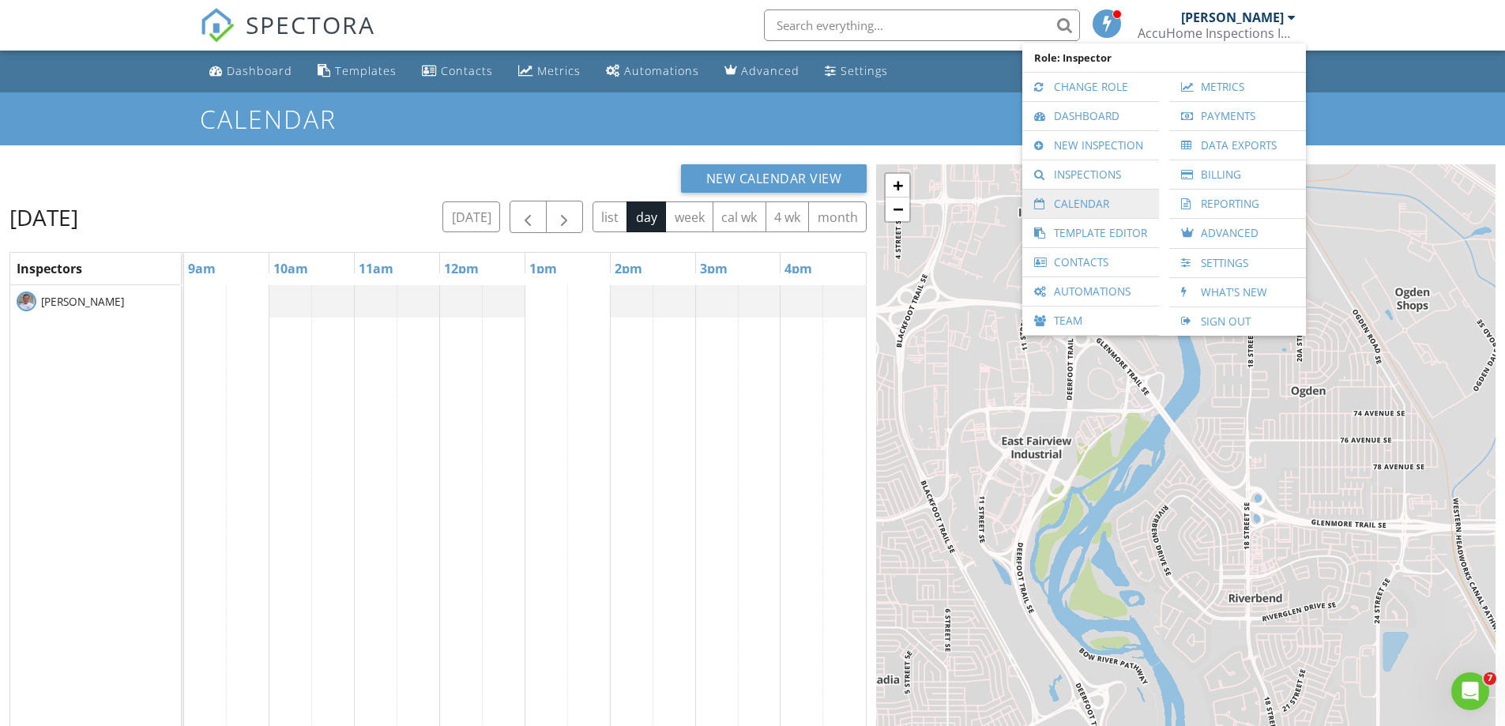
click at [1077, 200] on link "Calendar" at bounding box center [1090, 204] width 121 height 28
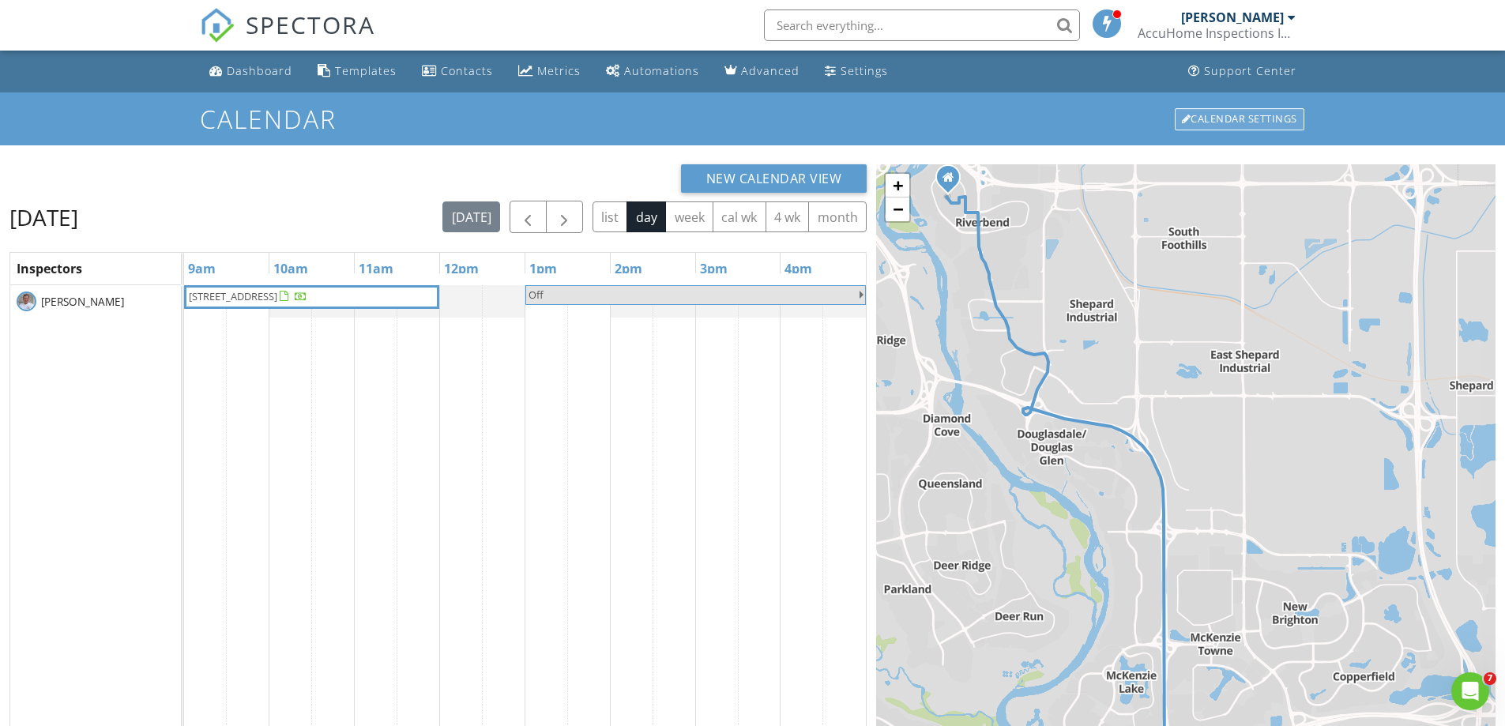
click at [1253, 117] on div "Calendar Settings" at bounding box center [1240, 119] width 130 height 22
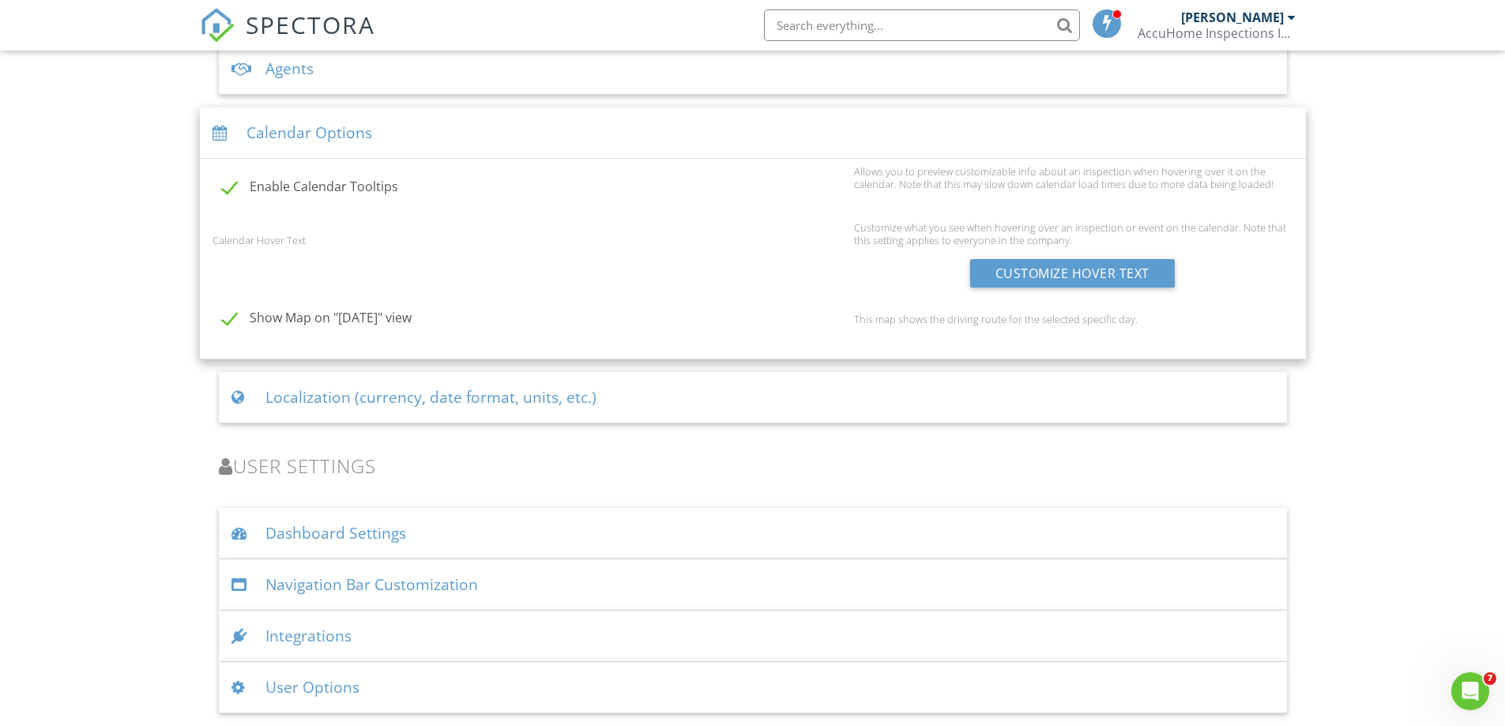
click at [1249, 14] on div "[PERSON_NAME]" at bounding box center [1232, 17] width 103 height 16
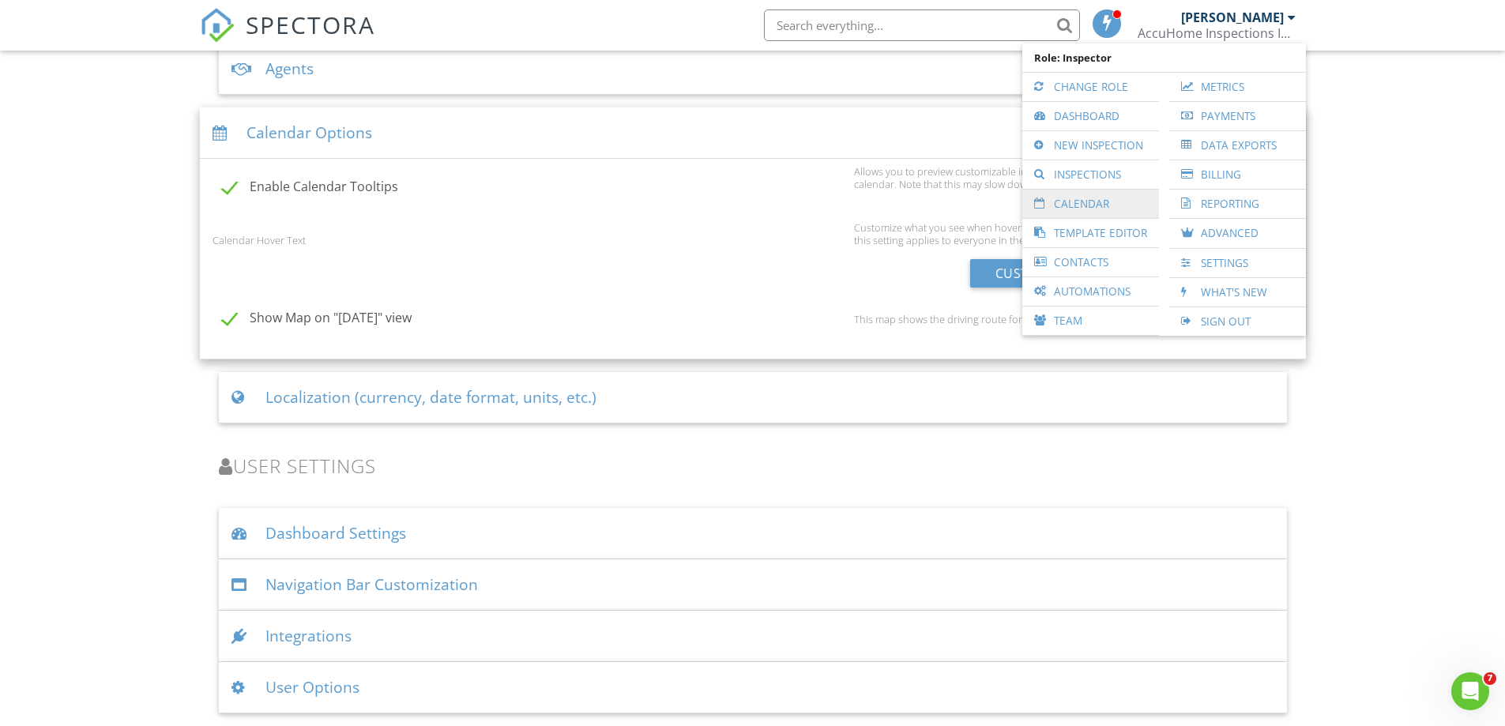
click at [1075, 198] on link "Calendar" at bounding box center [1090, 204] width 121 height 28
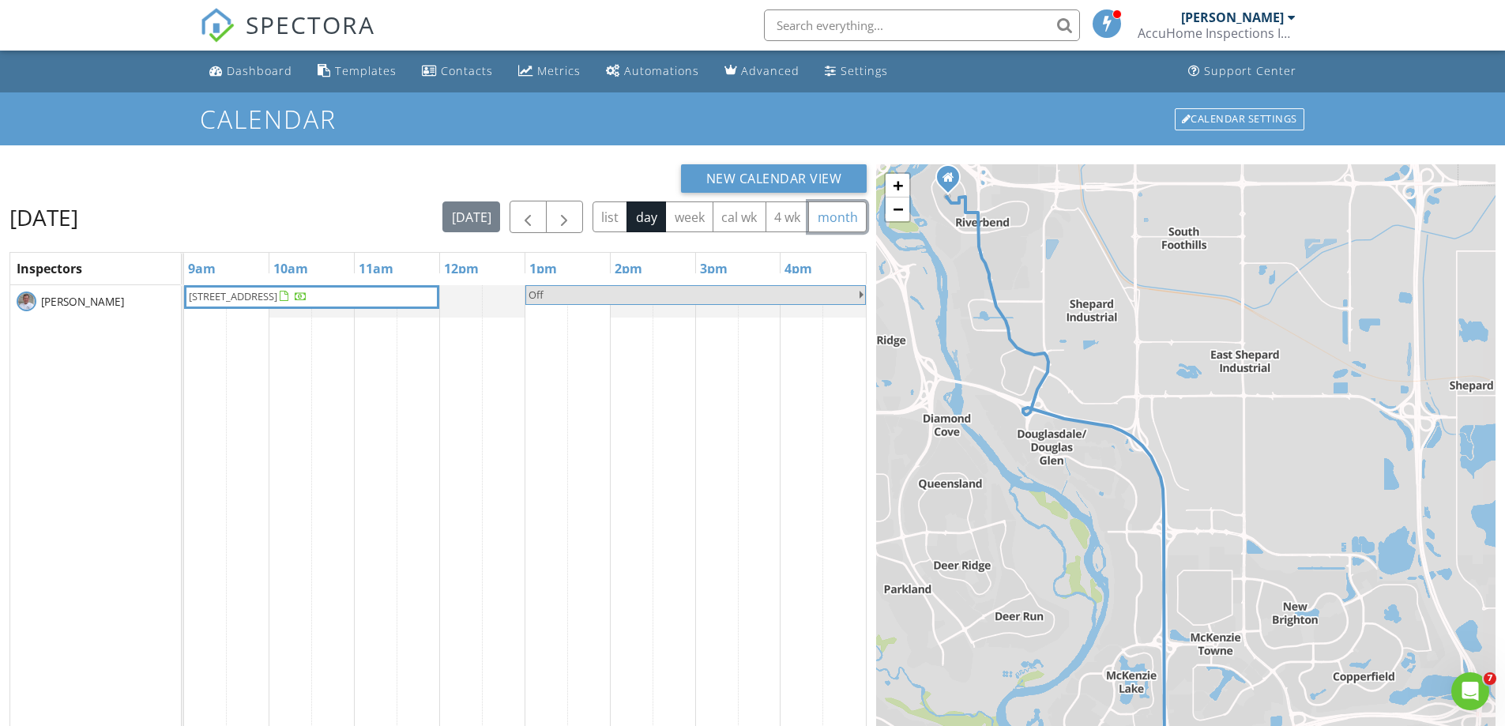
click at [828, 220] on button "month" at bounding box center [837, 217] width 58 height 31
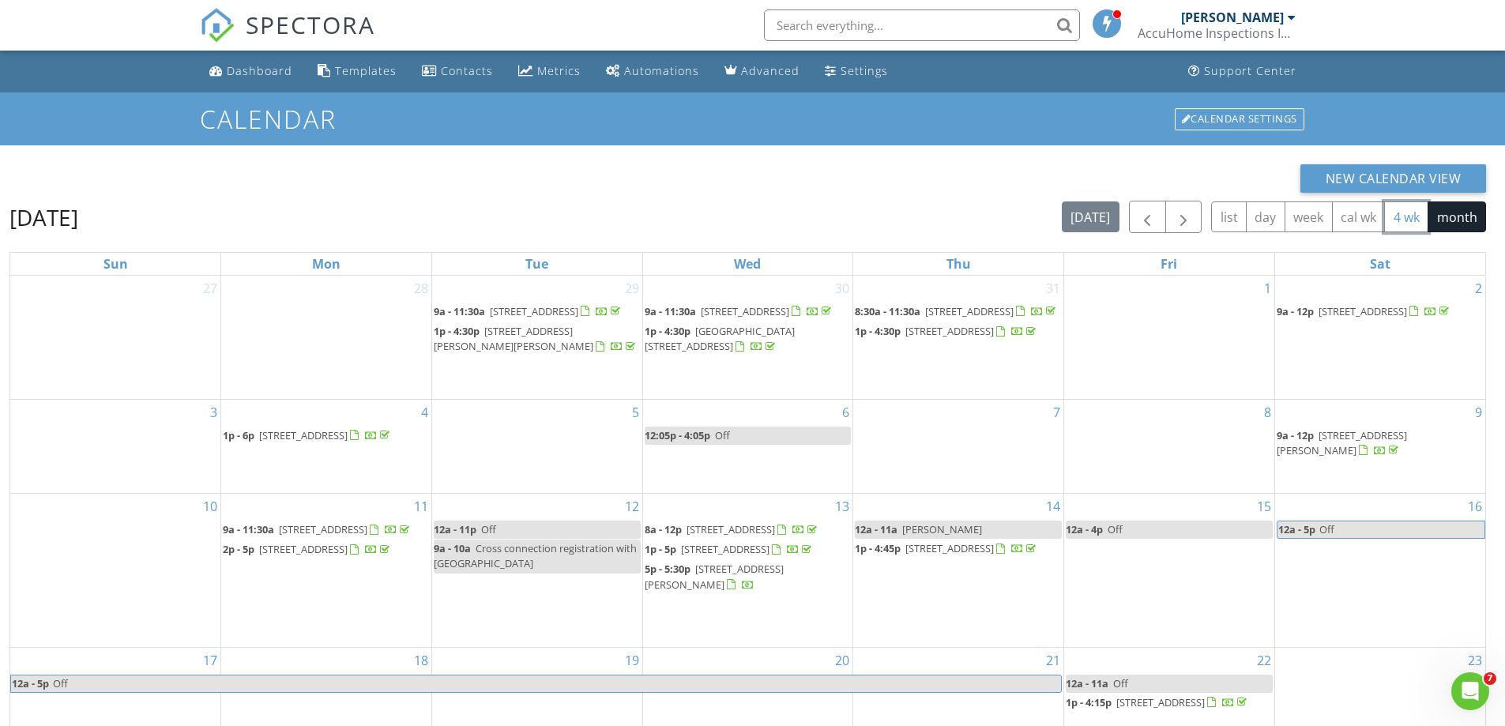
click at [1407, 211] on button "4 wk" at bounding box center [1406, 217] width 44 height 31
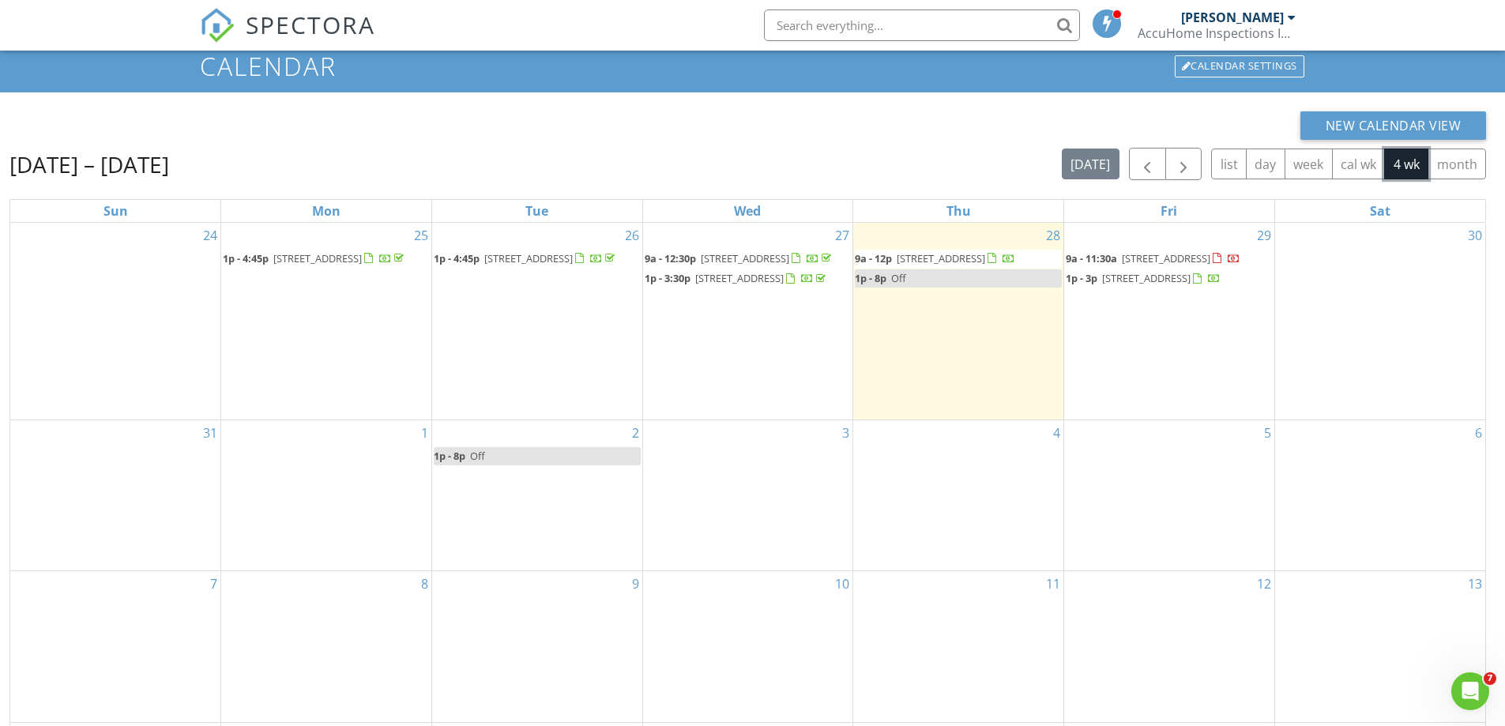
scroll to position [52, 0]
click at [422, 446] on link "1" at bounding box center [424, 433] width 13 height 25
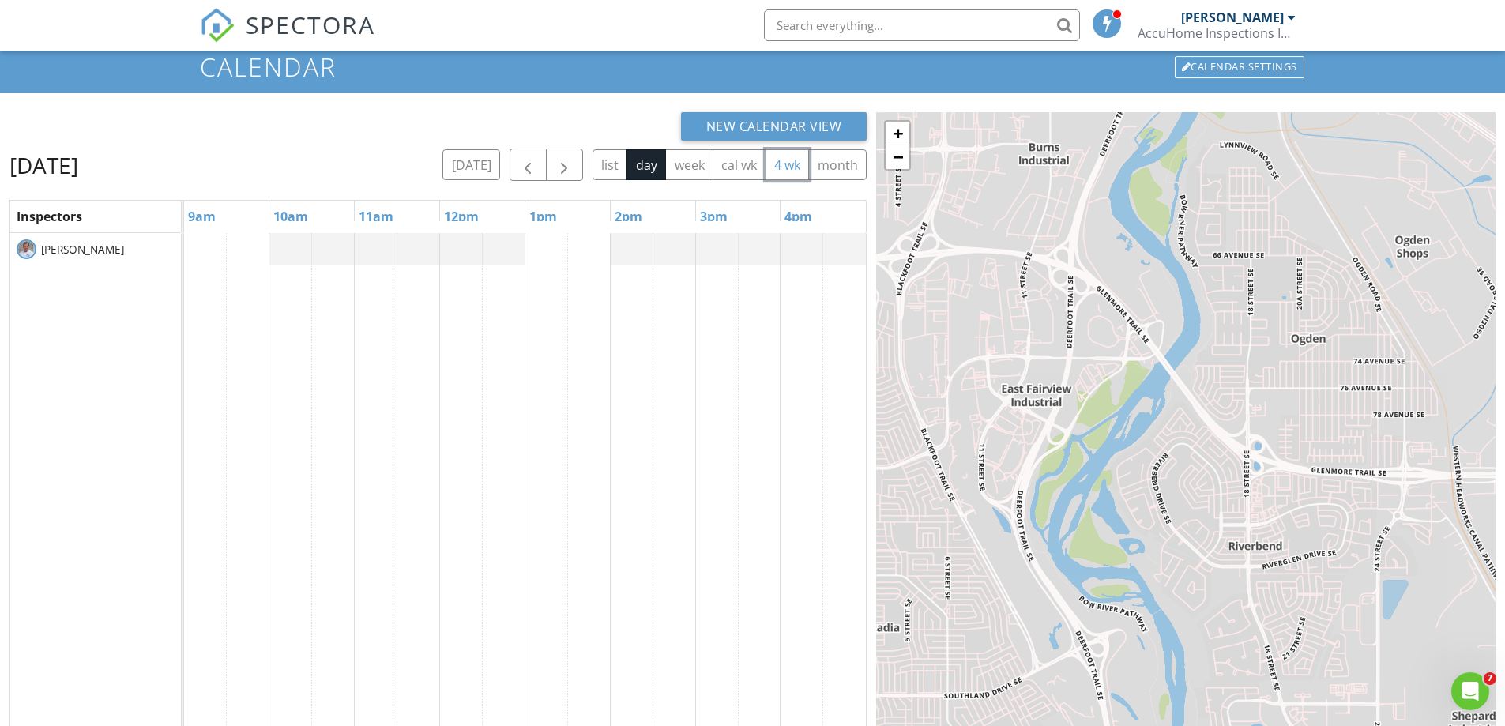
click at [422, 488] on tr at bounding box center [525, 554] width 682 height 642
click at [197, 238] on div at bounding box center [525, 554] width 682 height 642
click at [205, 192] on link "Event" at bounding box center [203, 196] width 81 height 25
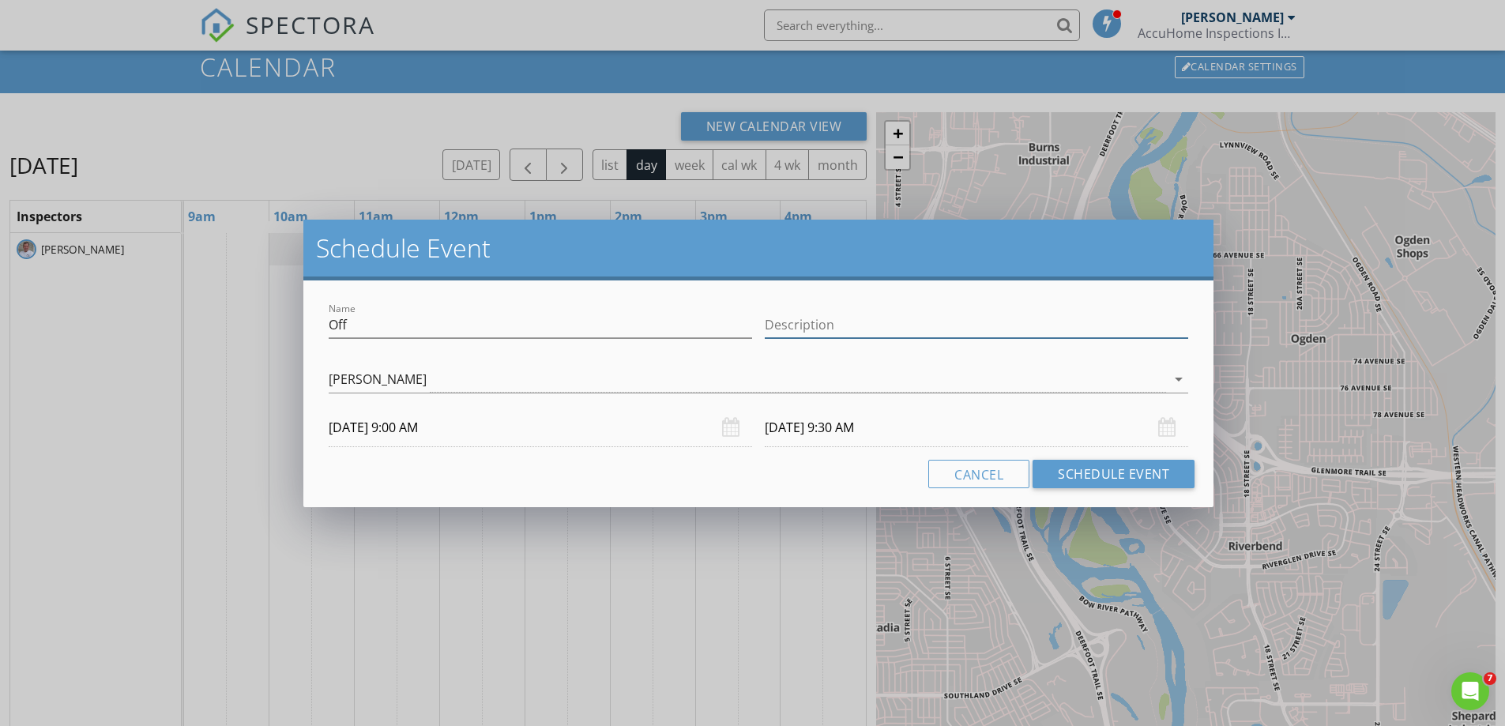
click at [821, 322] on input "Description" at bounding box center [977, 325] width 424 height 26
click at [798, 327] on input "Hold for [DATE] condo" at bounding box center [977, 325] width 424 height 26
click at [846, 326] on input "Hold - [DATE] condo may switch to this time" at bounding box center [977, 325] width 424 height 26
type input "Hold - [DATE] morning condo may switch to this time"
click at [1166, 431] on div "[DATE] 9:30 AM" at bounding box center [977, 428] width 424 height 39
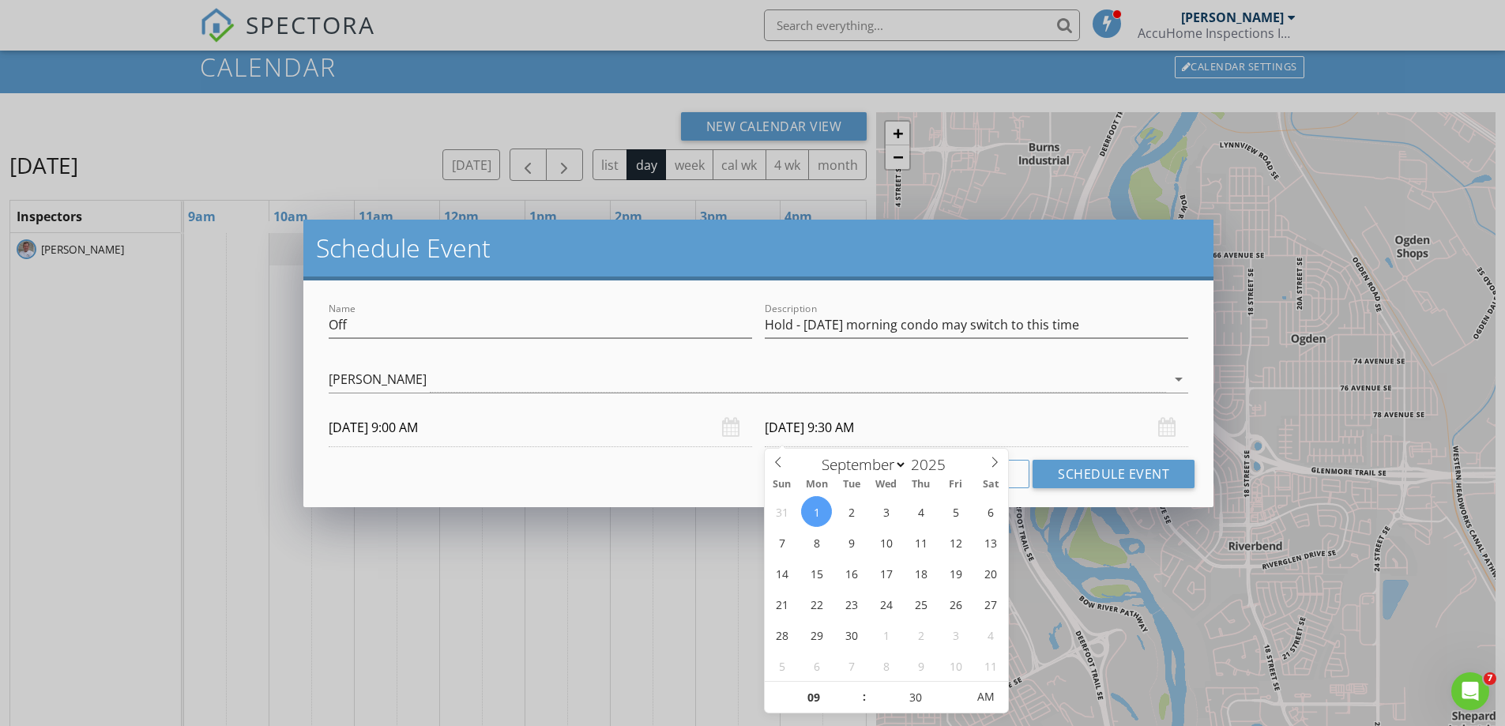
click at [897, 435] on input "[DATE] 9:30 AM" at bounding box center [977, 428] width 424 height 39
type input "10"
type input "[DATE] 10:30 AM"
click at [859, 688] on span at bounding box center [856, 690] width 11 height 16
type input "11"
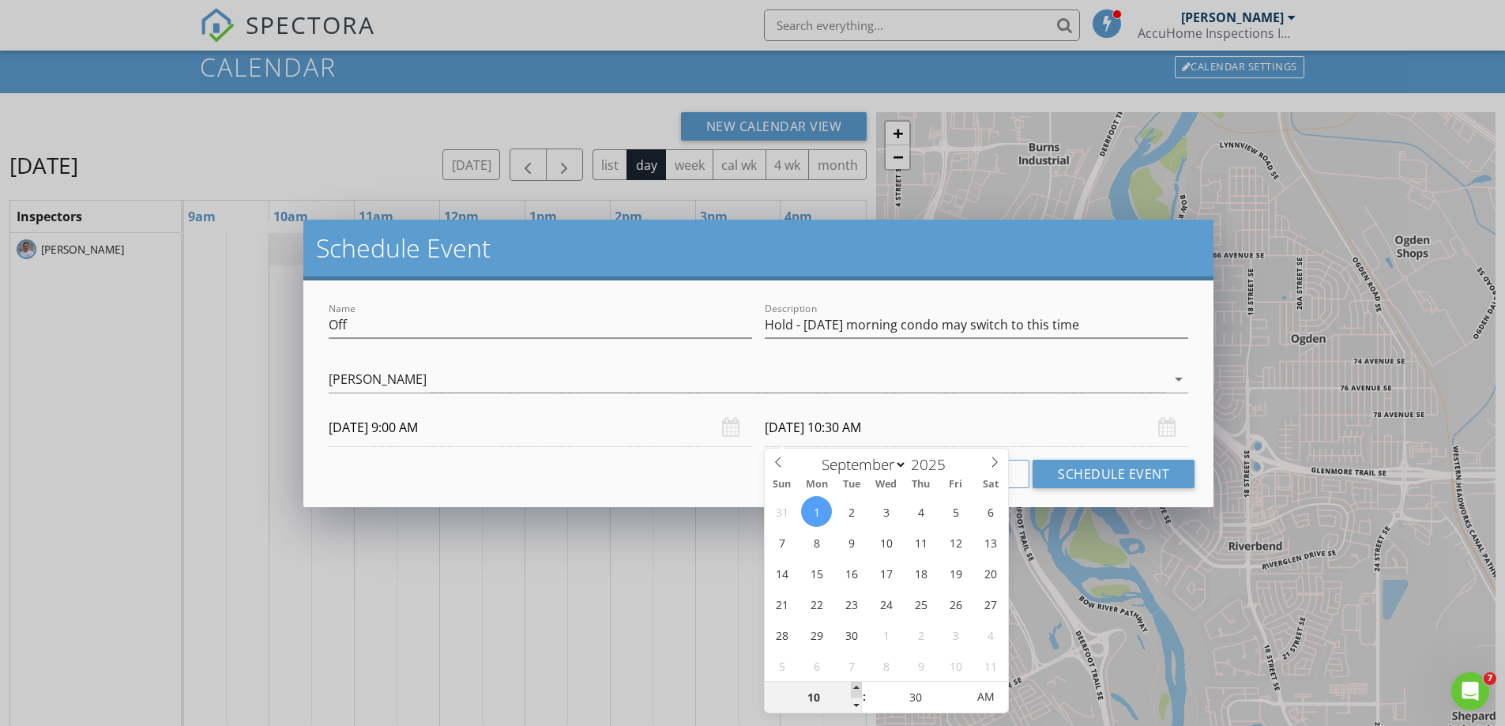
type input "[DATE] 11:30 AM"
click at [859, 688] on span at bounding box center [856, 690] width 11 height 16
type input "12"
type input "[DATE] 12:30 PM"
click at [853, 689] on span at bounding box center [856, 690] width 11 height 16
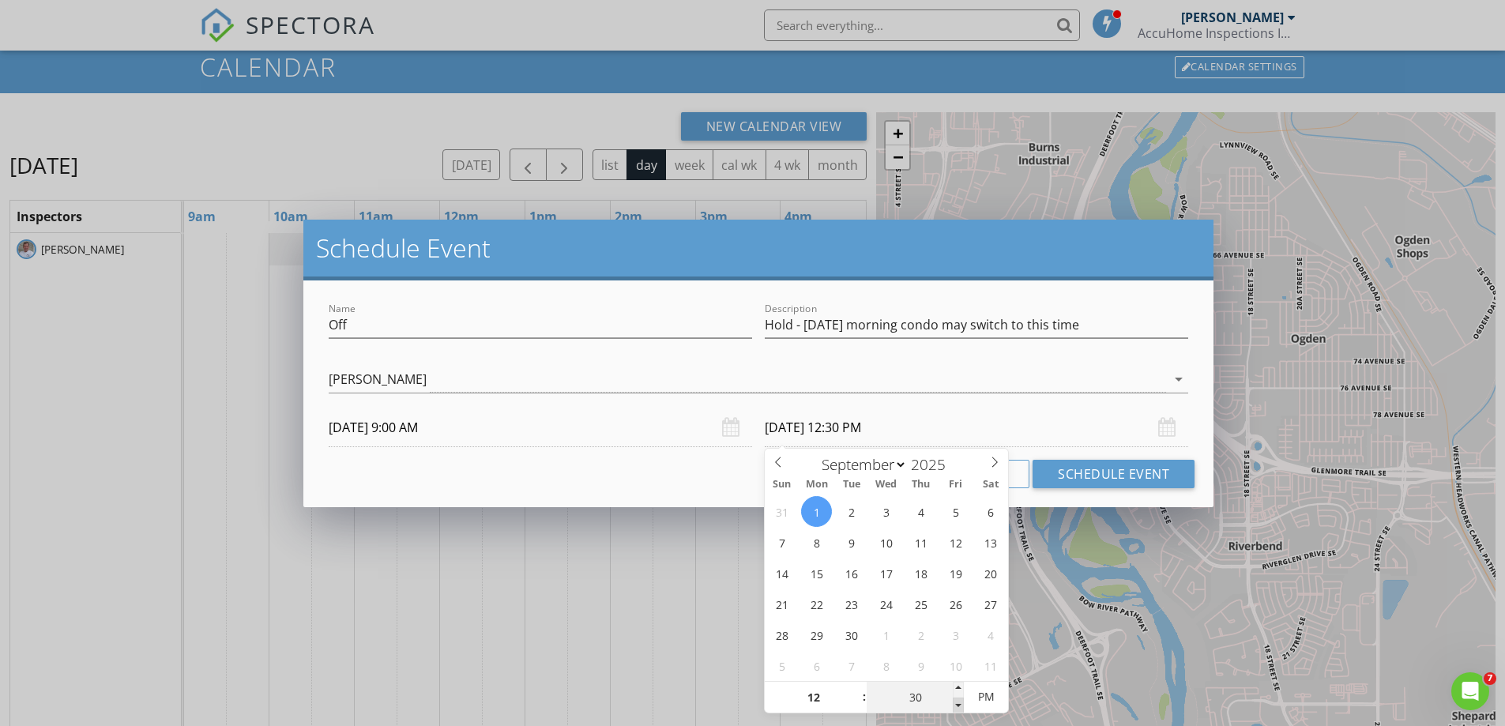
type input "25"
type input "[DATE] 12:25 PM"
click at [958, 703] on span at bounding box center [958, 706] width 11 height 16
type input "20"
type input "[DATE] 12:20 PM"
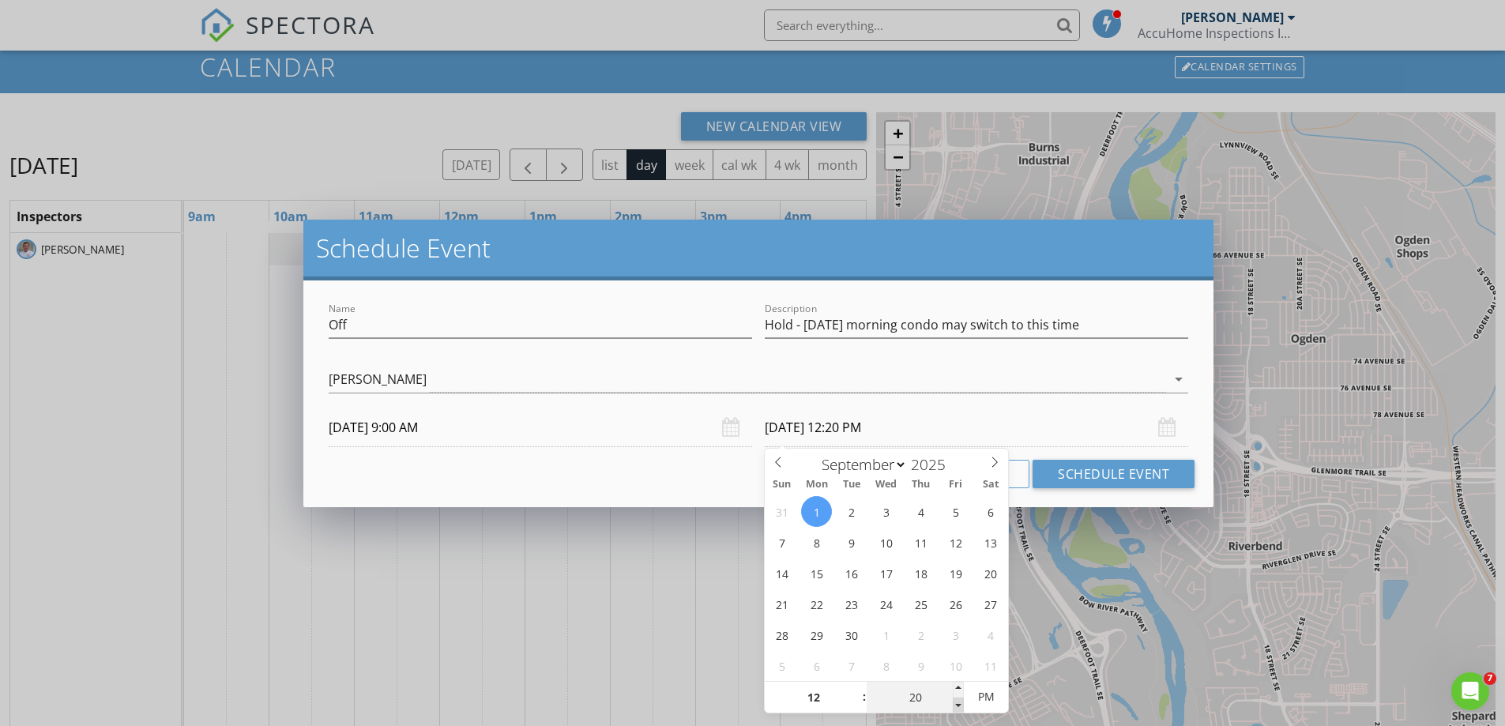
click at [958, 703] on span at bounding box center [958, 706] width 11 height 16
type input "15"
type input "[DATE] 12:15 PM"
click at [958, 703] on span at bounding box center [958, 706] width 11 height 16
type input "10"
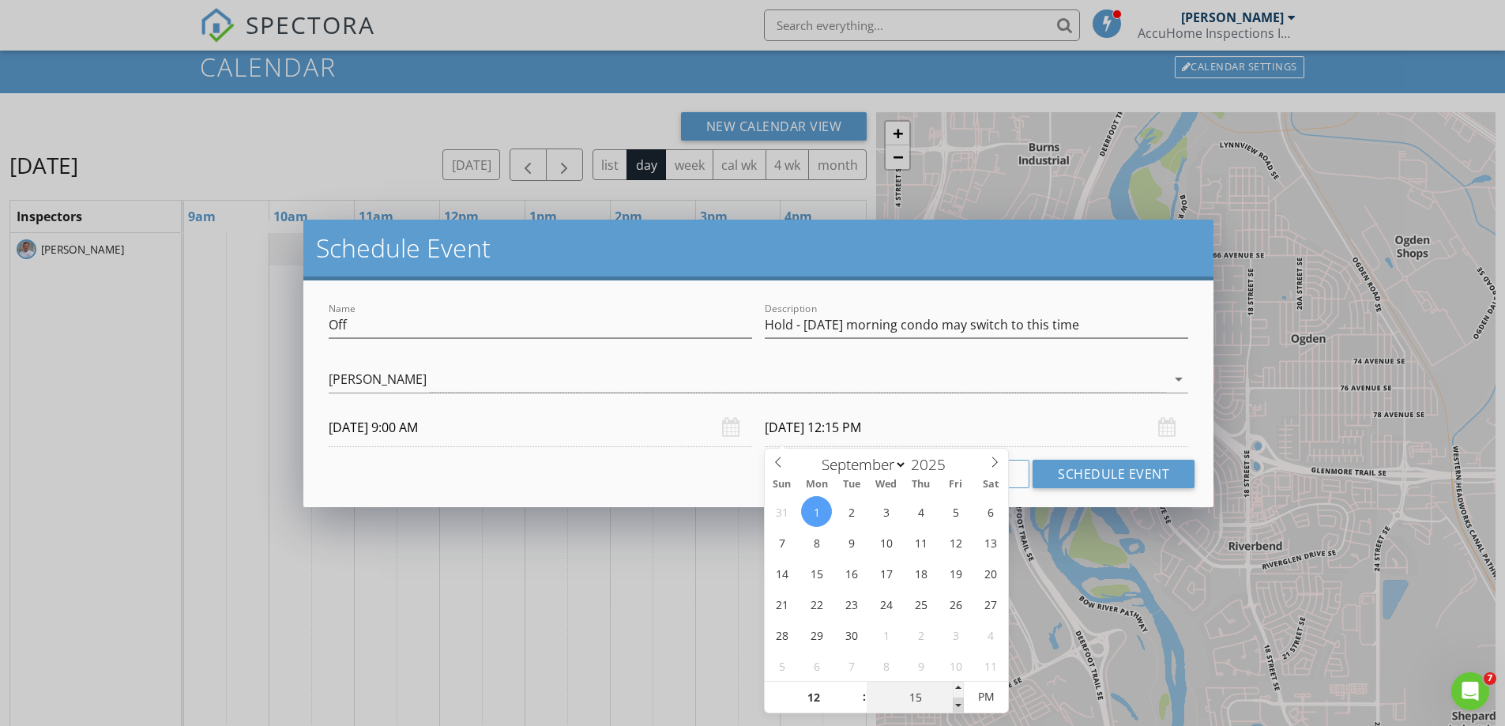
type input "[DATE] 12:10 PM"
click at [958, 703] on span at bounding box center [958, 706] width 11 height 16
type input "05"
type input "[DATE] 12:05 PM"
click at [958, 703] on span at bounding box center [958, 706] width 11 height 16
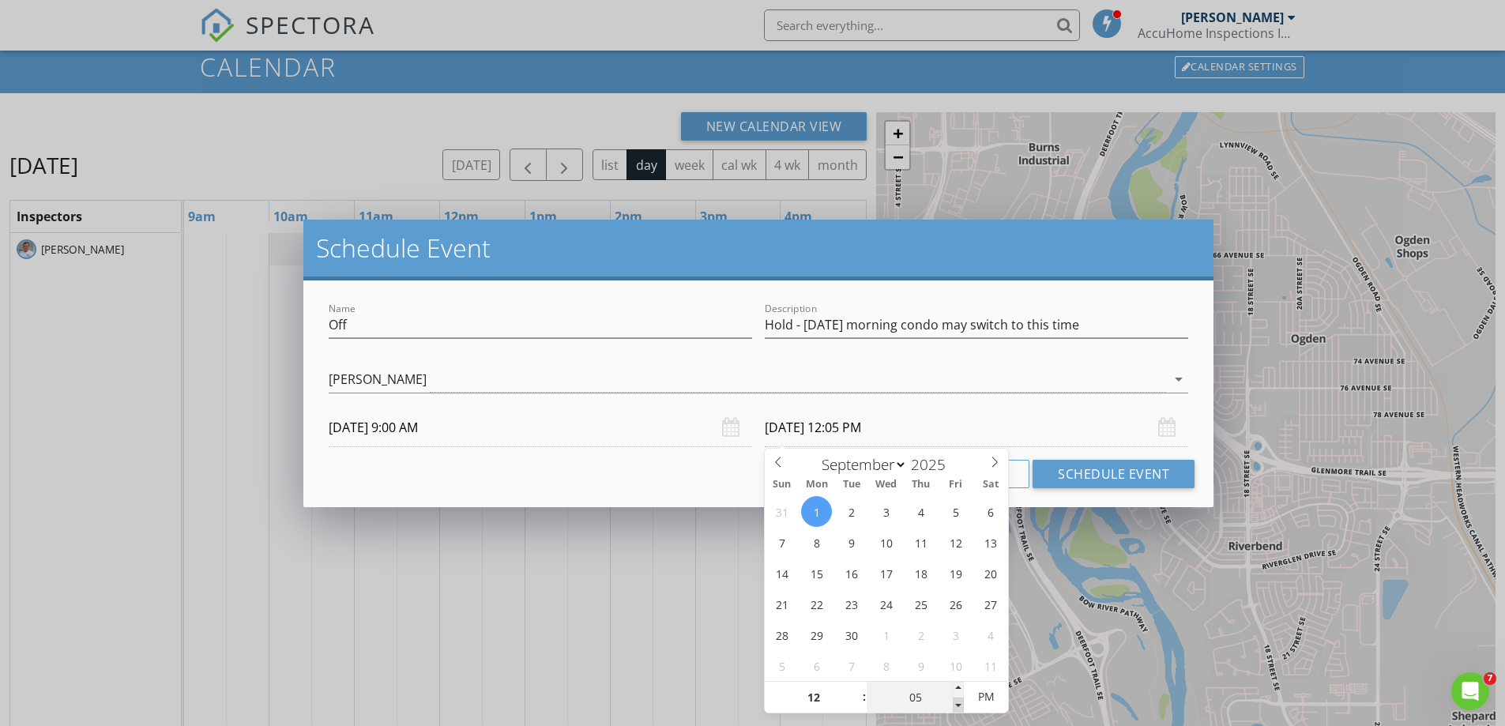
type input "00"
type input "[DATE] 12:00 PM"
click at [958, 703] on span at bounding box center [958, 706] width 11 height 16
click at [1024, 375] on div "[PERSON_NAME]" at bounding box center [748, 380] width 838 height 26
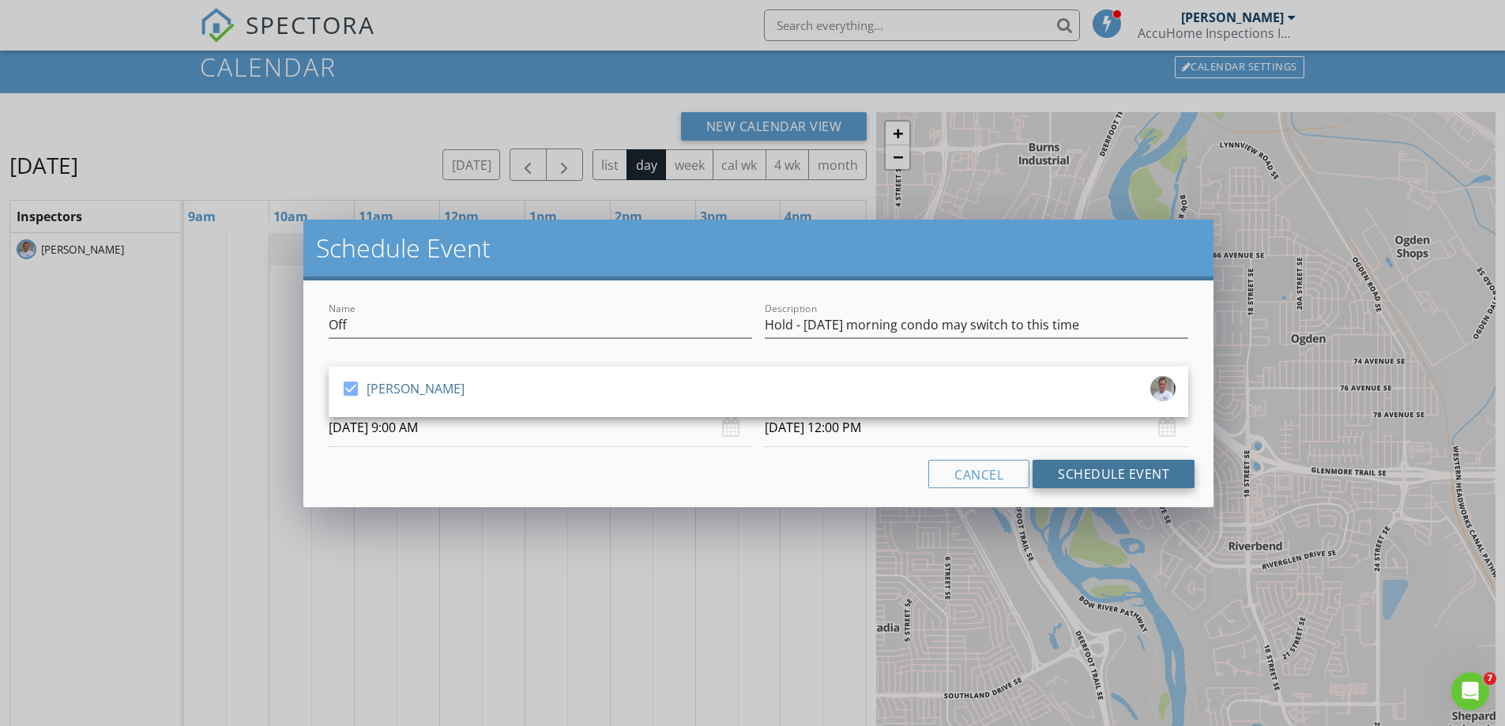
click at [1102, 473] on button "Schedule Event" at bounding box center [1114, 474] width 162 height 28
